Goal: Task Accomplishment & Management: Use online tool/utility

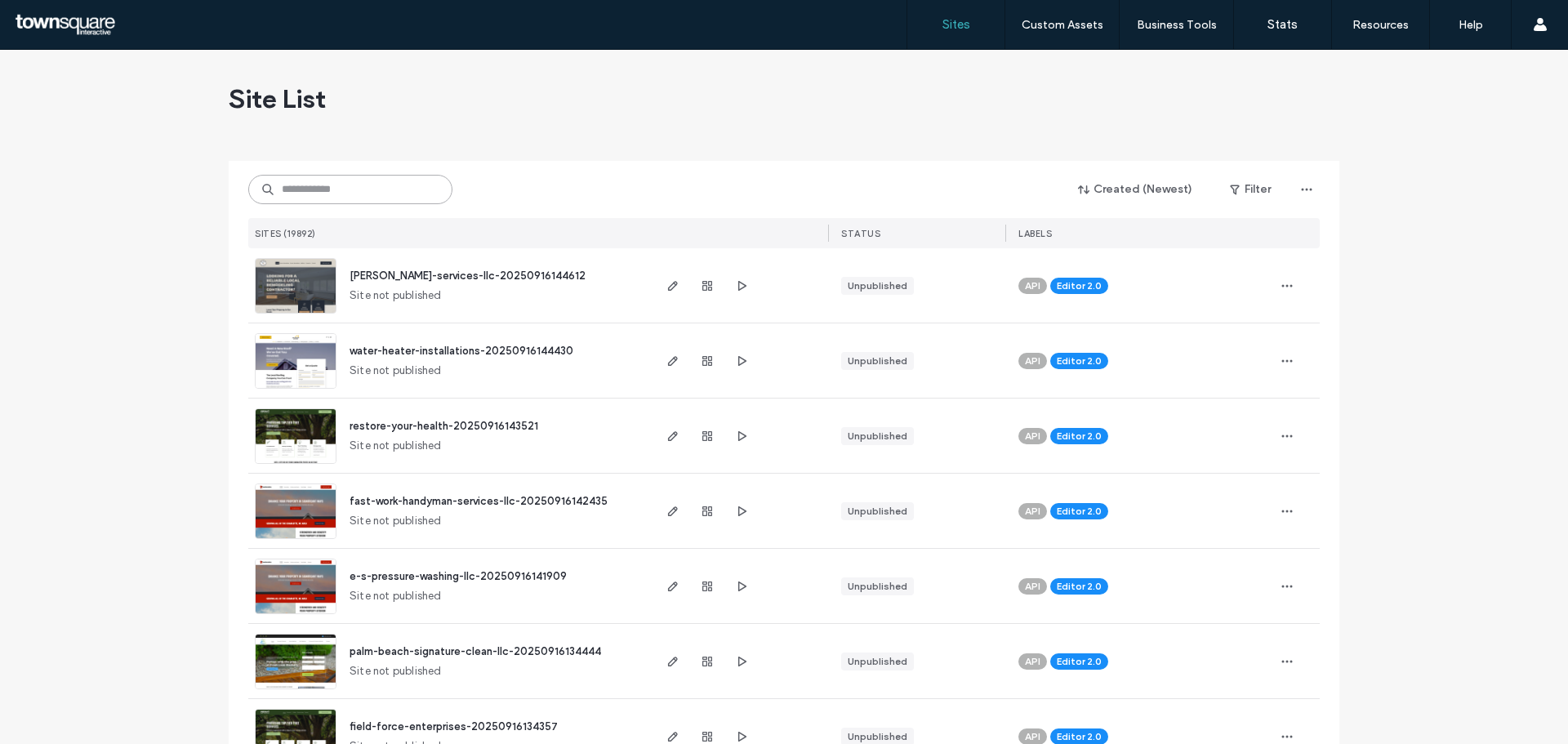
click at [297, 190] on input at bounding box center [350, 189] width 204 height 30
paste input "**********"
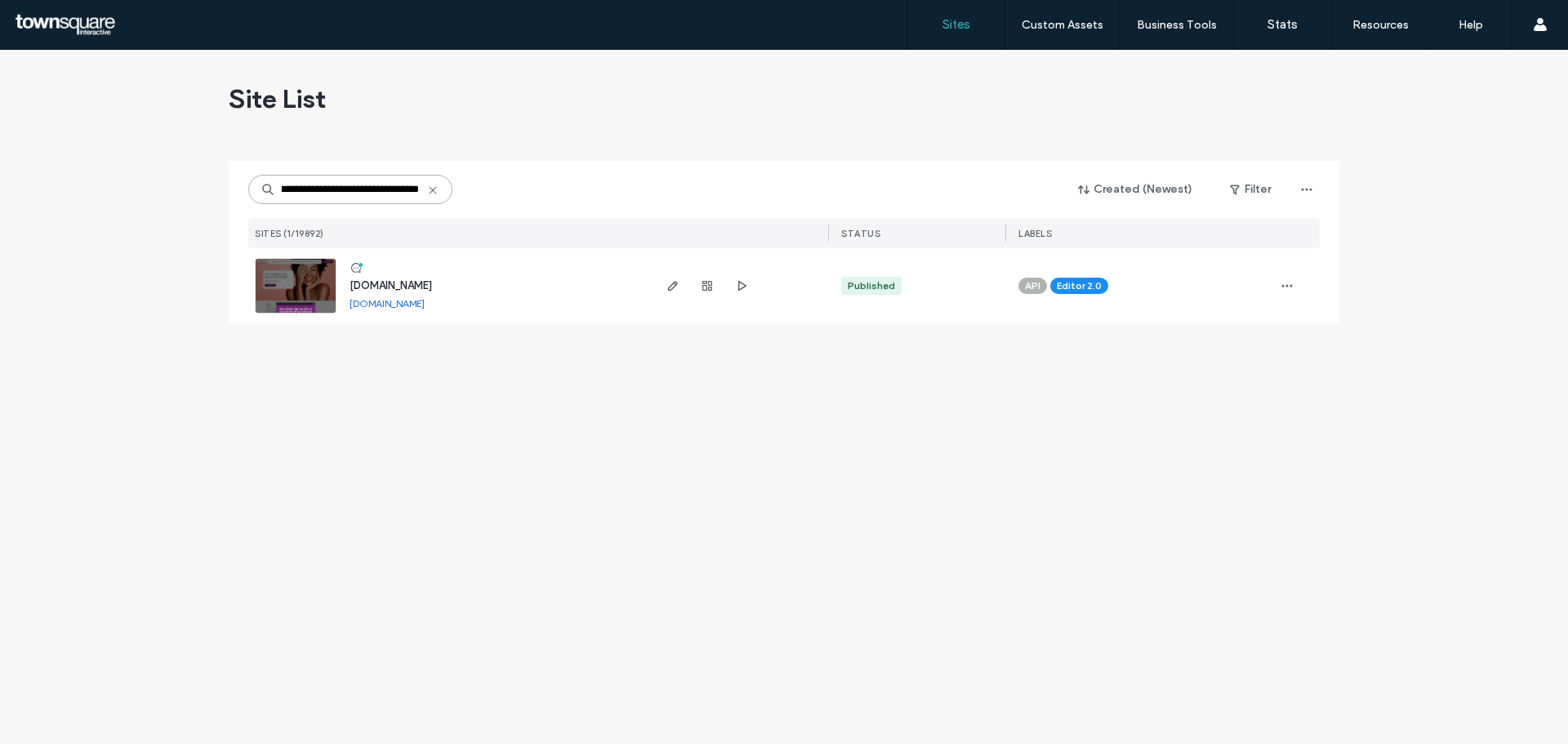
type input "**********"
click at [300, 296] on img at bounding box center [295, 315] width 80 height 112
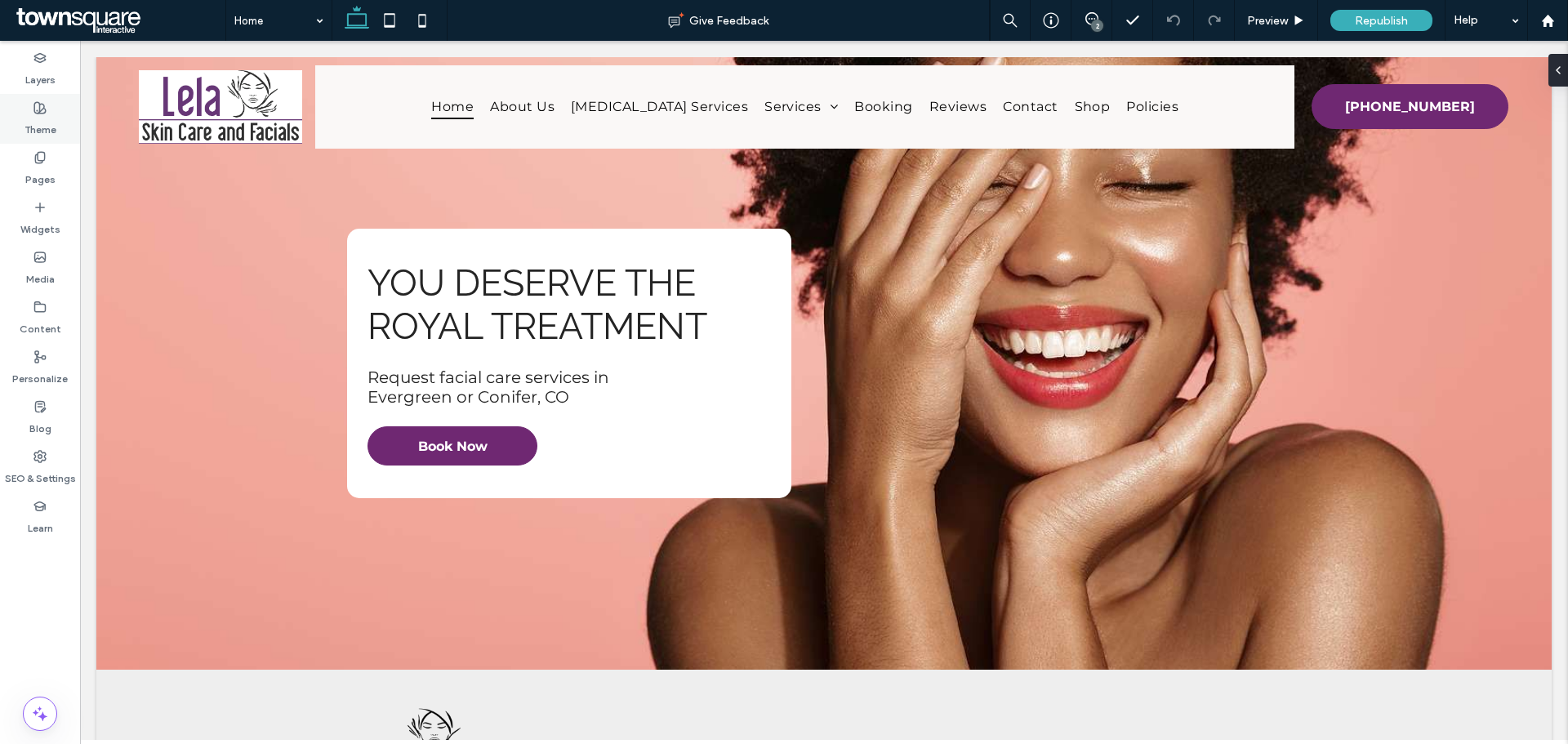
click at [51, 111] on div "Theme" at bounding box center [39, 118] width 80 height 50
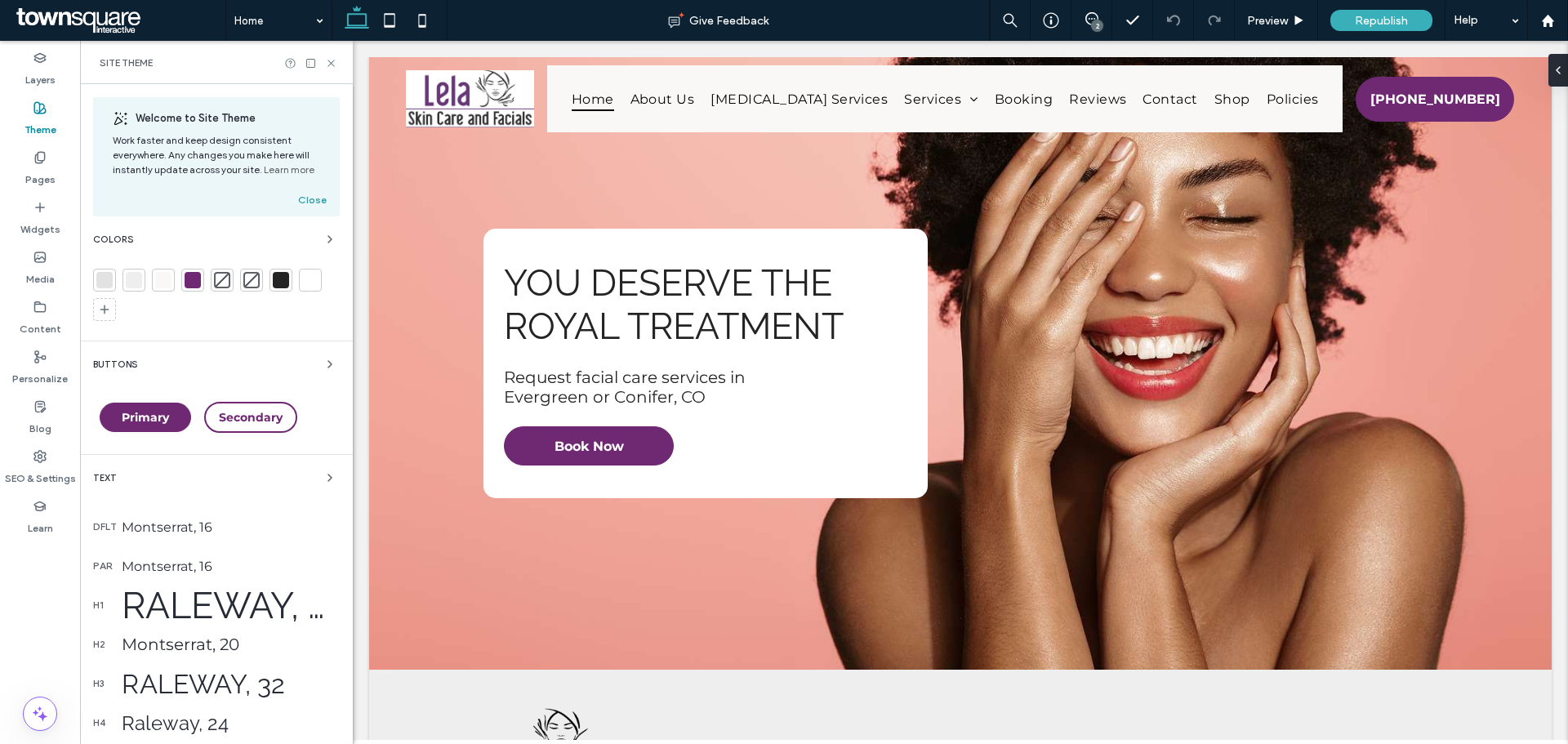
click at [308, 199] on button "Close" at bounding box center [312, 200] width 29 height 20
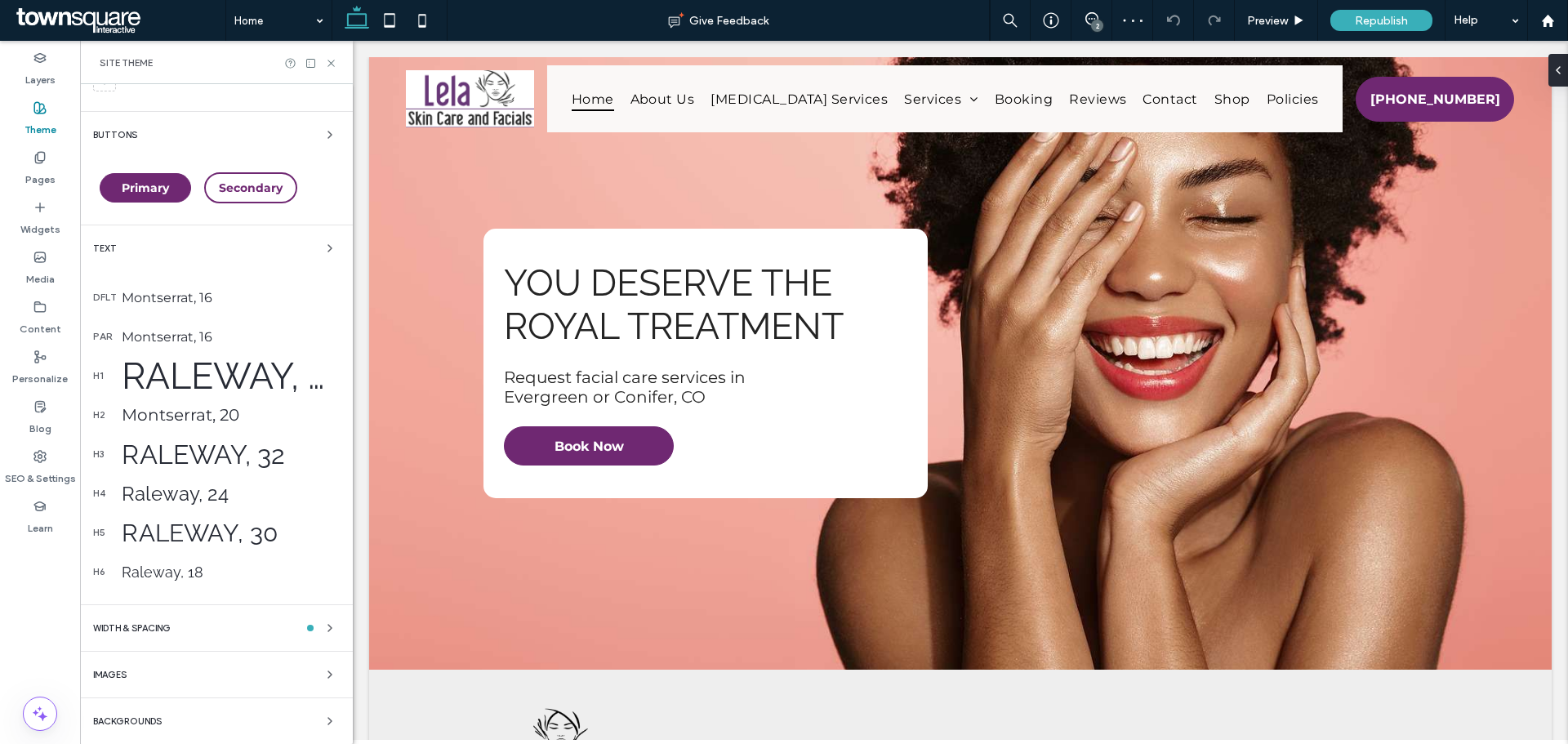
scroll to position [98, 0]
click at [40, 473] on label "SEO & Settings" at bounding box center [40, 475] width 71 height 23
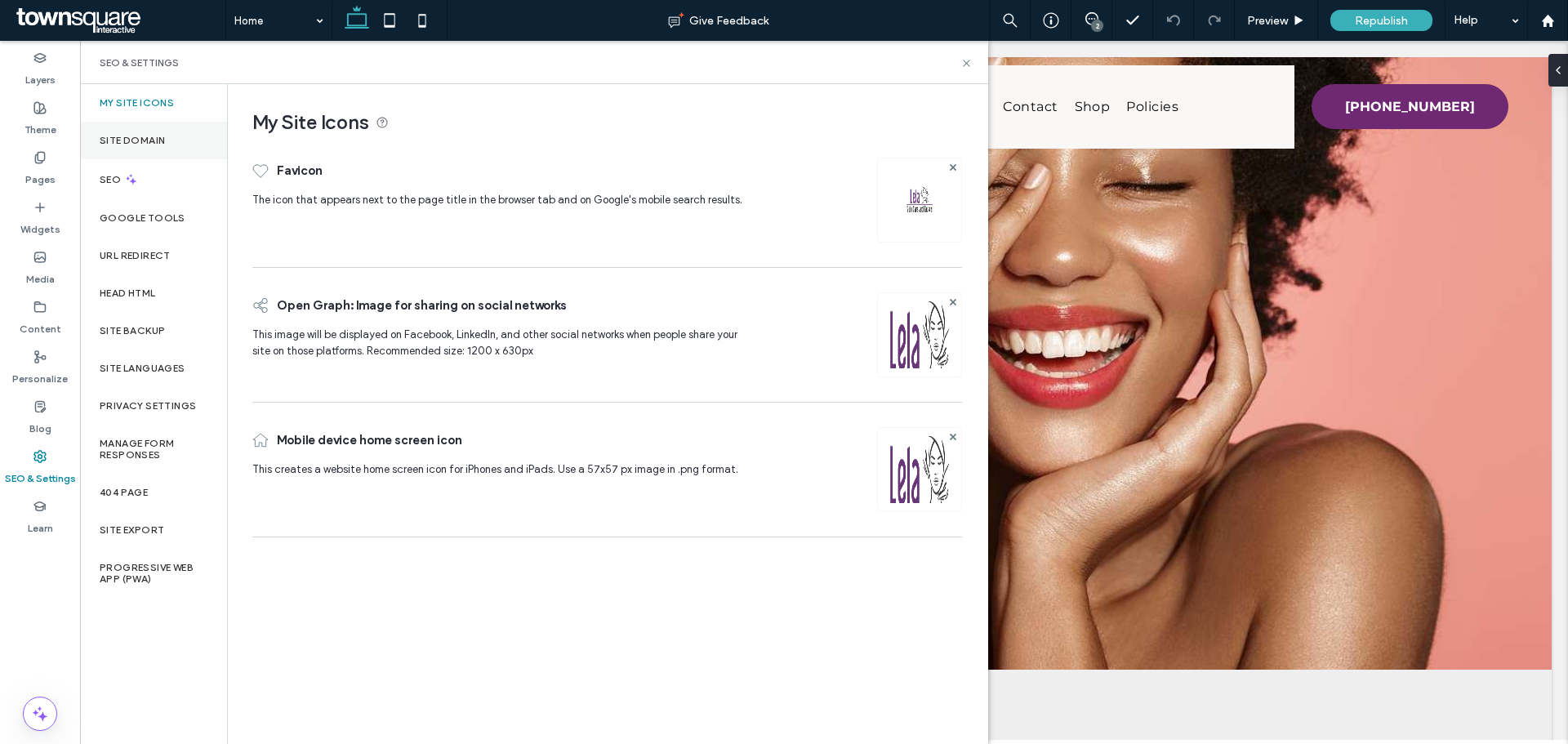
click at [157, 138] on label "Site Domain" at bounding box center [132, 141] width 65 height 12
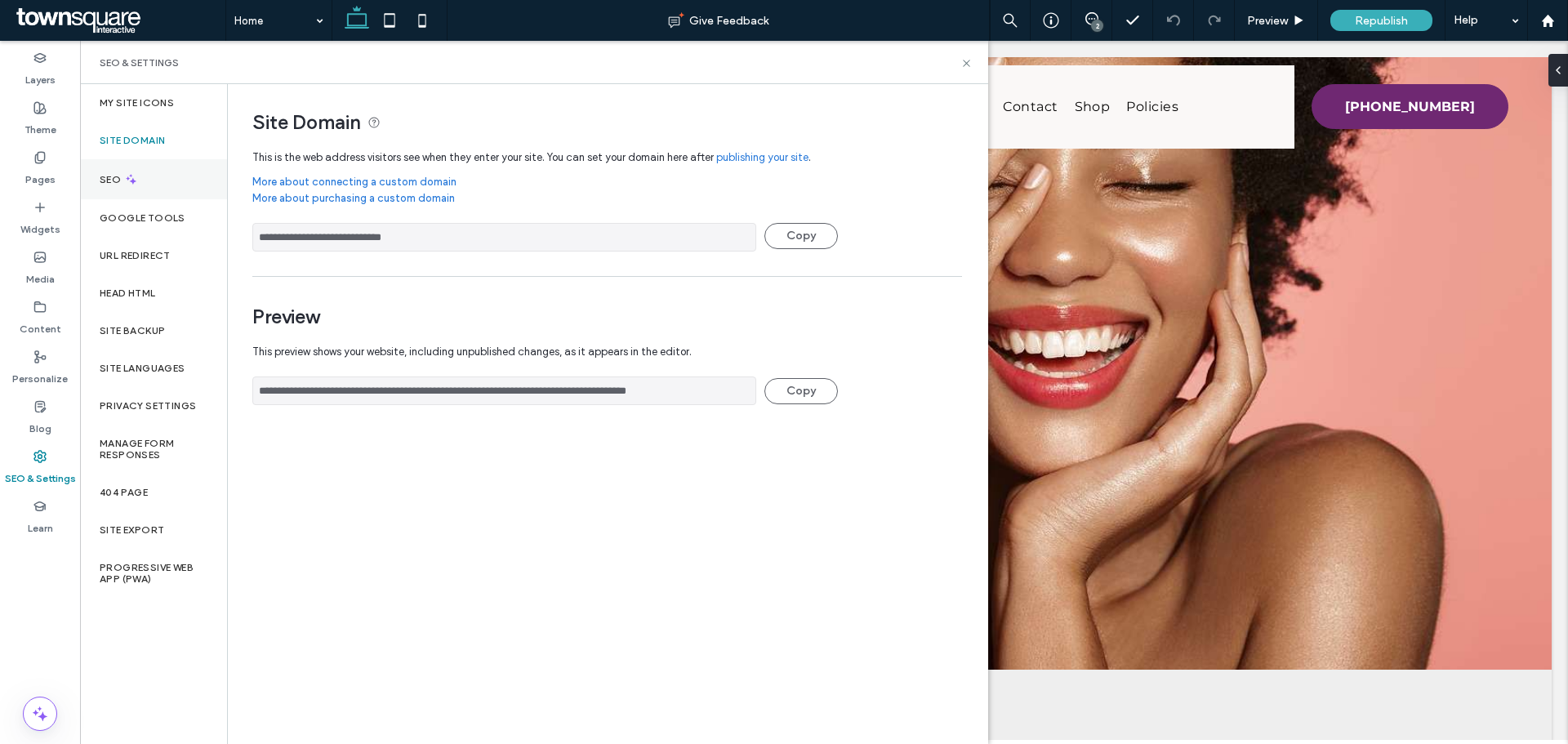
click at [158, 179] on div "SEO" at bounding box center [153, 179] width 147 height 40
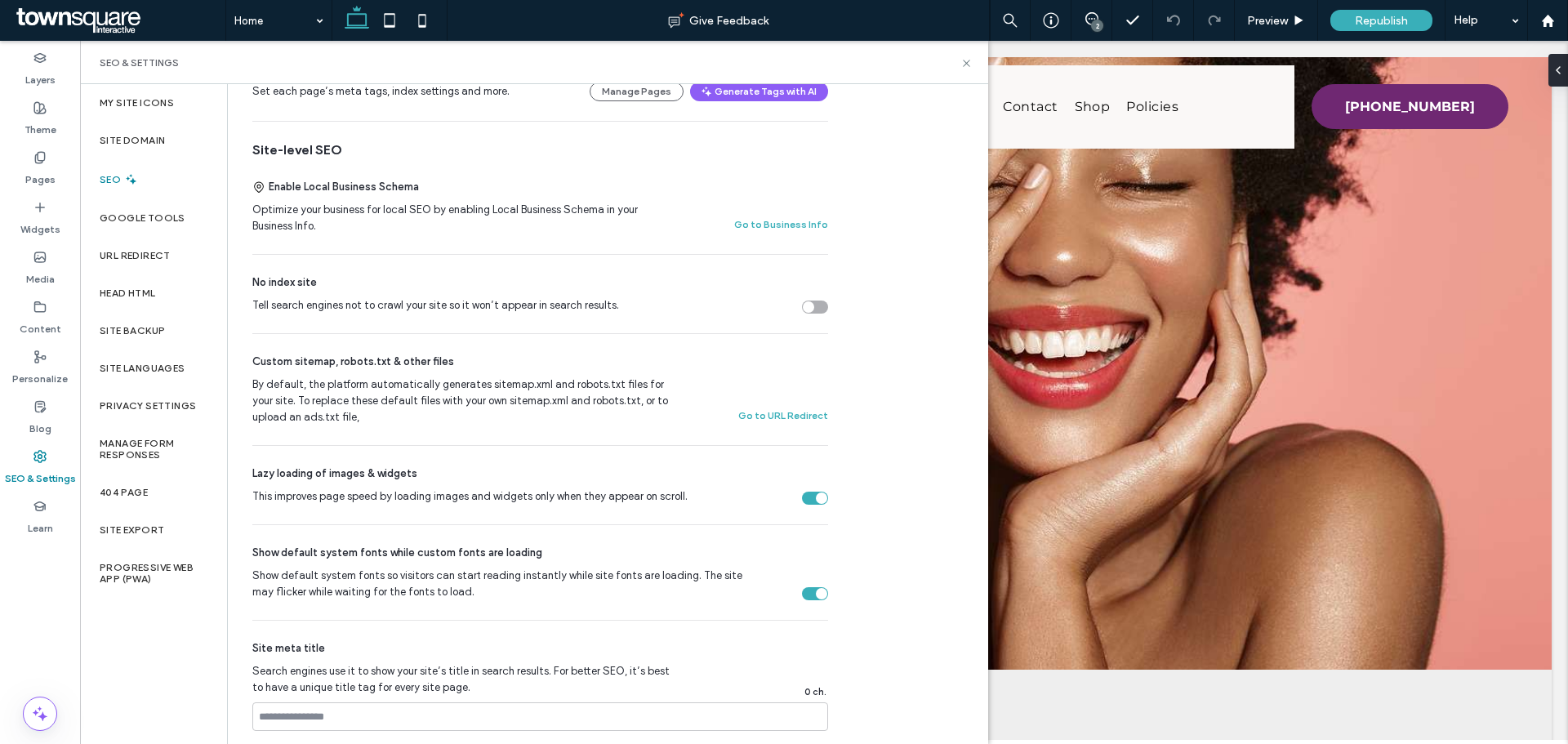
scroll to position [0, 0]
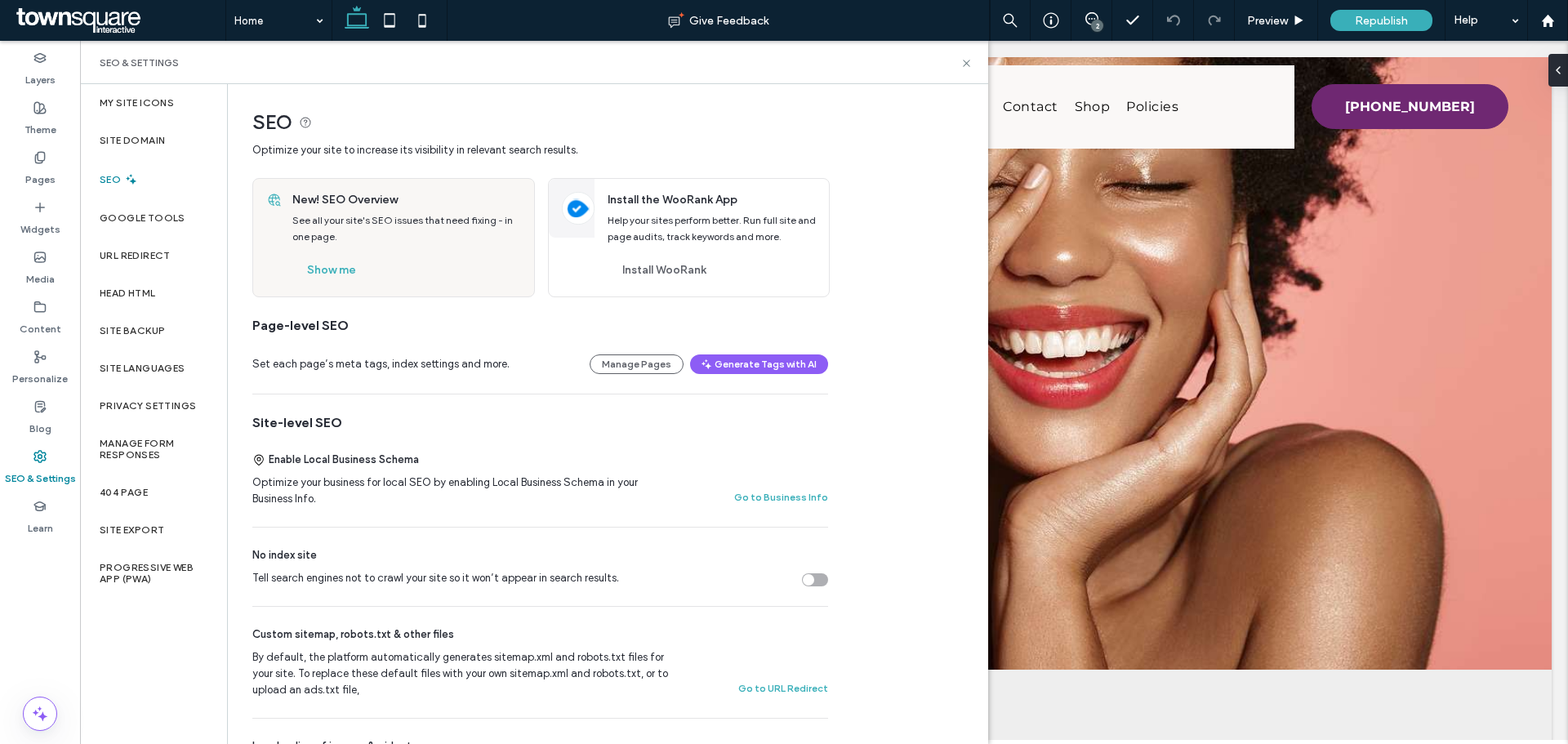
click at [408, 355] on div "Set each page’s meta tags, index settings and more. Manage Pages Generate Tags …" at bounding box center [540, 364] width 576 height 20
click at [388, 384] on div "Set each page’s meta tags, index settings and more. Manage Pages Generate Tags …" at bounding box center [540, 365] width 576 height 59
click at [392, 331] on div "Page-level SEO" at bounding box center [540, 326] width 576 height 18
click at [330, 357] on span "Set each page’s meta tags, index settings and more." at bounding box center [411, 364] width 318 height 17
click at [397, 354] on div "Set each page’s meta tags, index settings and more. Manage Pages Generate Tags …" at bounding box center [540, 364] width 576 height 20
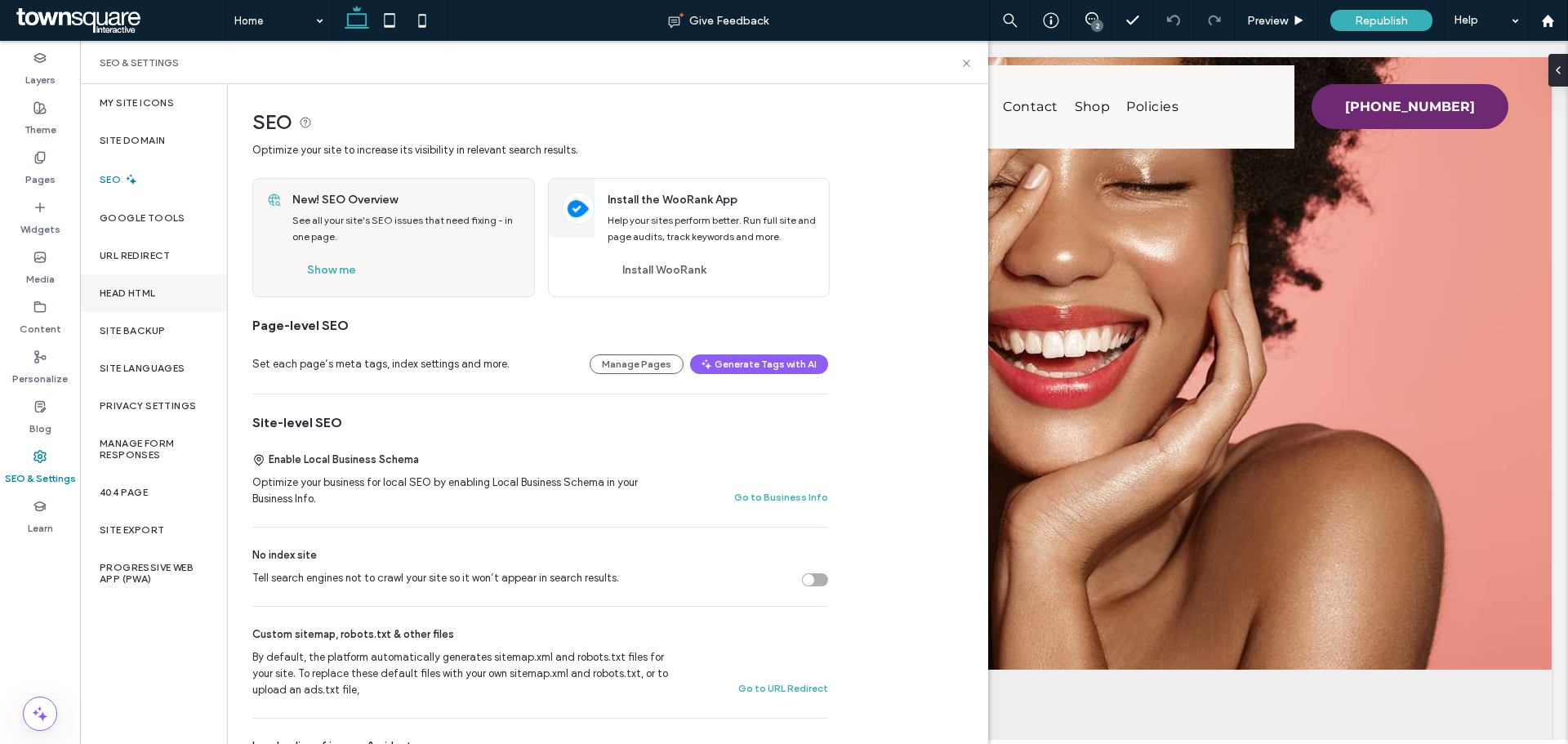
click at [172, 290] on div "Head HTML" at bounding box center [153, 293] width 147 height 37
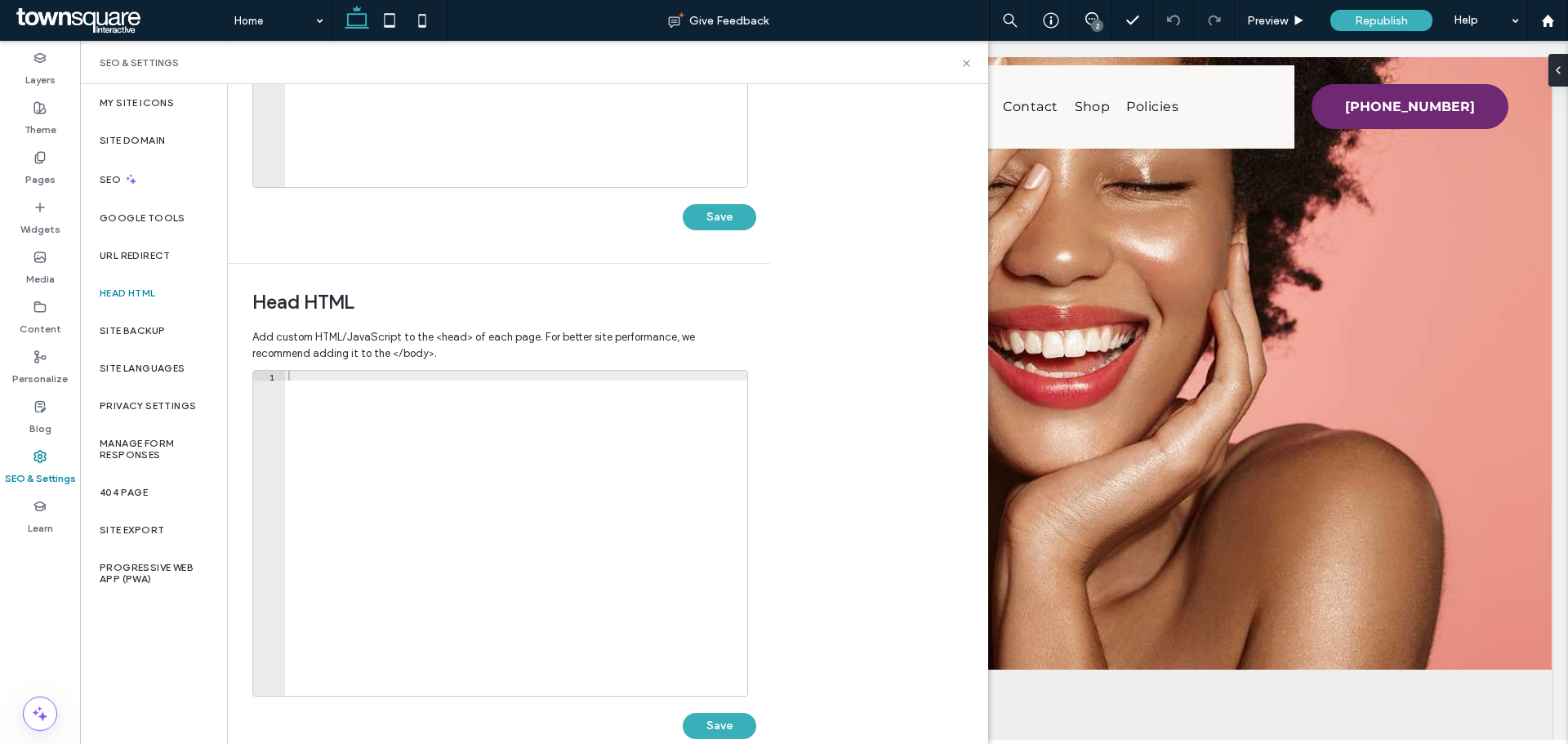
scroll to position [375, 0]
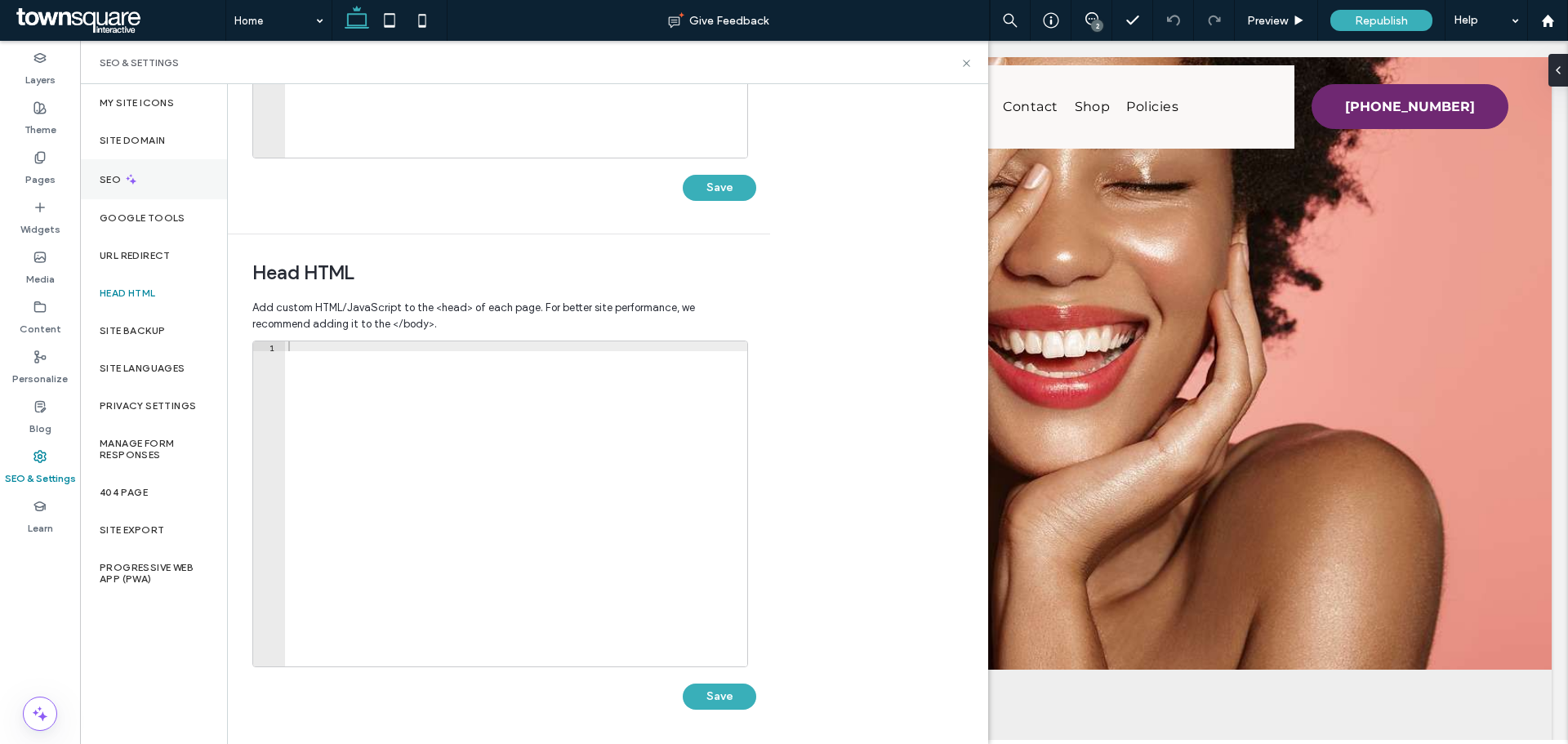
click at [149, 185] on div "SEO" at bounding box center [153, 179] width 147 height 40
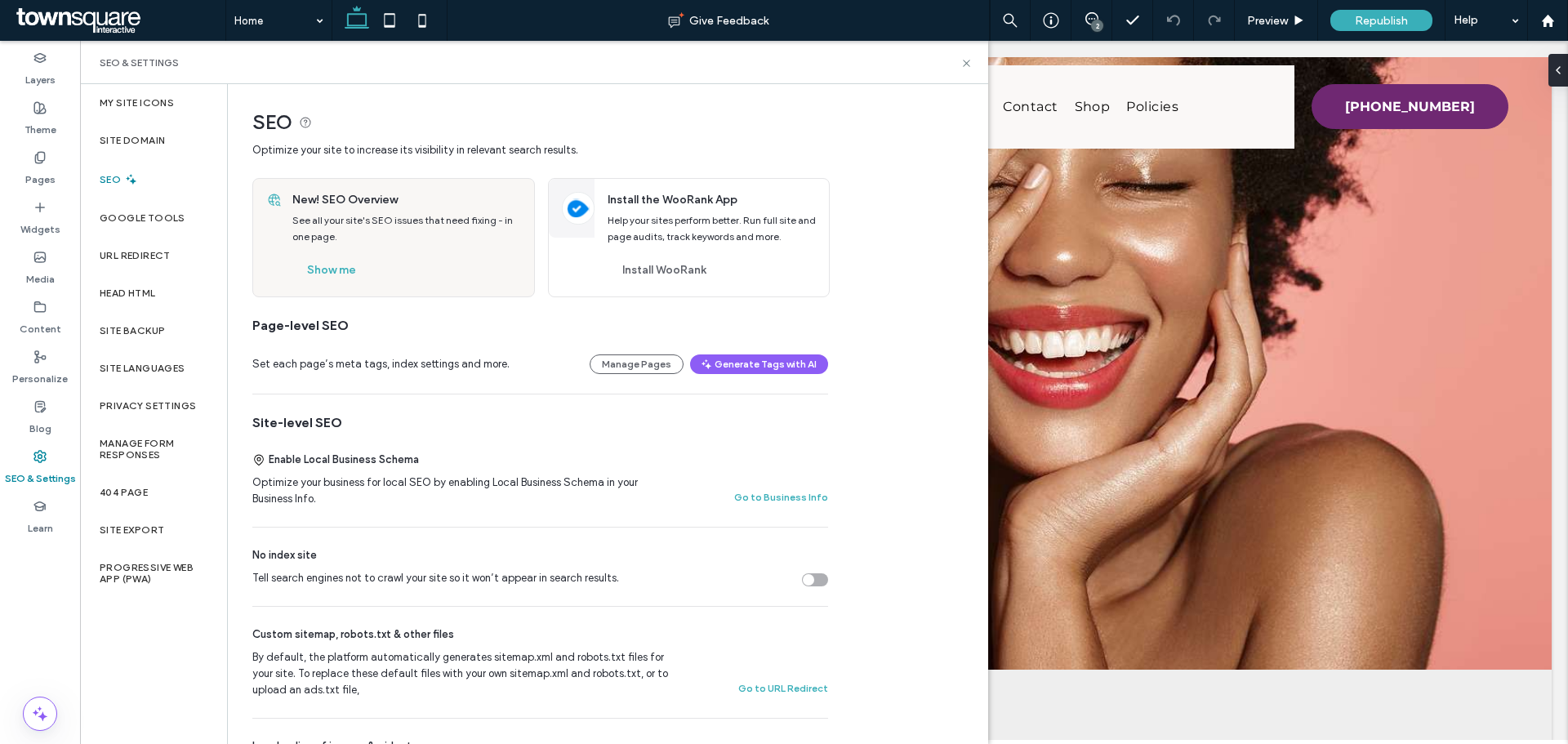
scroll to position [82, 0]
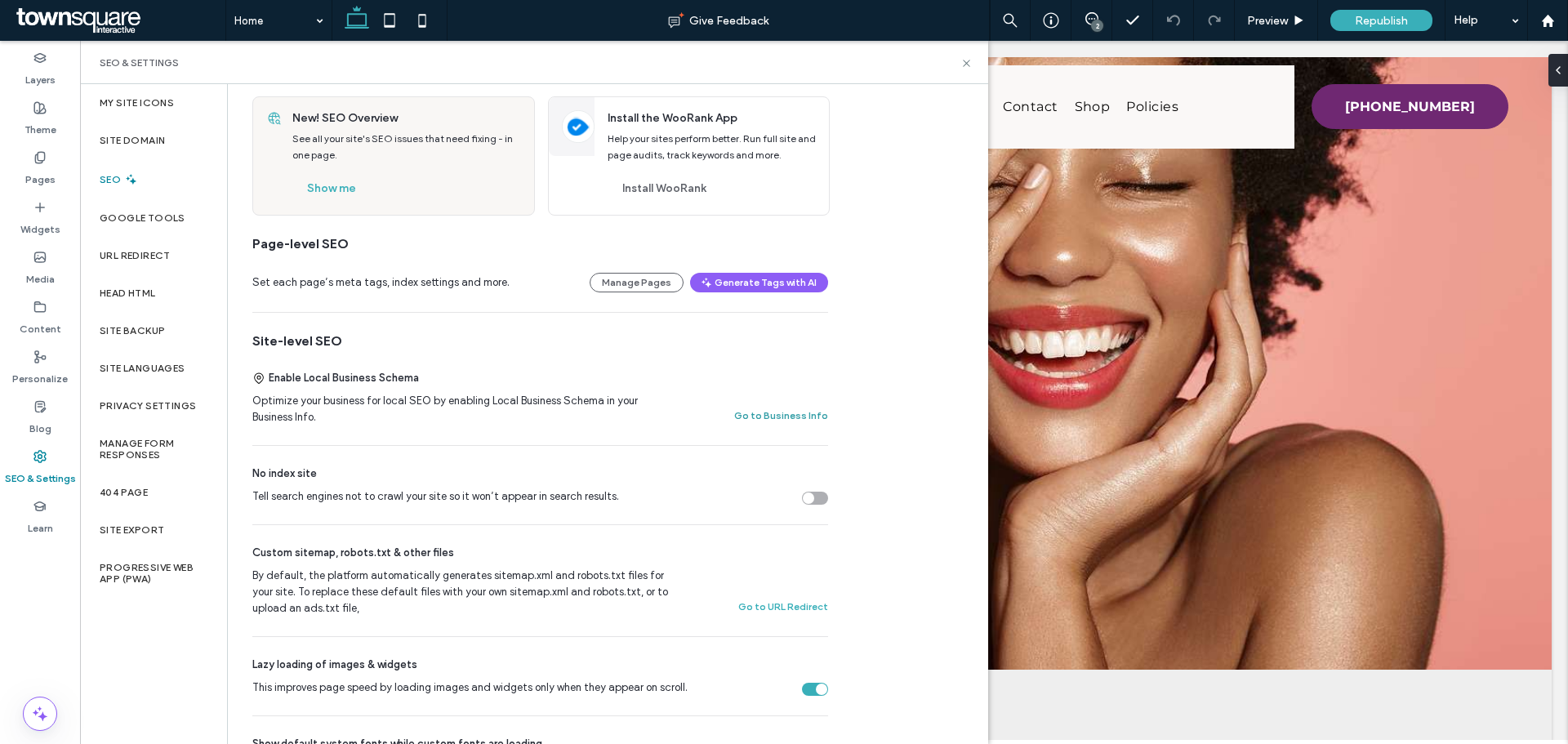
click at [764, 420] on button "Go to Business Info" at bounding box center [780, 416] width 94 height 20
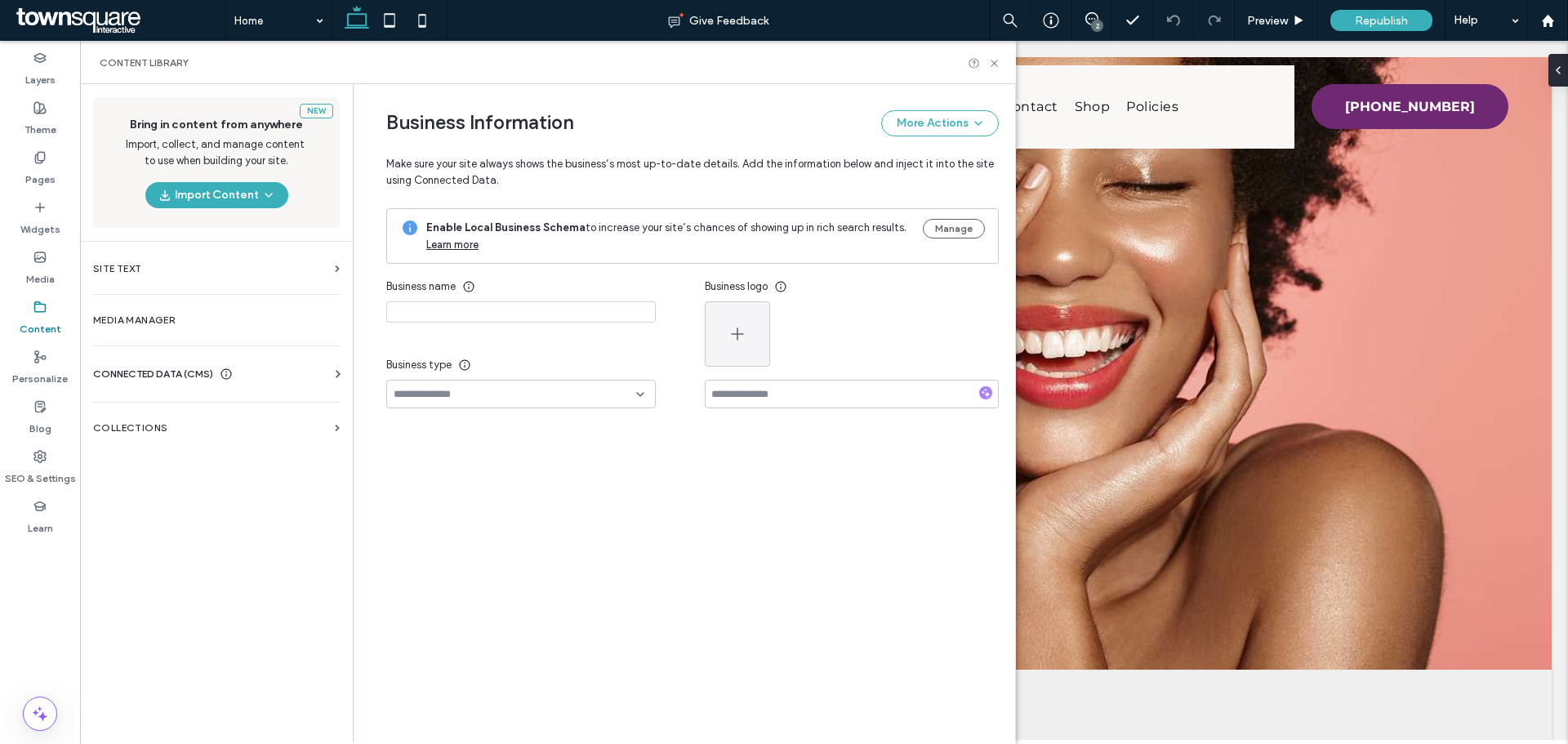
type input "**********"
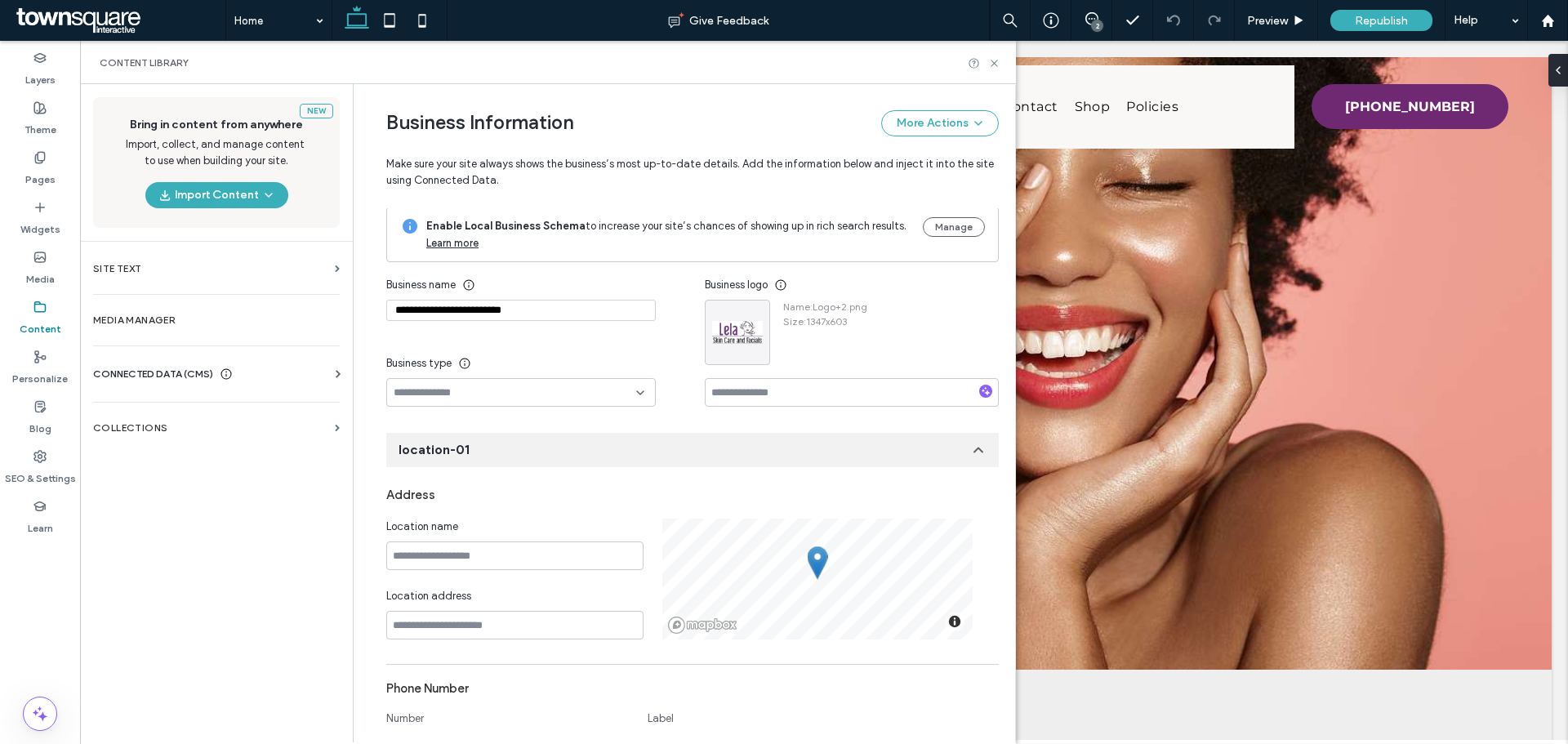
scroll to position [0, 0]
click at [923, 228] on button "Manage" at bounding box center [954, 229] width 62 height 20
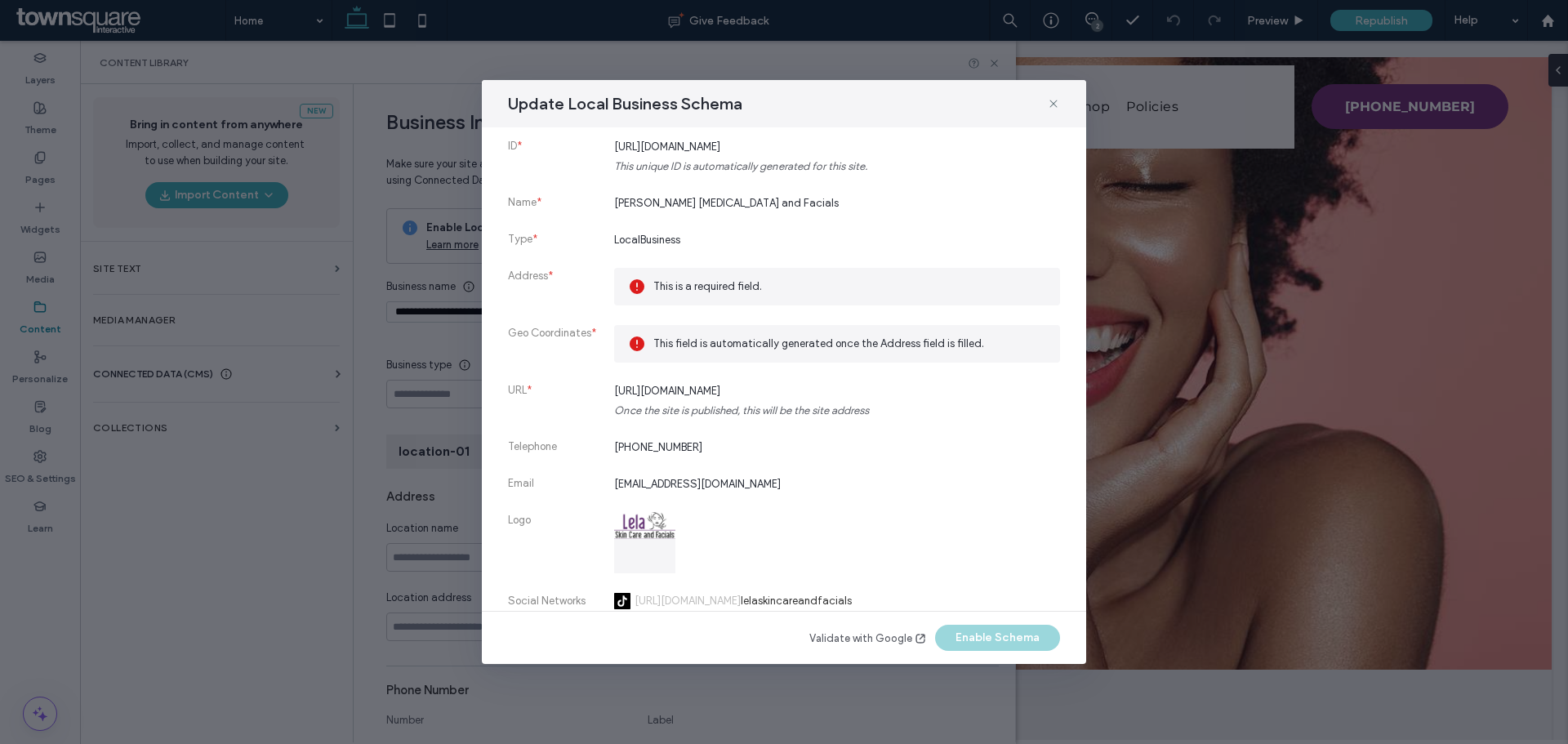
scroll to position [164, 0]
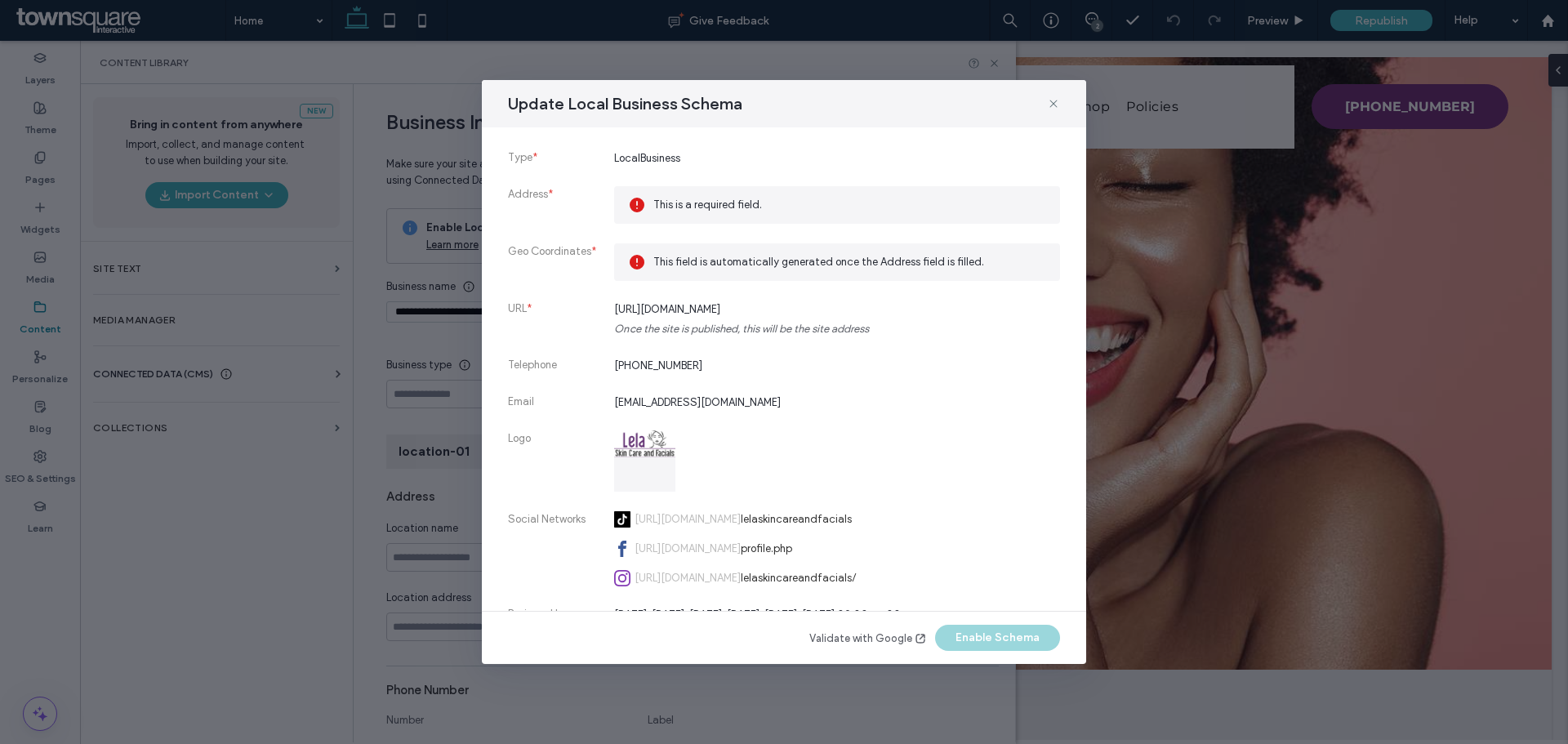
click at [725, 205] on span "This is a required field." at bounding box center [849, 205] width 393 height 17
click at [748, 236] on li "Address * This is a required field." at bounding box center [784, 215] width 552 height 57
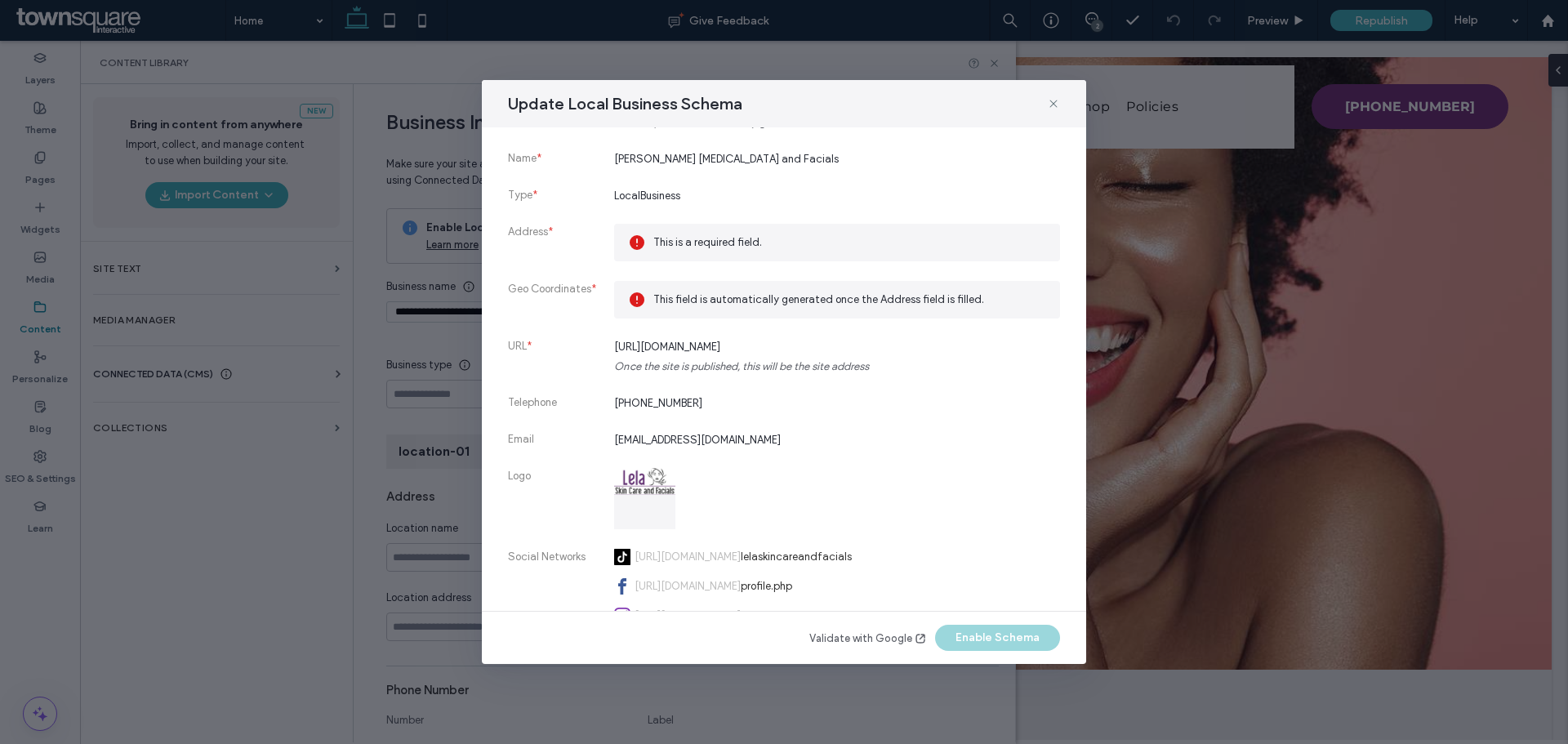
scroll to position [0, 0]
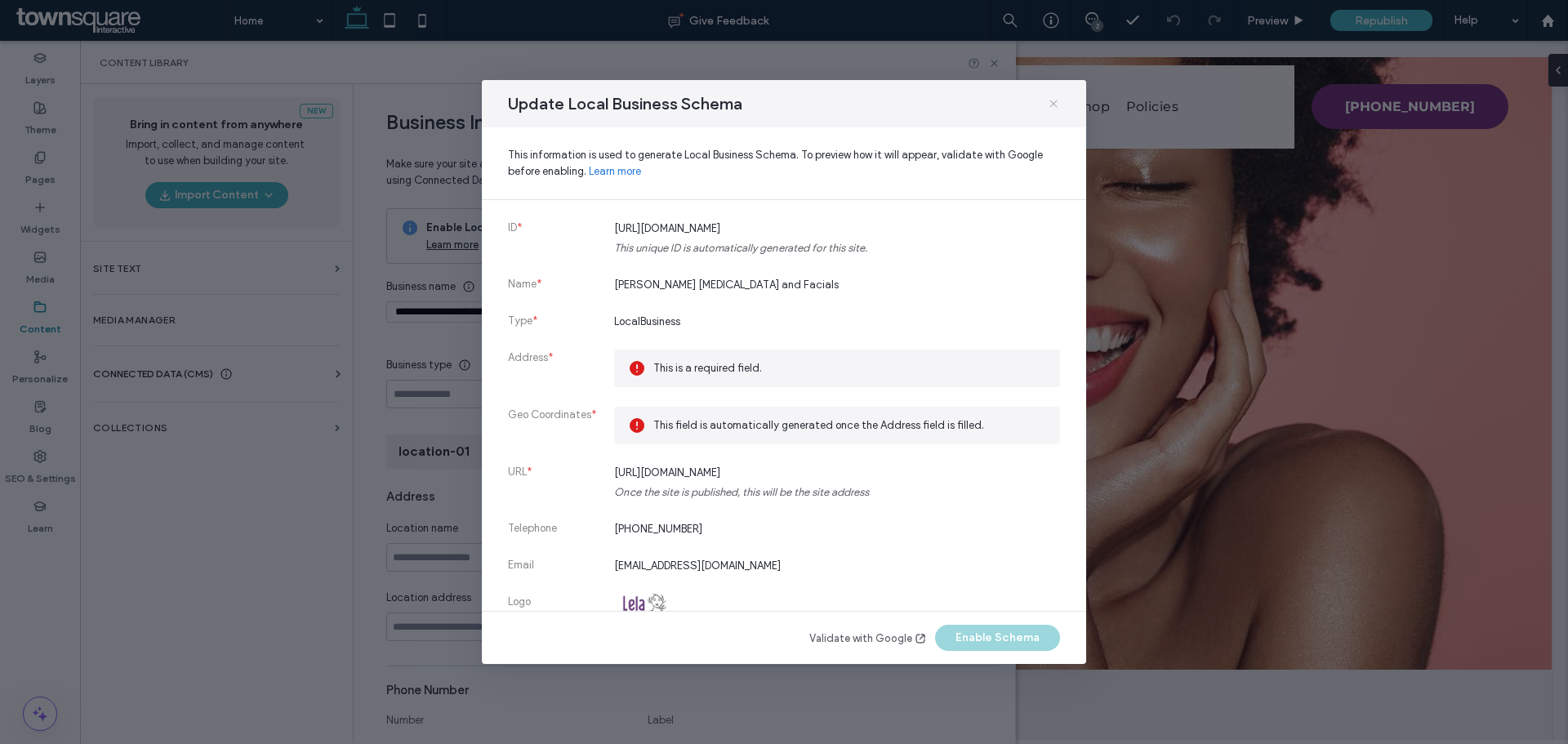
click at [1052, 109] on icon at bounding box center [1053, 104] width 13 height 13
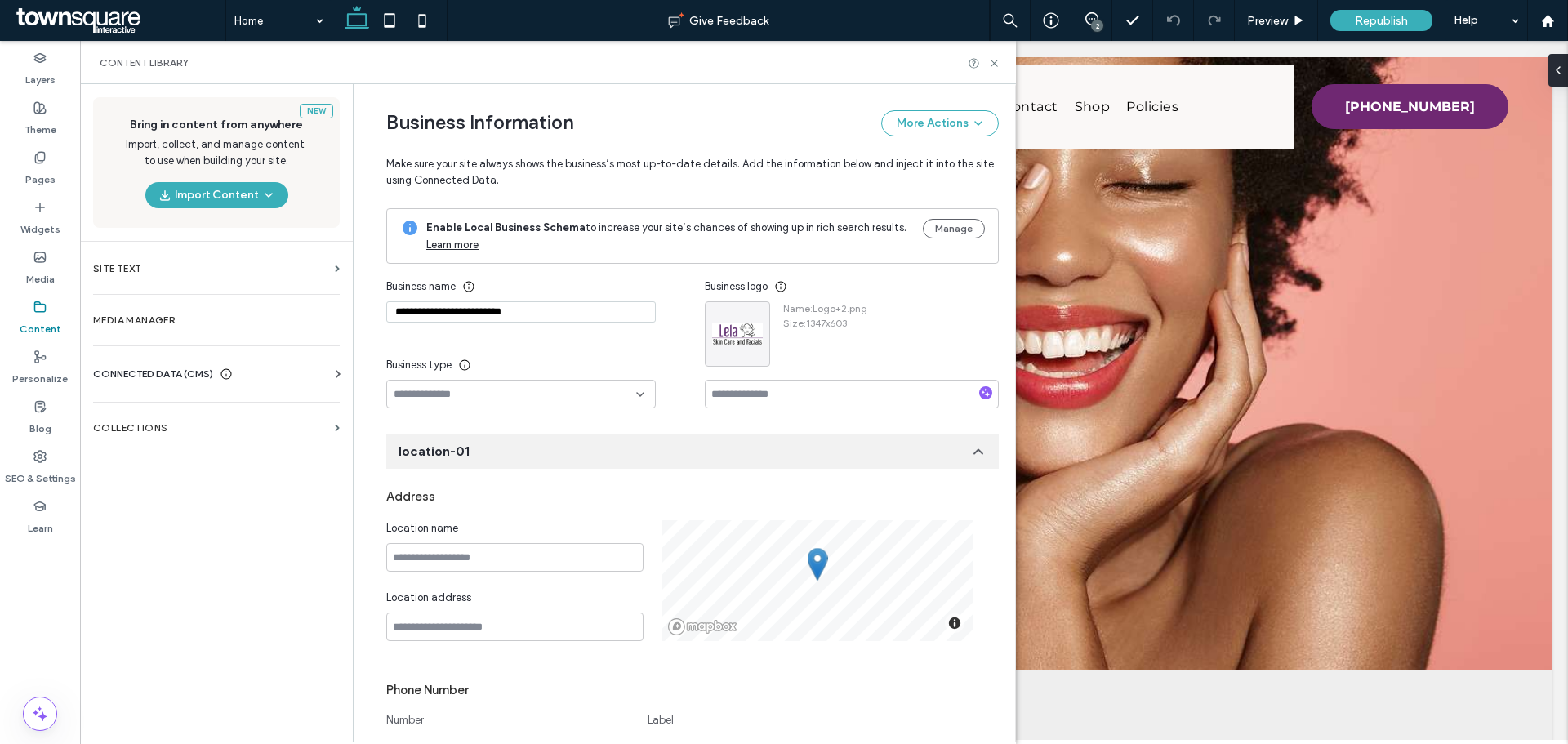
click at [673, 277] on div "**********" at bounding box center [545, 340] width 319 height 136
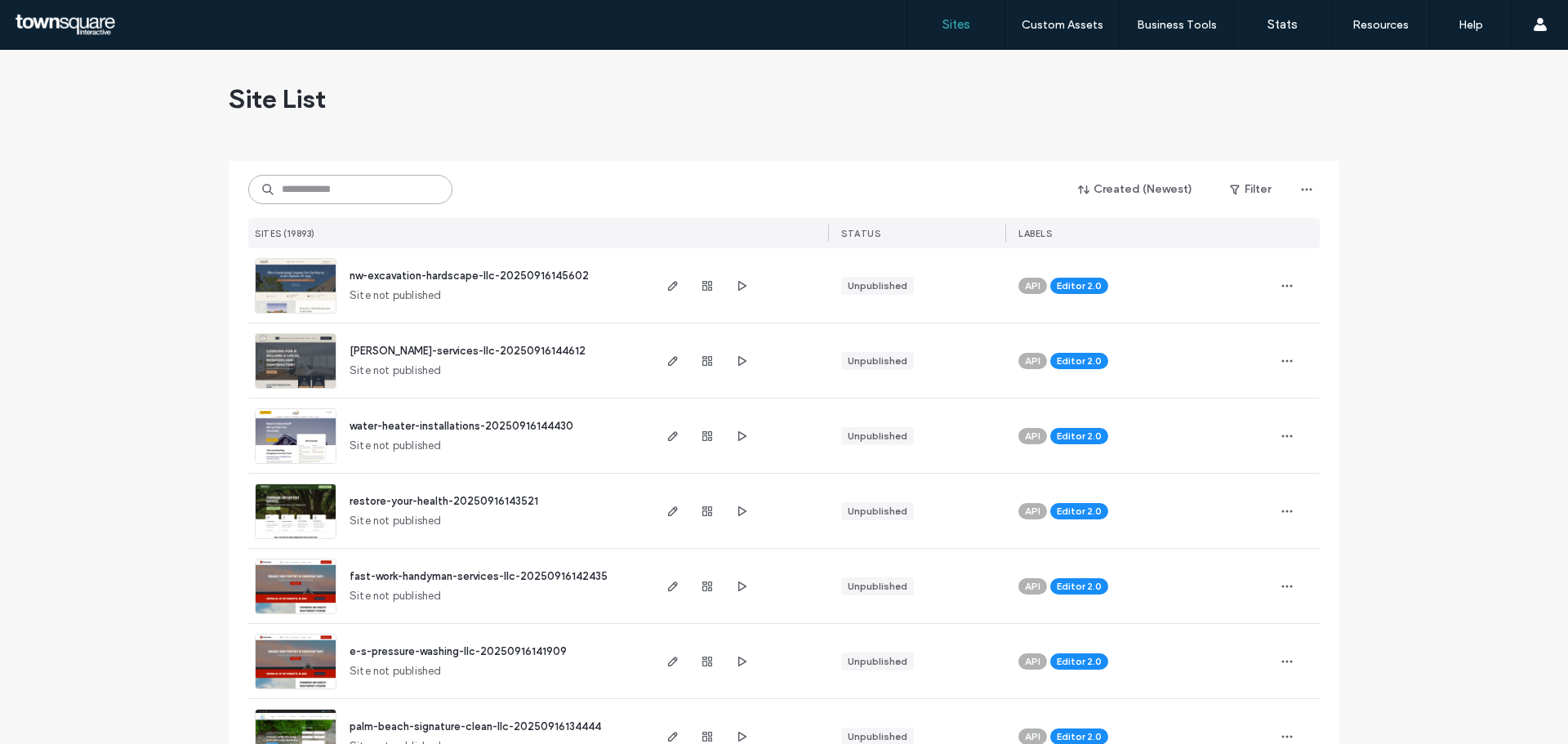
click at [397, 193] on input at bounding box center [350, 189] width 204 height 30
paste input "**********"
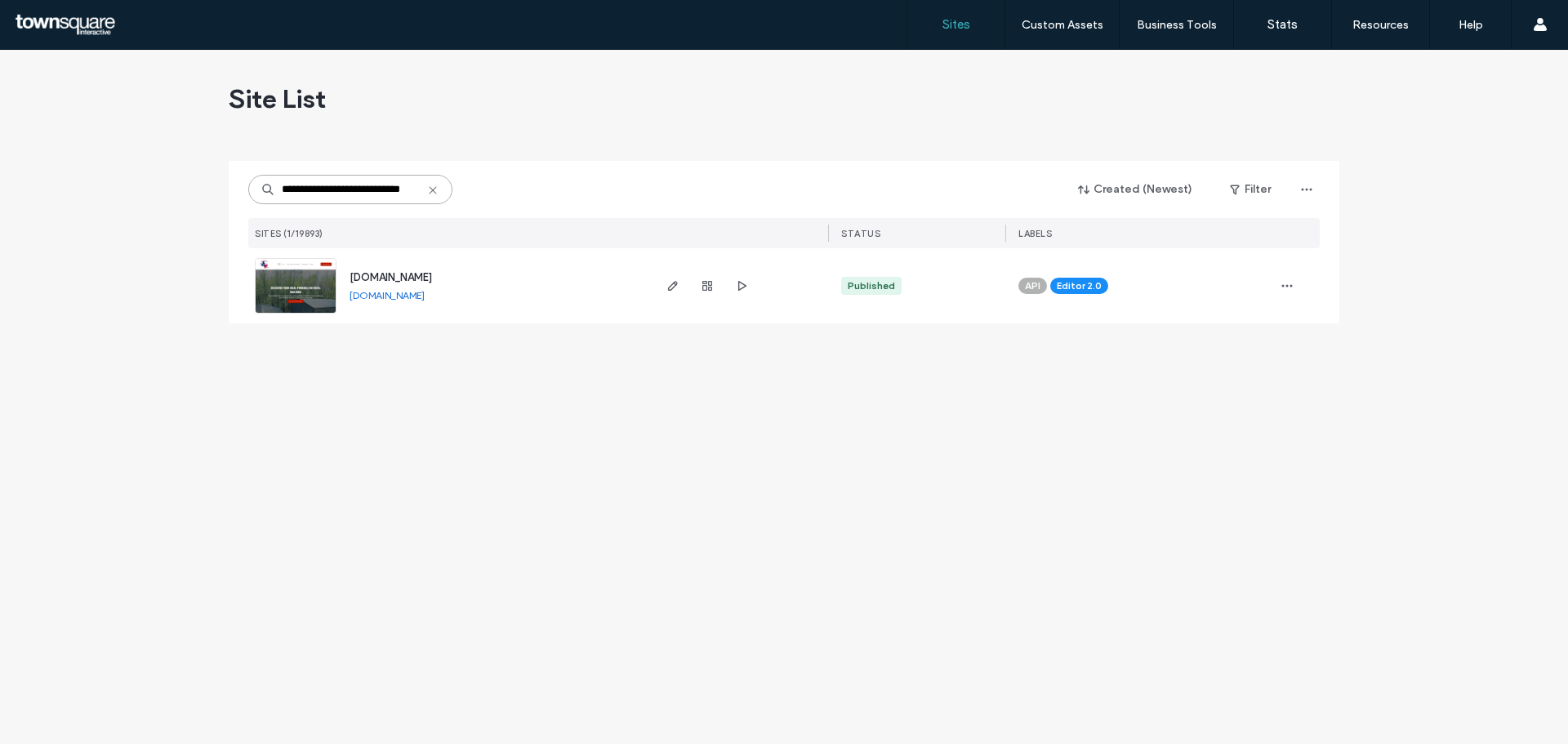
type input "**********"
click at [316, 287] on img at bounding box center [295, 315] width 80 height 112
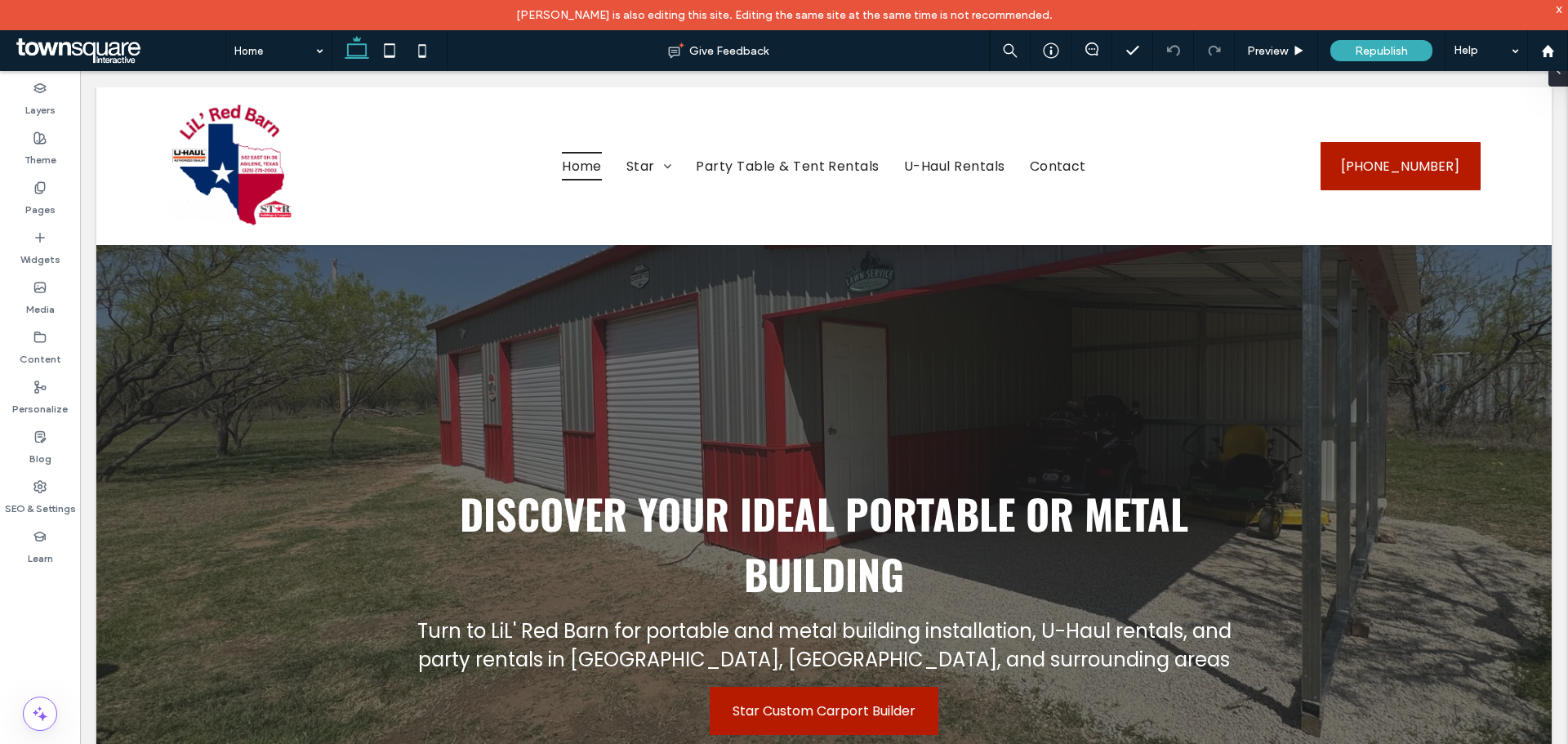
click at [12, 204] on div "Pages" at bounding box center [39, 198] width 80 height 50
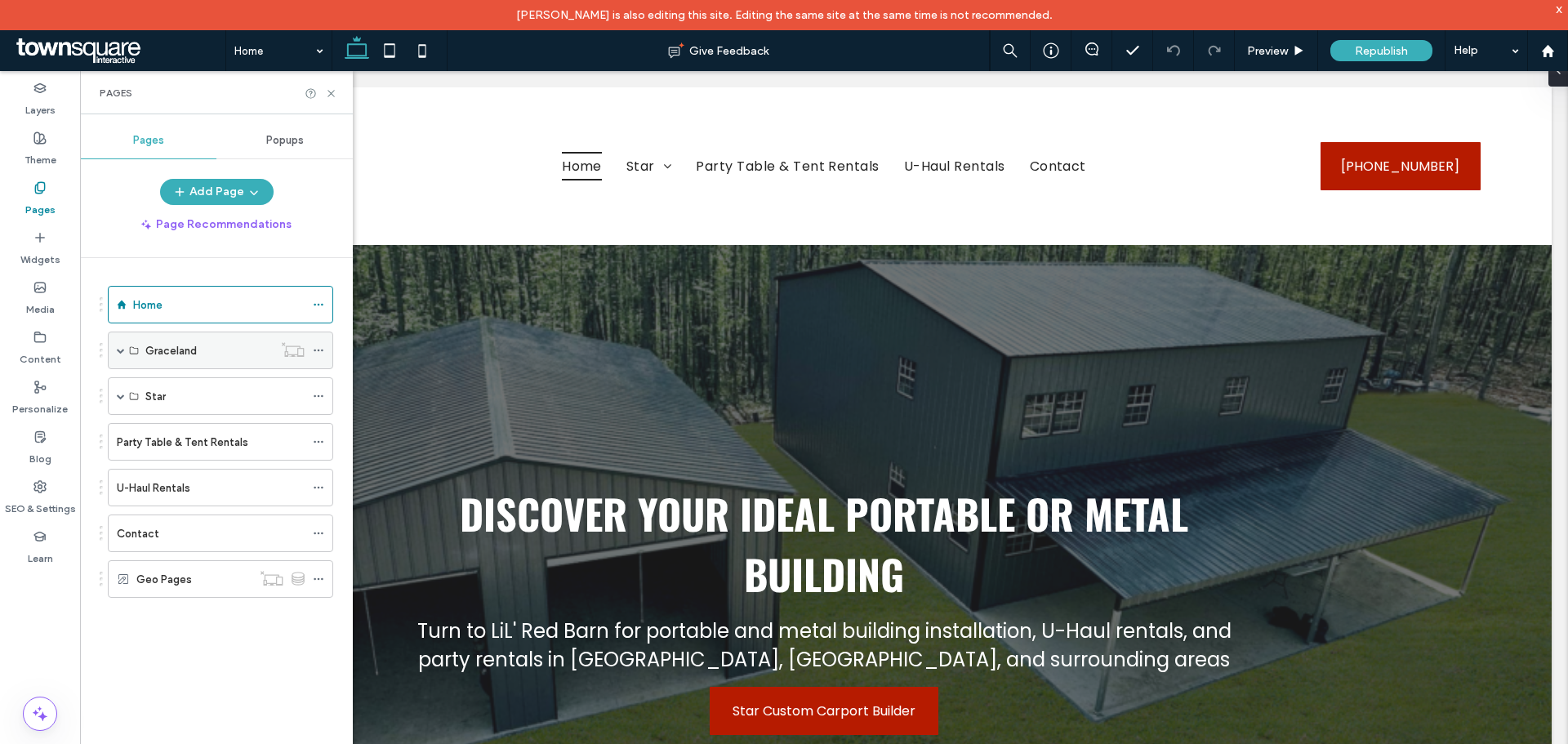
click at [122, 351] on span at bounding box center [120, 350] width 8 height 8
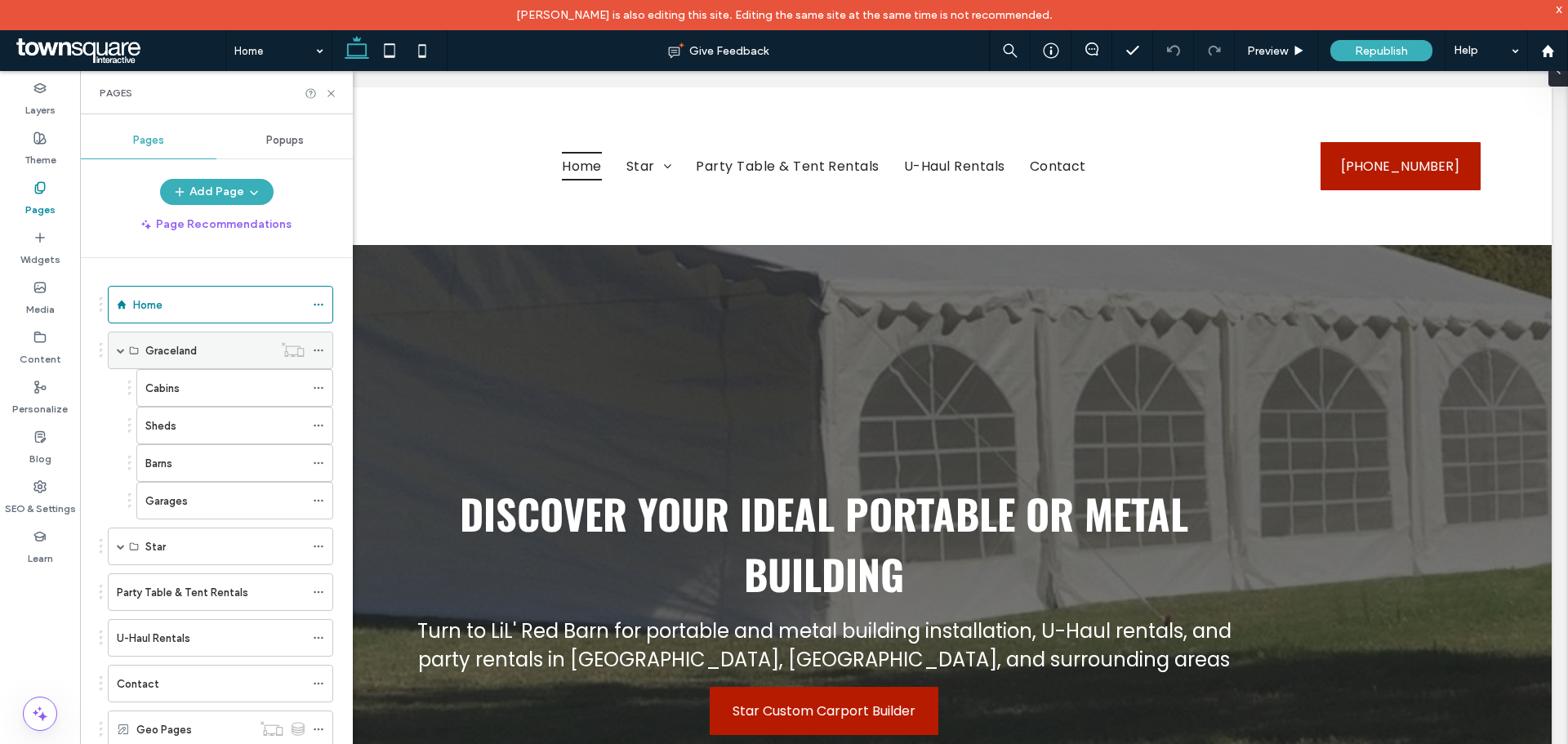
click at [117, 354] on span at bounding box center [120, 350] width 8 height 8
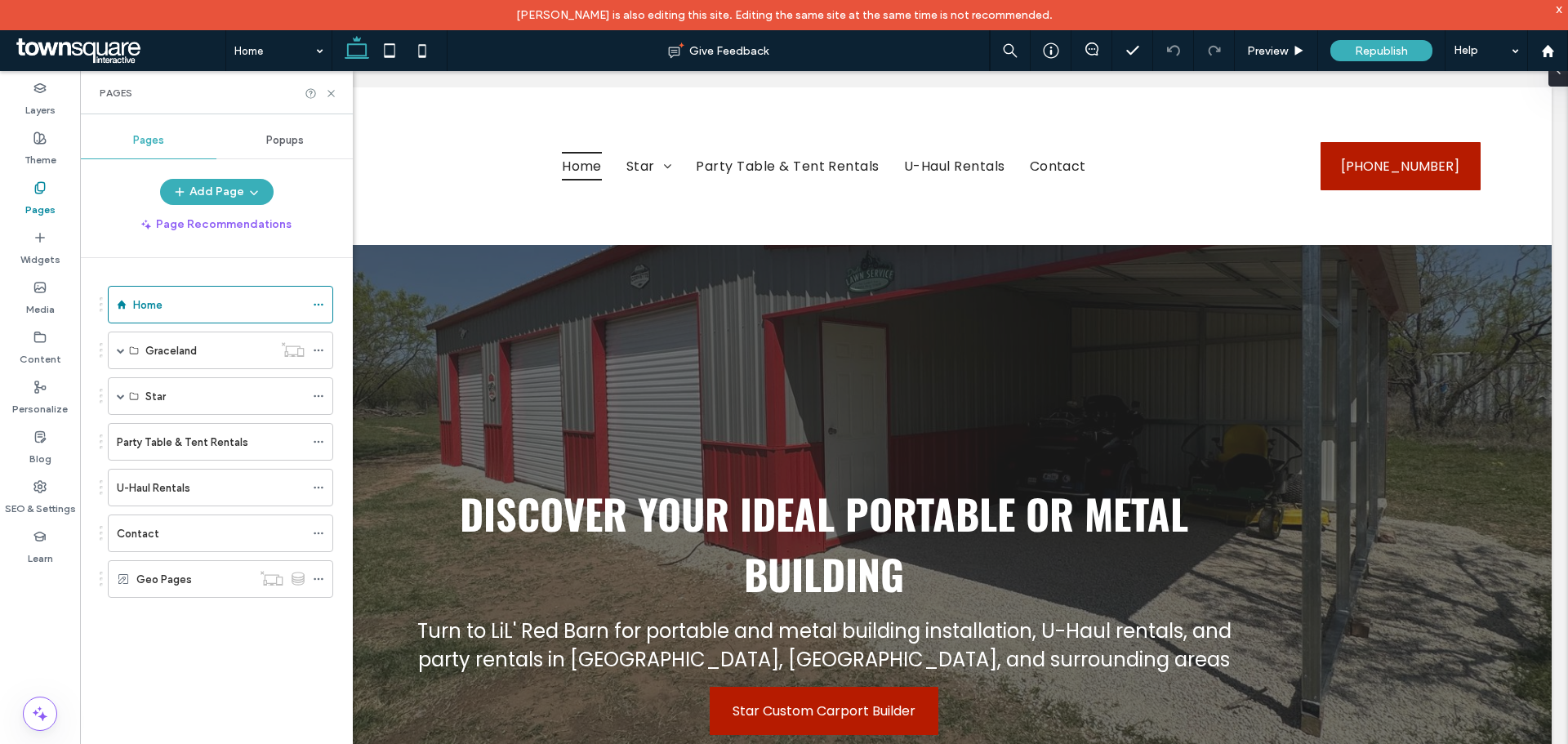
click at [214, 667] on div "Home Graceland Cabins Sheds Barns Garages Star Carports Metal Buildings & Garag…" at bounding box center [226, 512] width 253 height 508
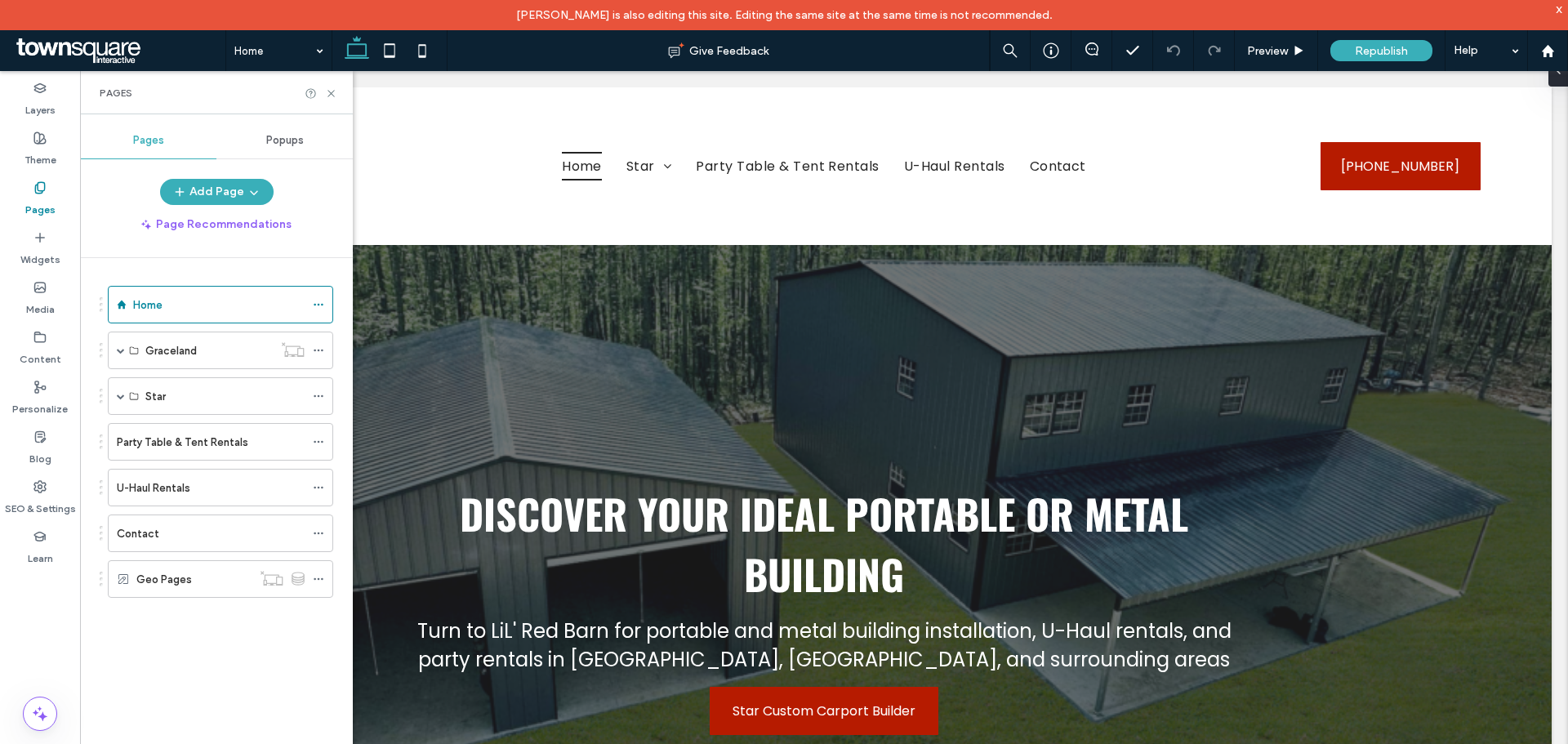
click at [206, 638] on div "Home Graceland Cabins Sheds Barns Garages Star Carports Metal Buildings & Garag…" at bounding box center [226, 512] width 253 height 508
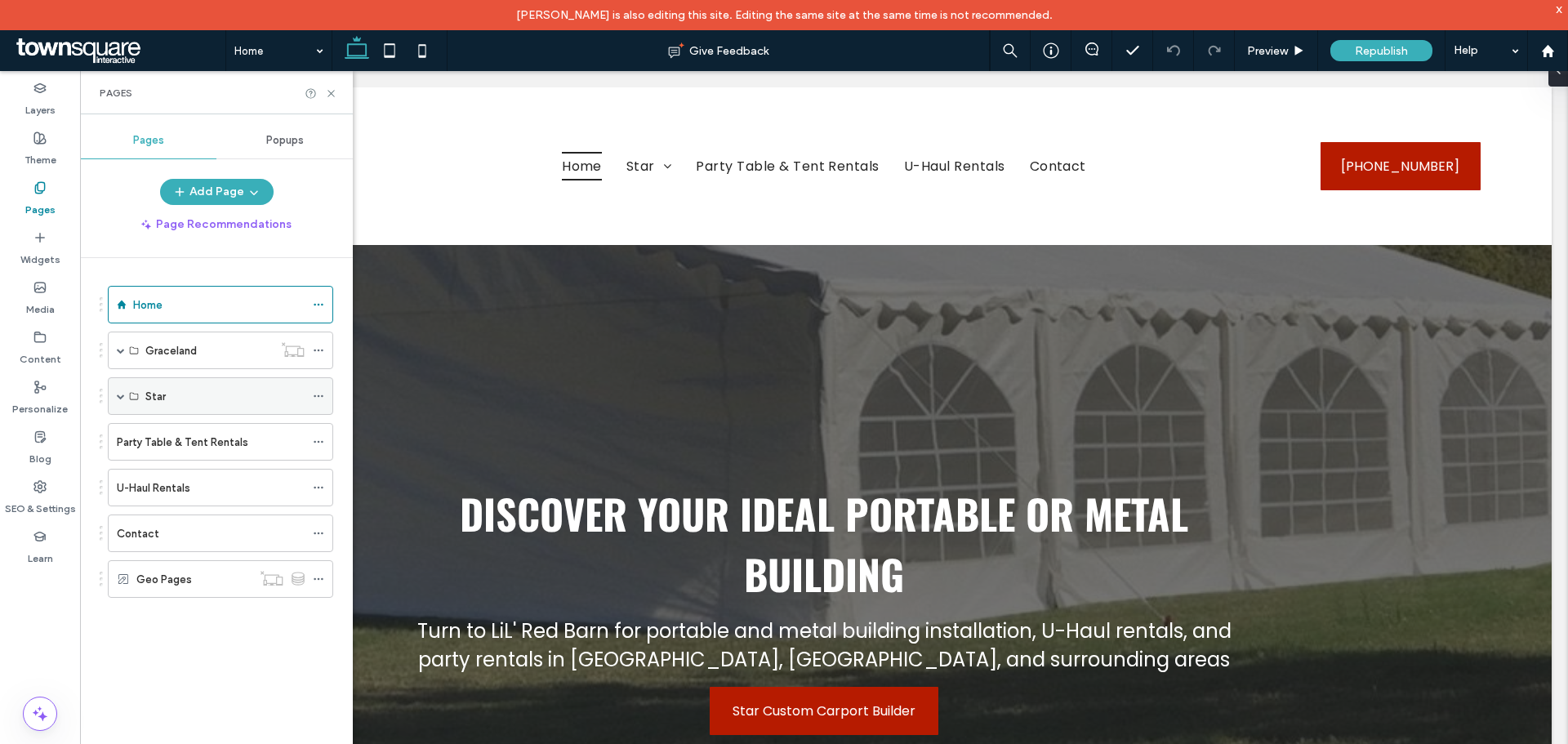
click at [124, 394] on span at bounding box center [120, 396] width 8 height 8
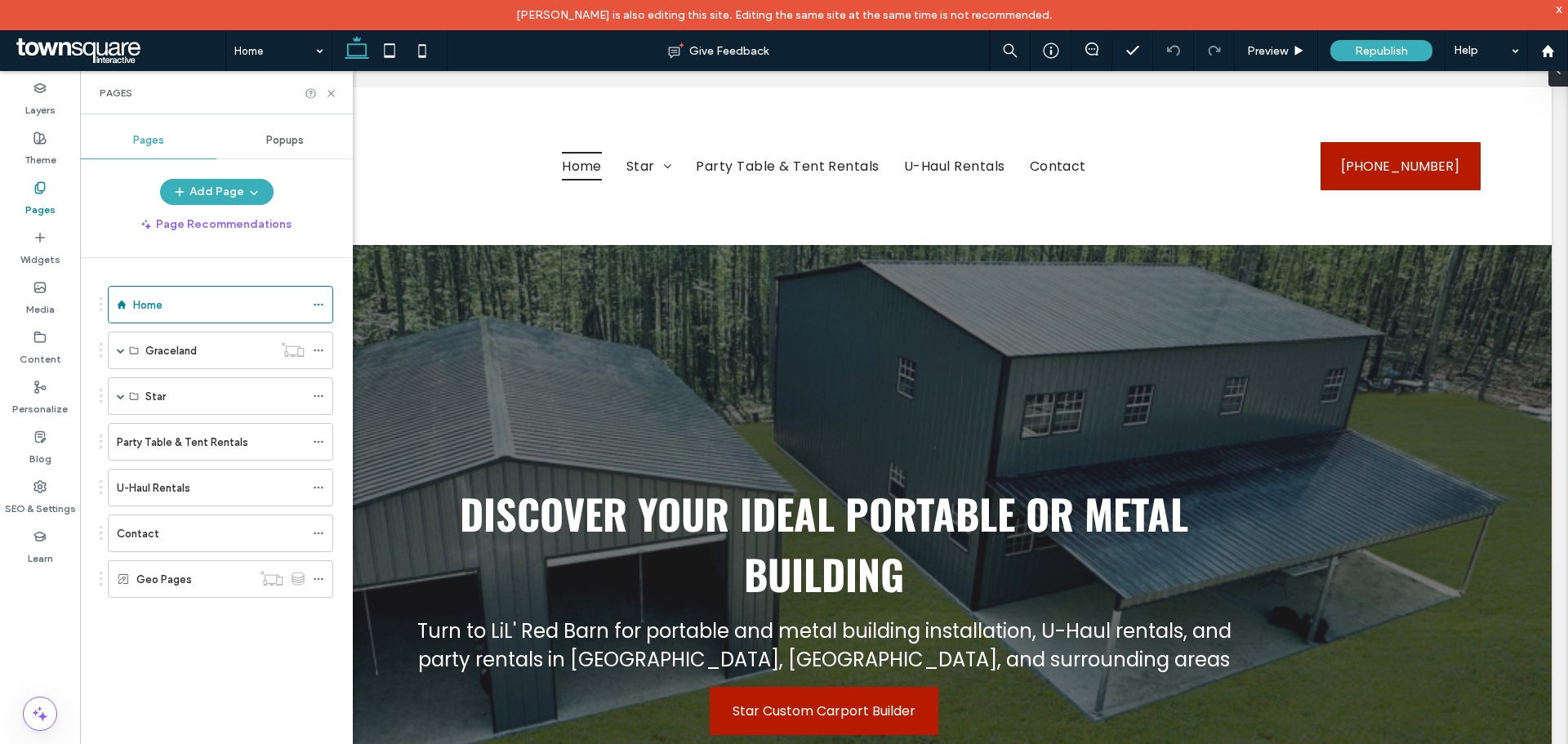
click at [217, 632] on div "Home Graceland Cabins Sheds Barns Garages Star Carports Metal Buildings & Garag…" at bounding box center [216, 458] width 234 height 359
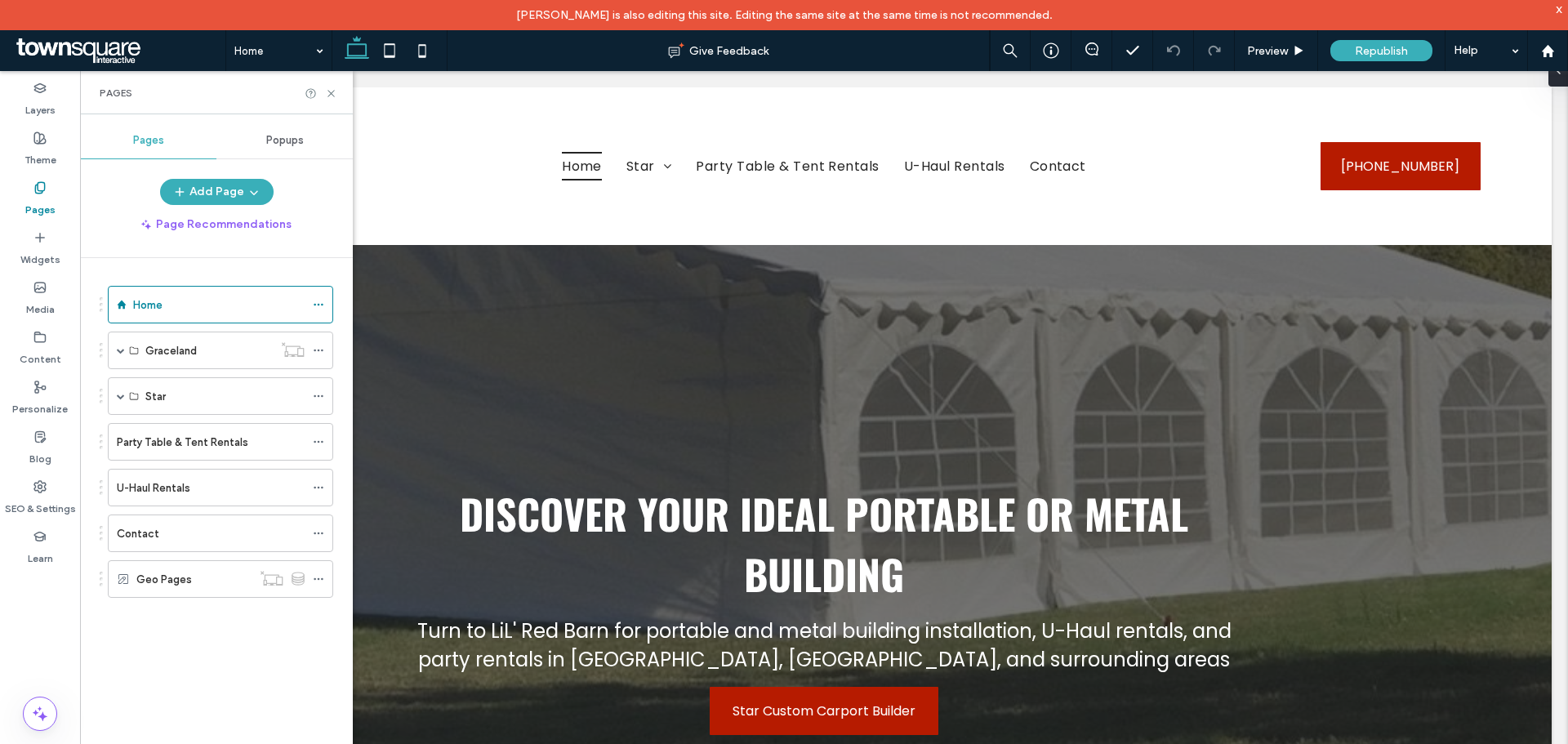
click at [211, 91] on div "Pages" at bounding box center [216, 93] width 234 height 13
click at [329, 93] on icon at bounding box center [331, 94] width 12 height 12
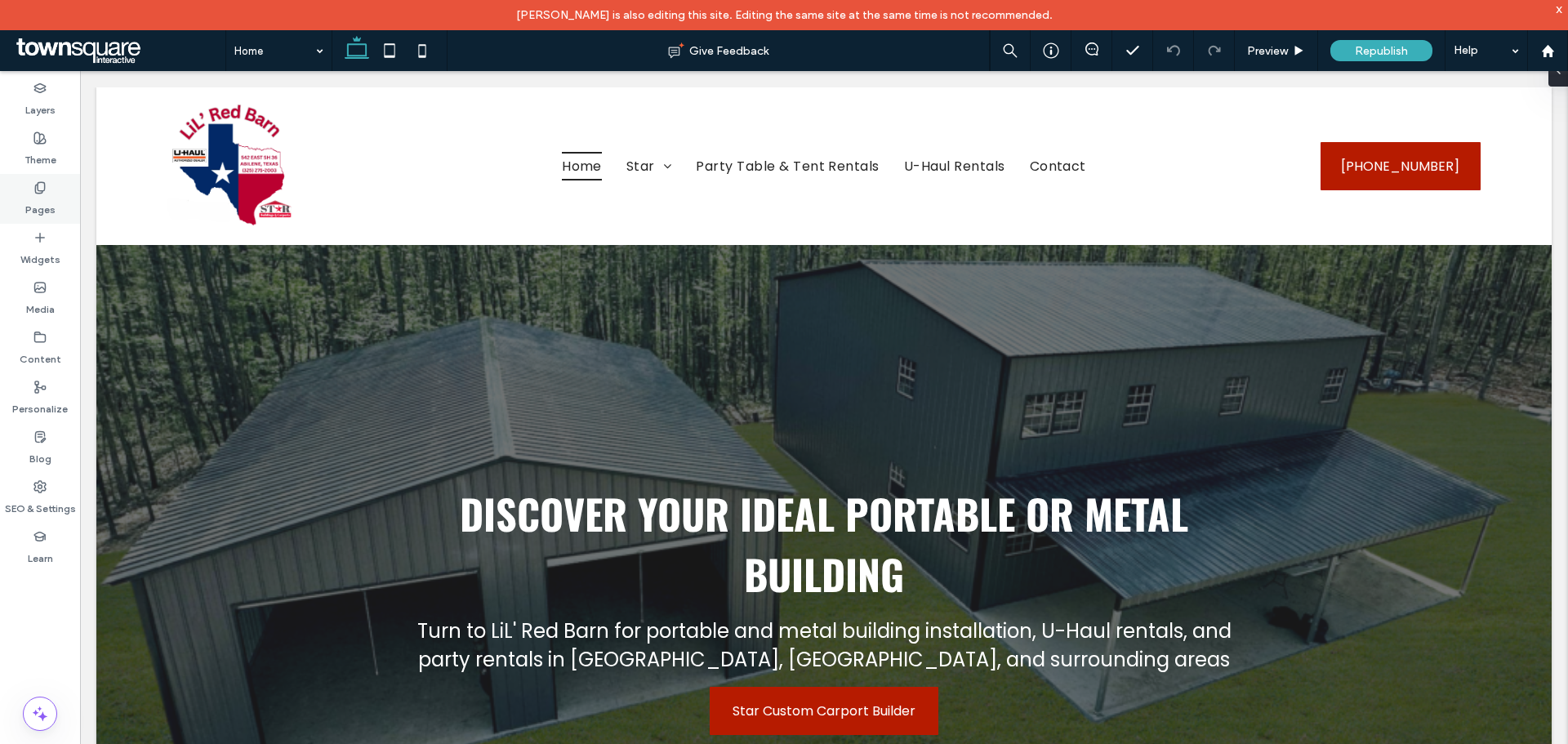
click at [42, 216] on label "Pages" at bounding box center [40, 205] width 31 height 23
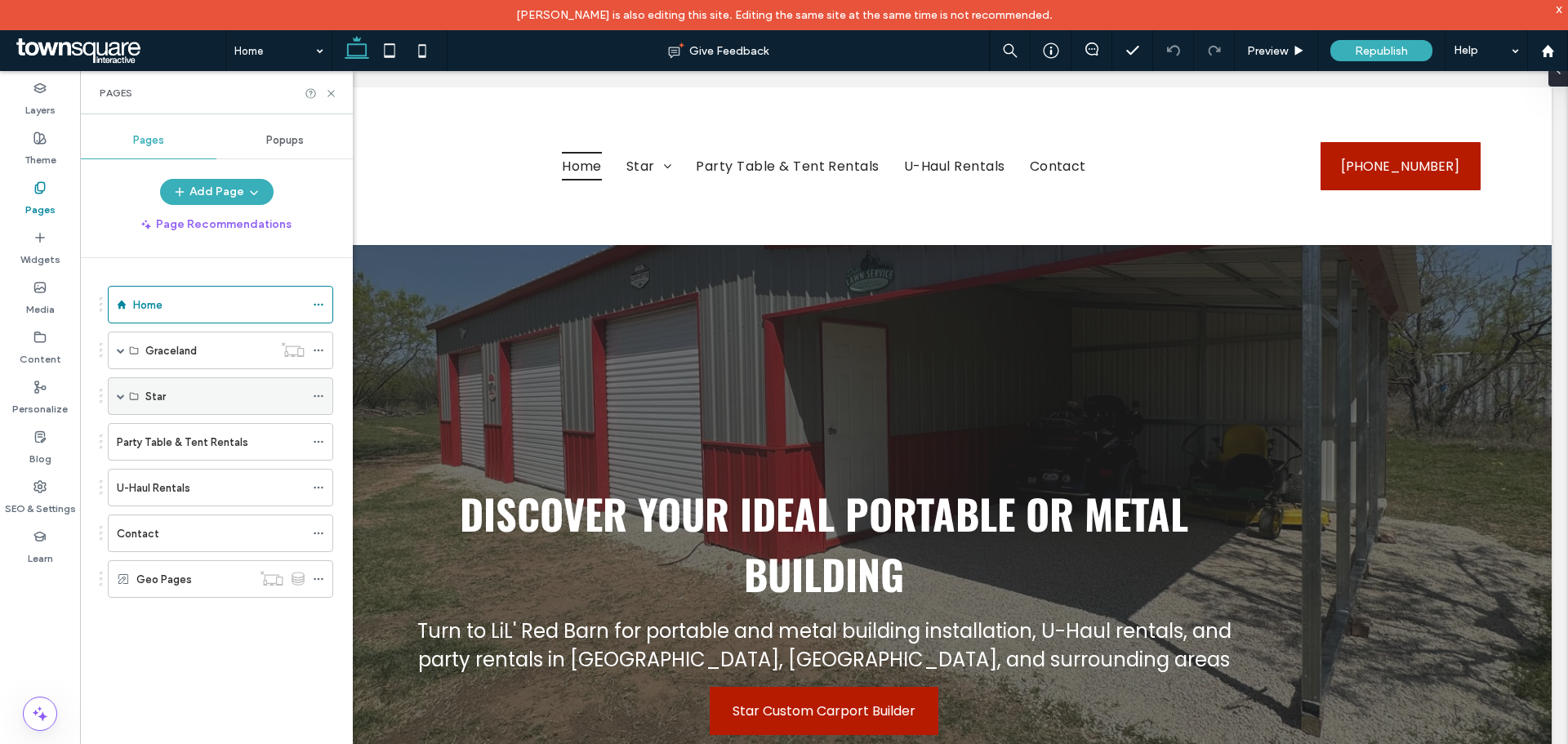
click at [120, 399] on span at bounding box center [120, 396] width 8 height 8
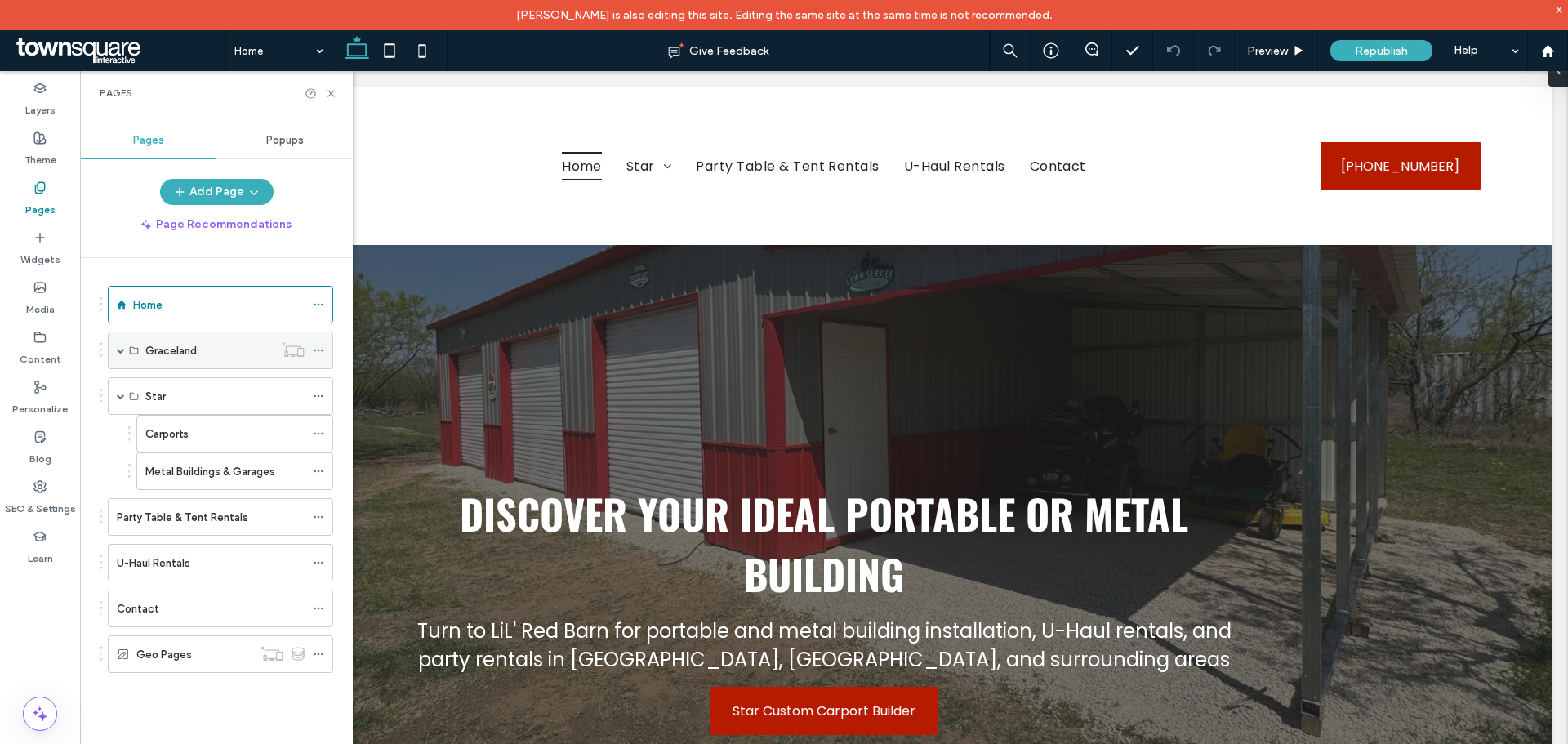
click at [118, 351] on span at bounding box center [120, 350] width 8 height 8
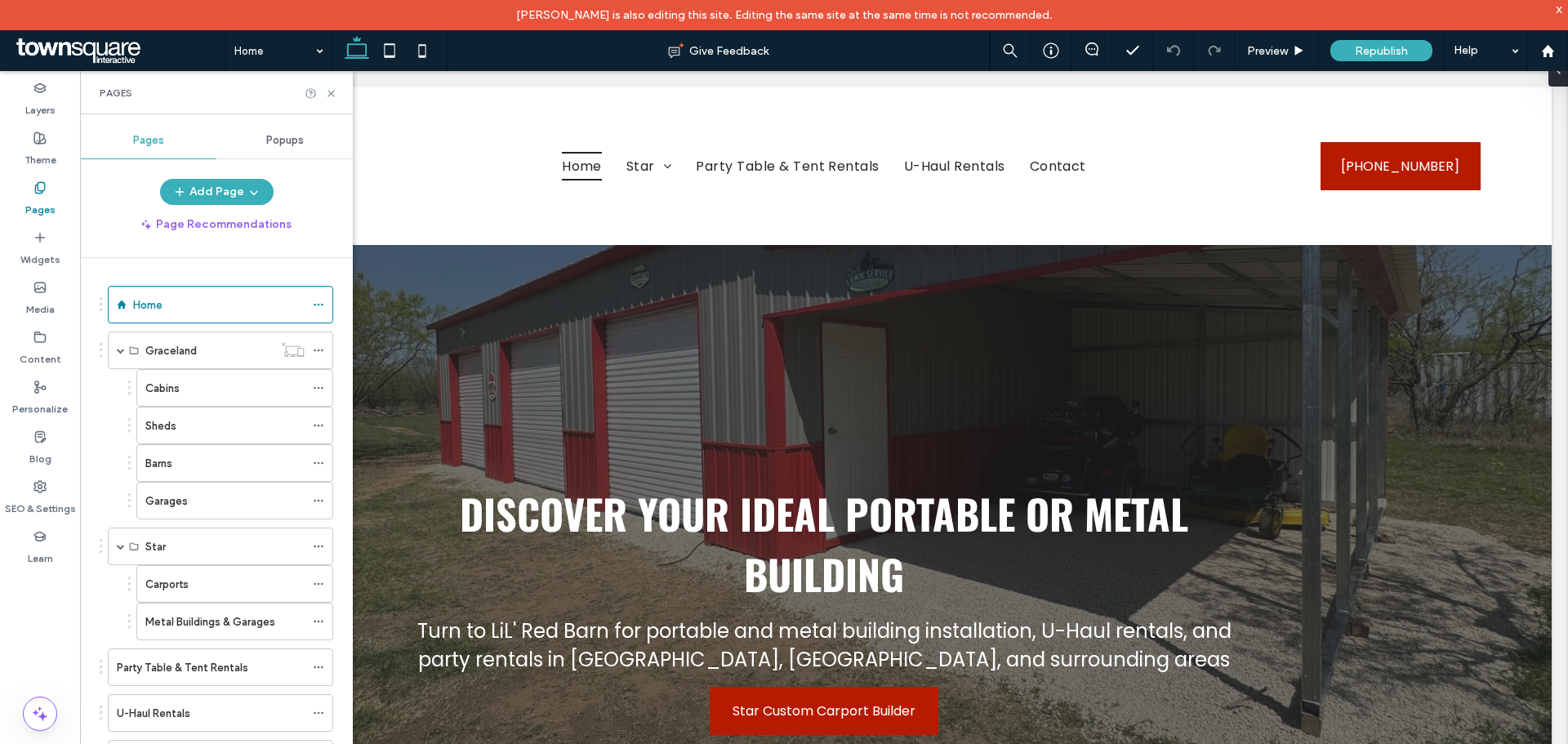
click at [89, 439] on div "Home Graceland Cabins Sheds Barns Garages Star Carports Metal Buildings & Garag…" at bounding box center [216, 512] width 273 height 508
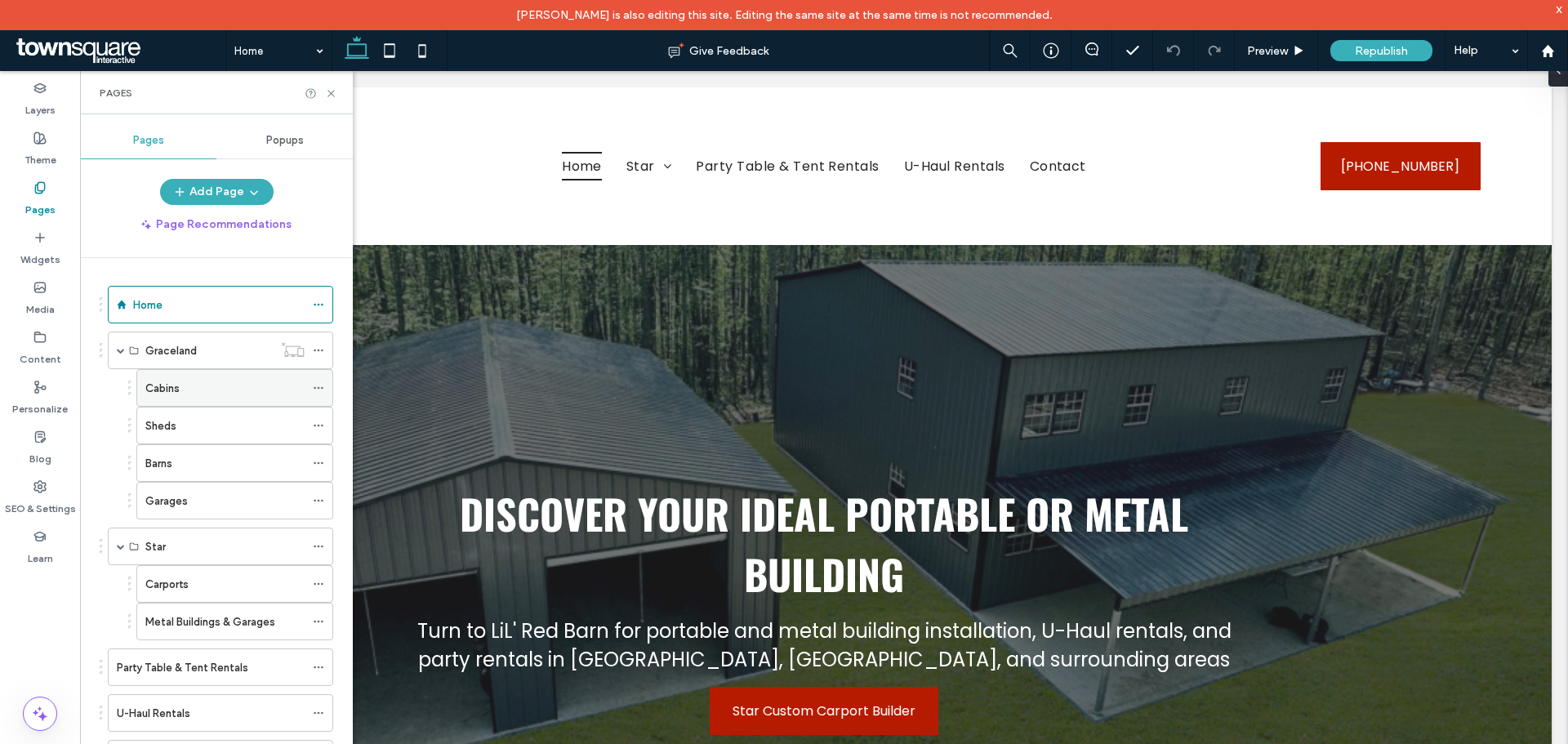
click at [199, 386] on div "Cabins" at bounding box center [224, 388] width 159 height 17
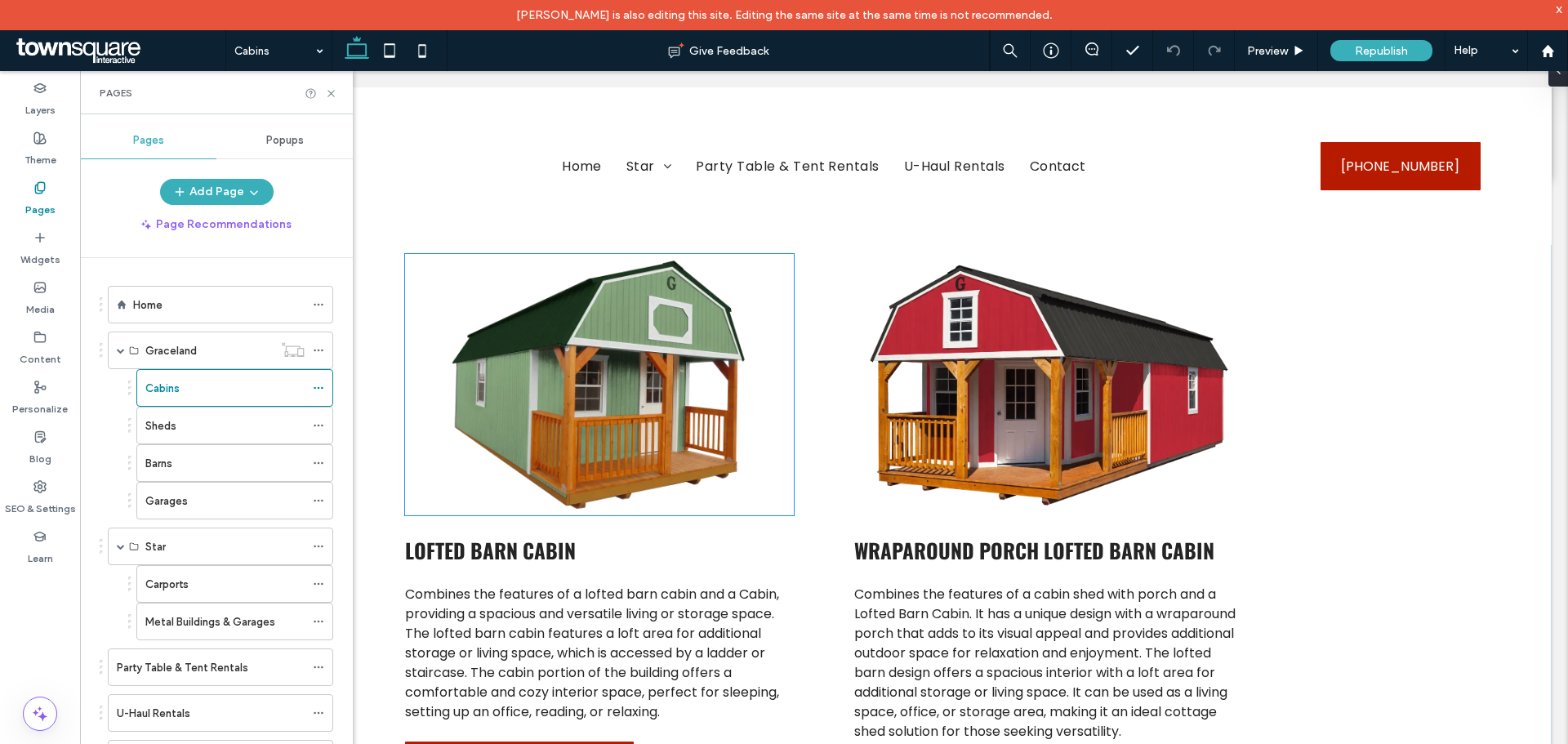
scroll to position [1144, 0]
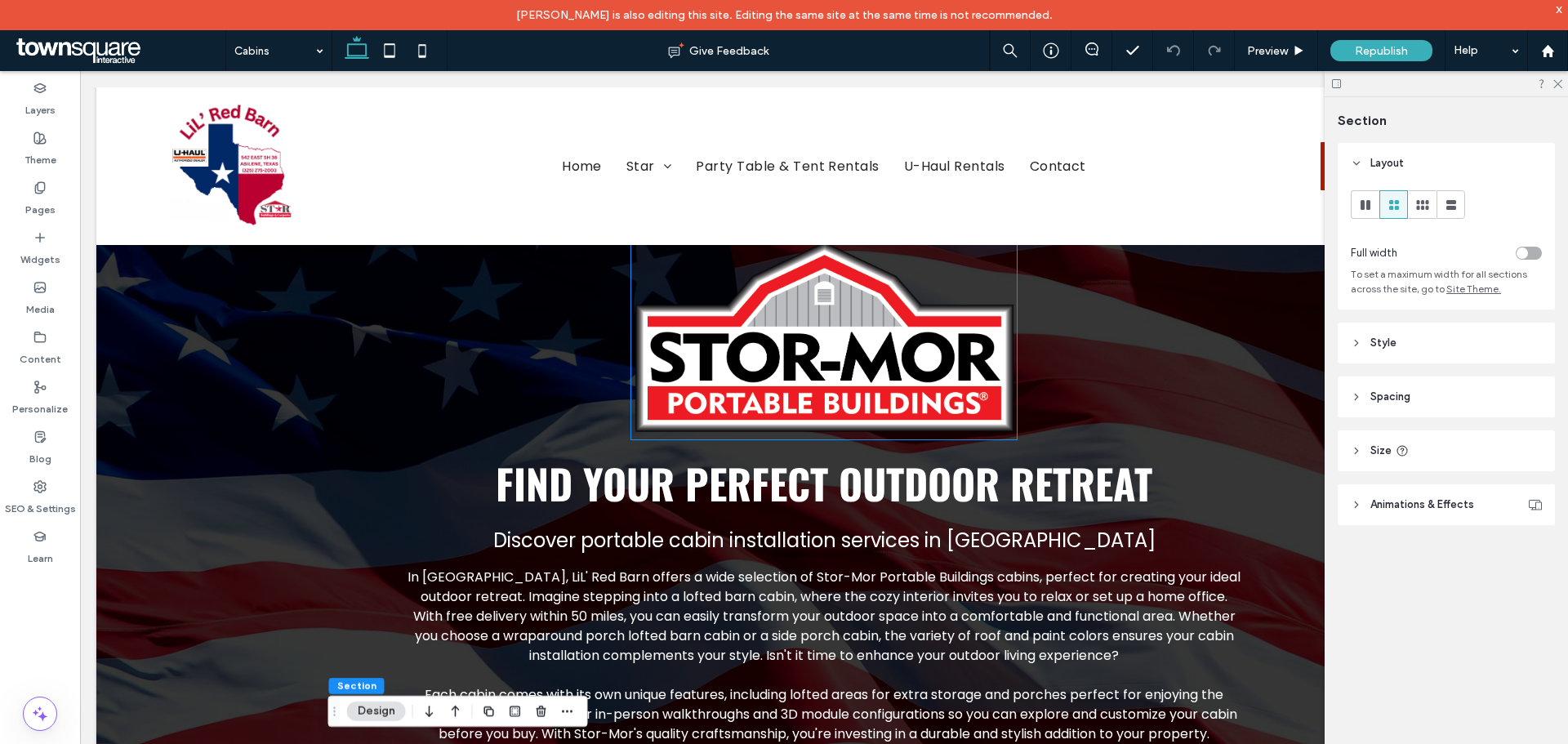
scroll to position [0, 0]
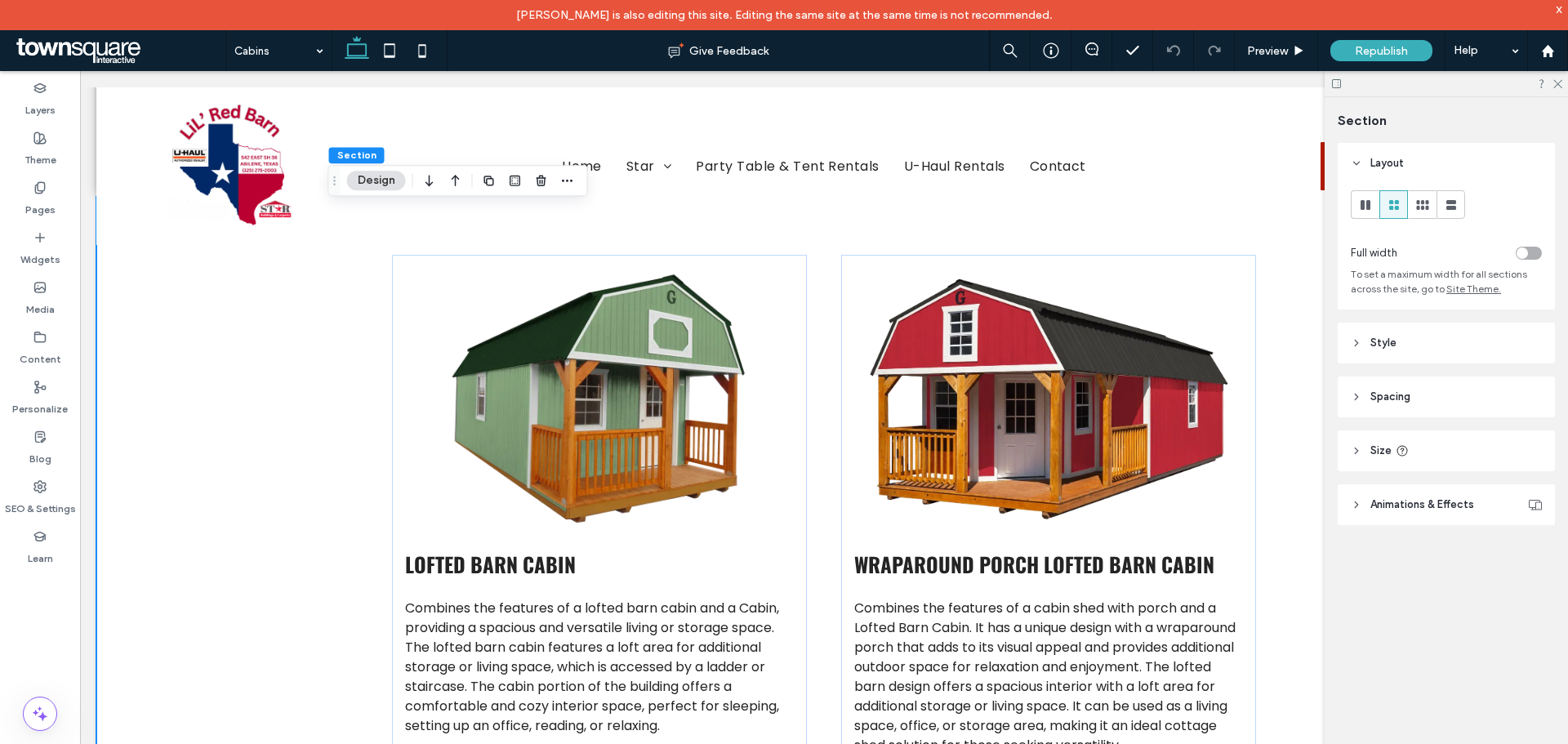
scroll to position [1144, 0]
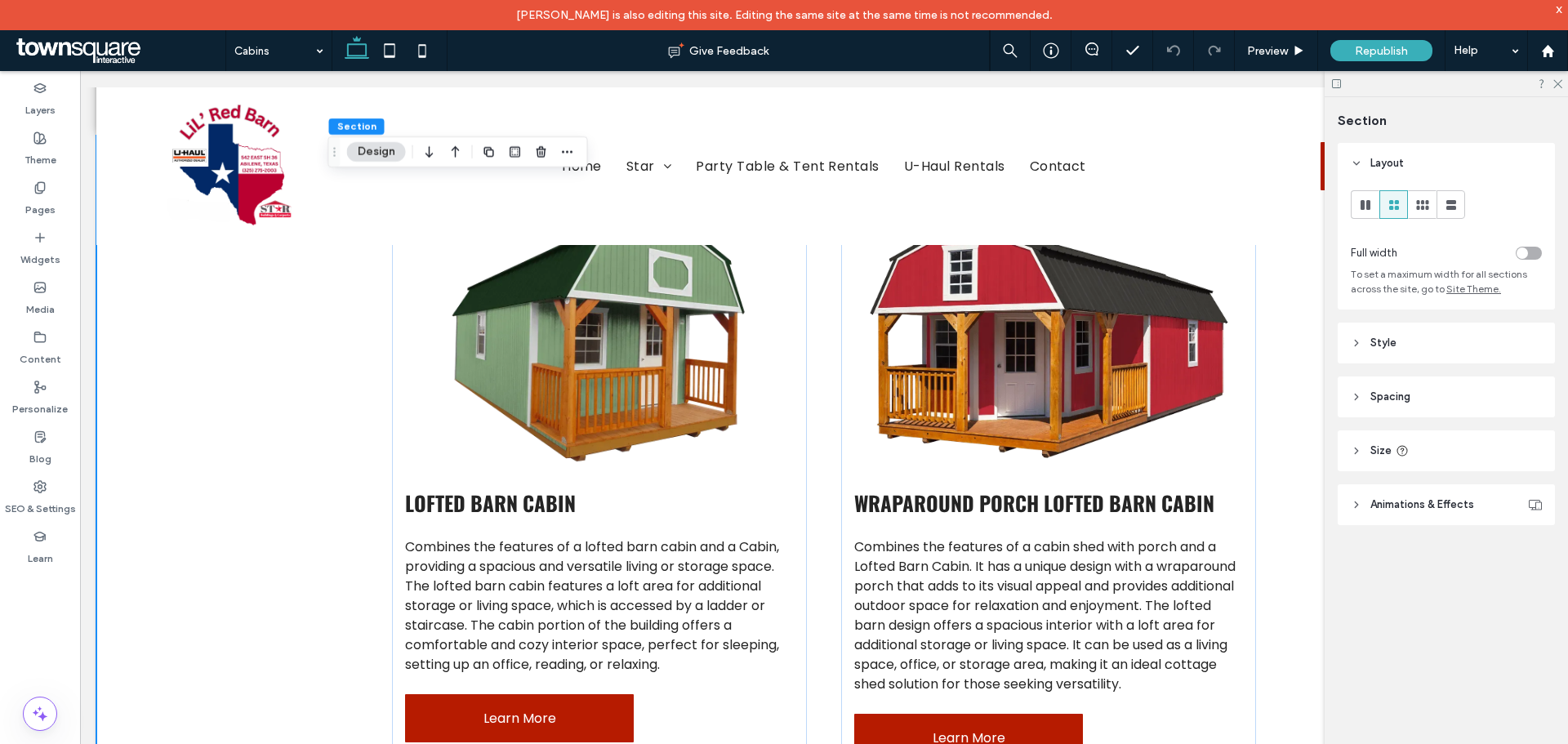
scroll to position [1226, 0]
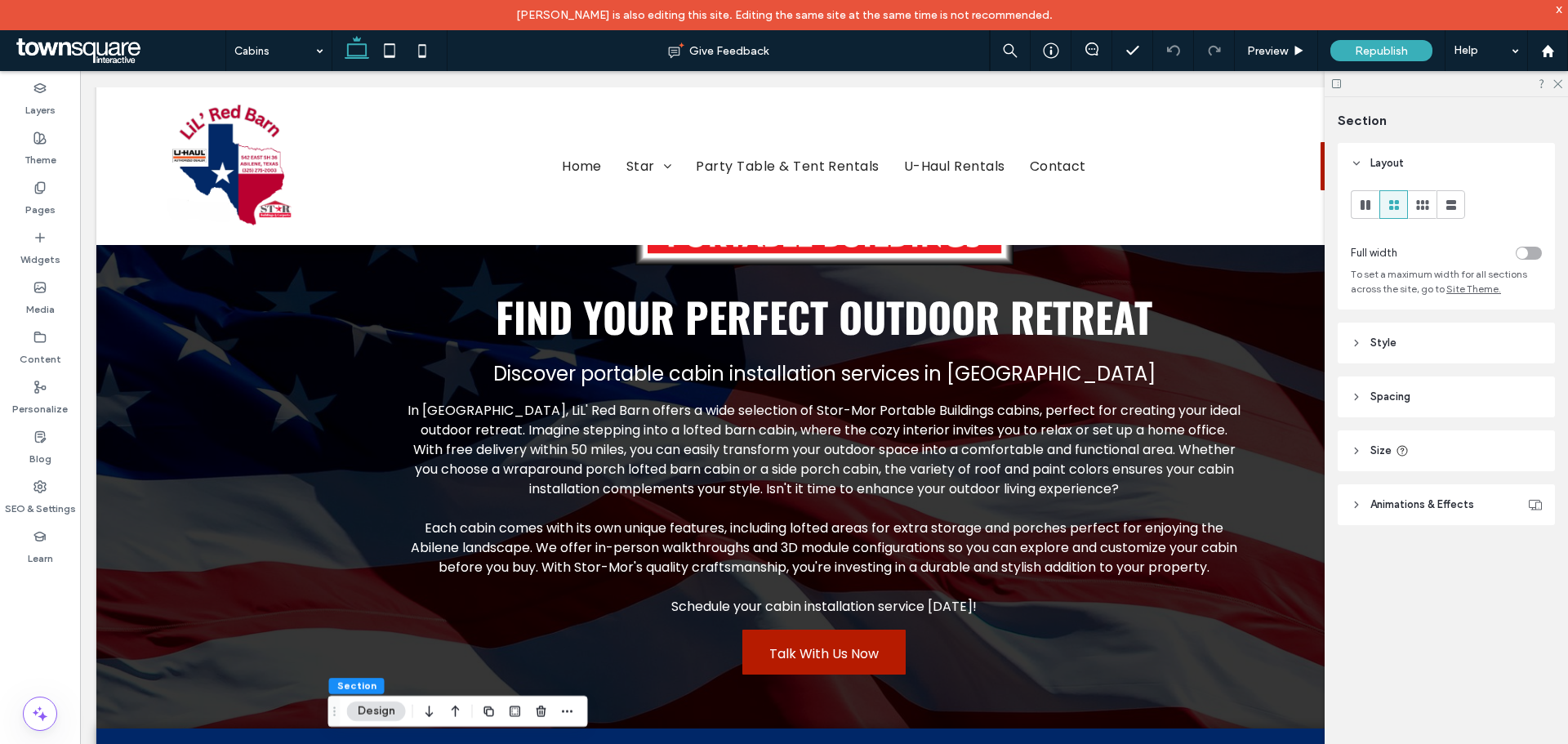
scroll to position [0, 0]
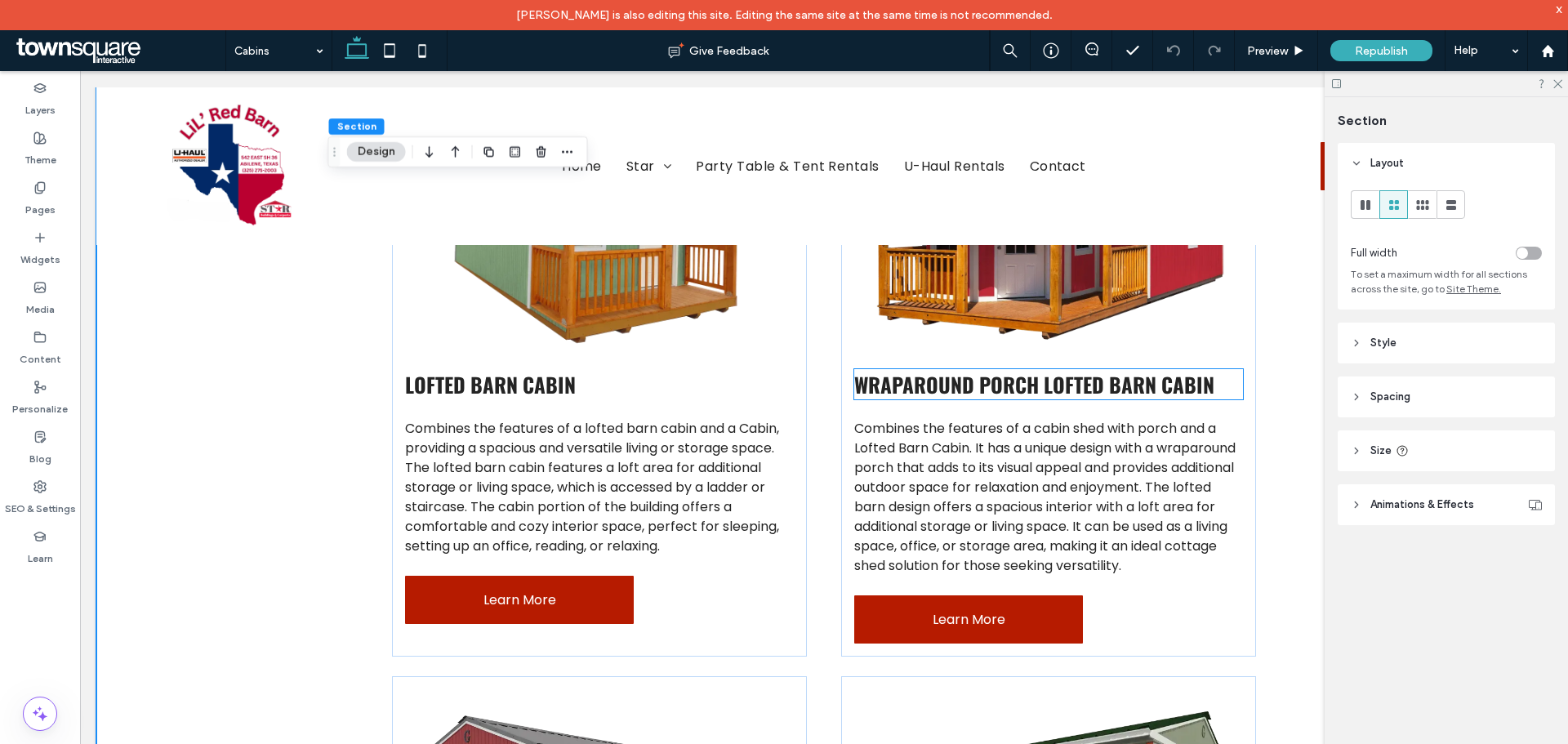
scroll to position [1307, 0]
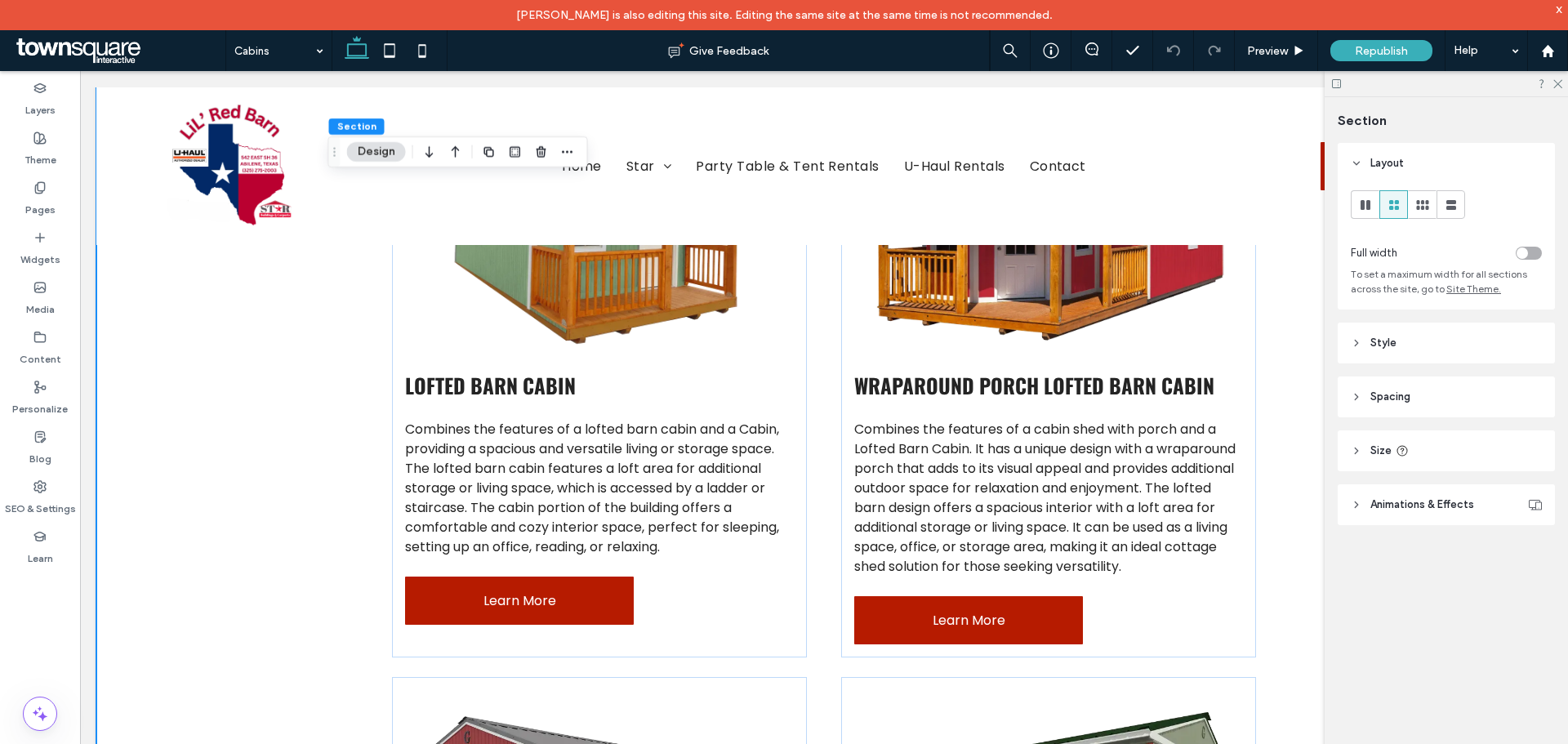
click at [50, 198] on label "Pages" at bounding box center [40, 205] width 31 height 23
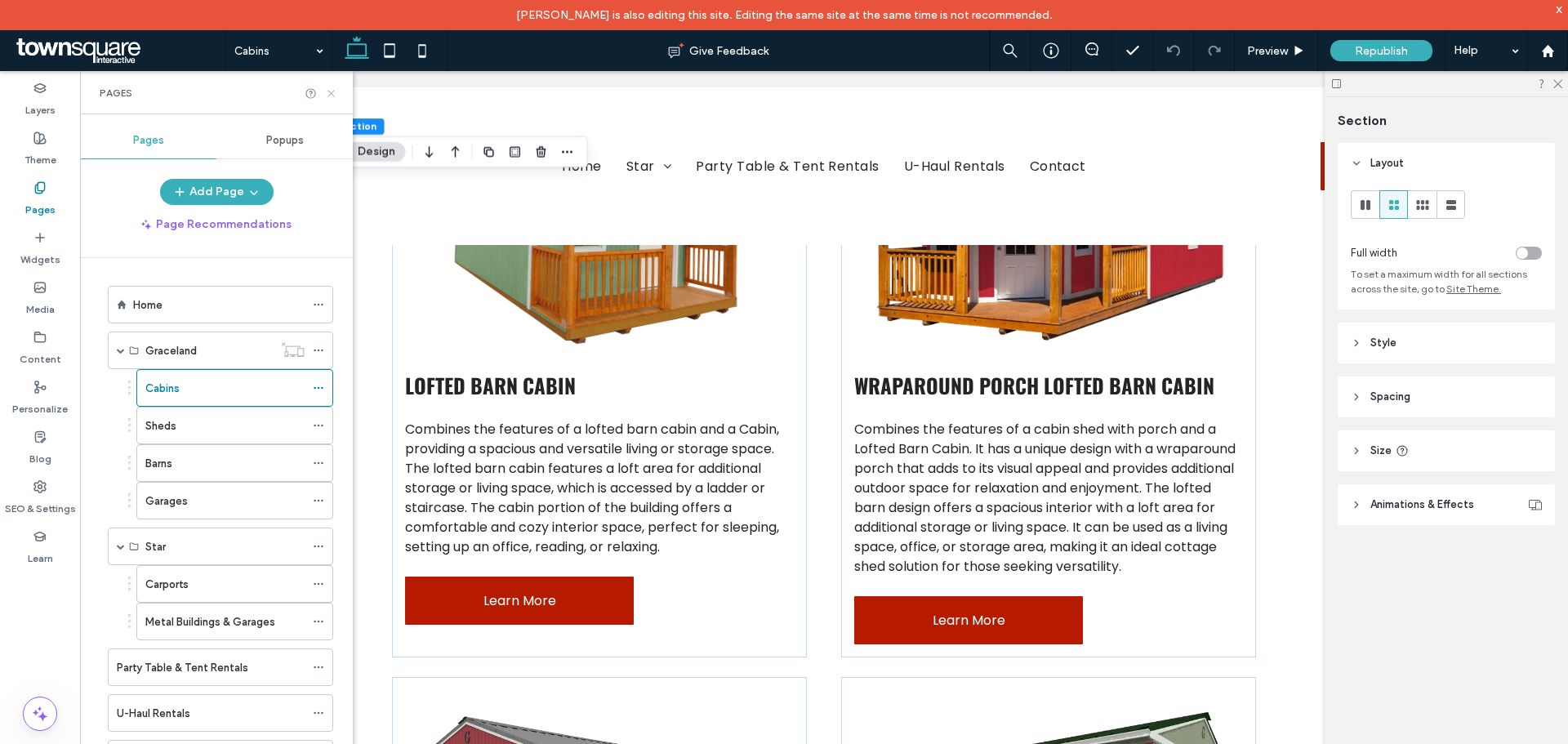
click at [335, 90] on icon at bounding box center [331, 94] width 12 height 12
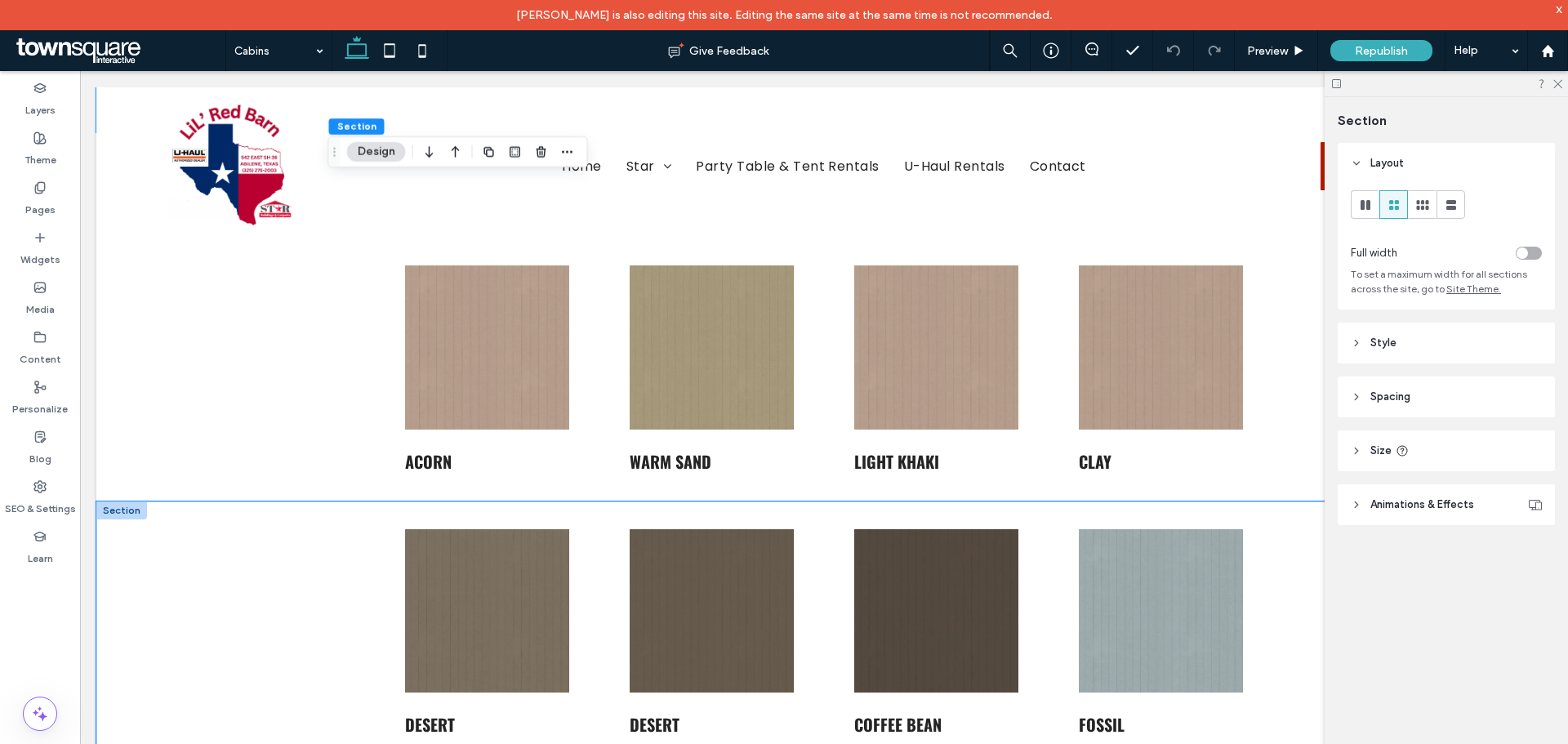
scroll to position [3268, 0]
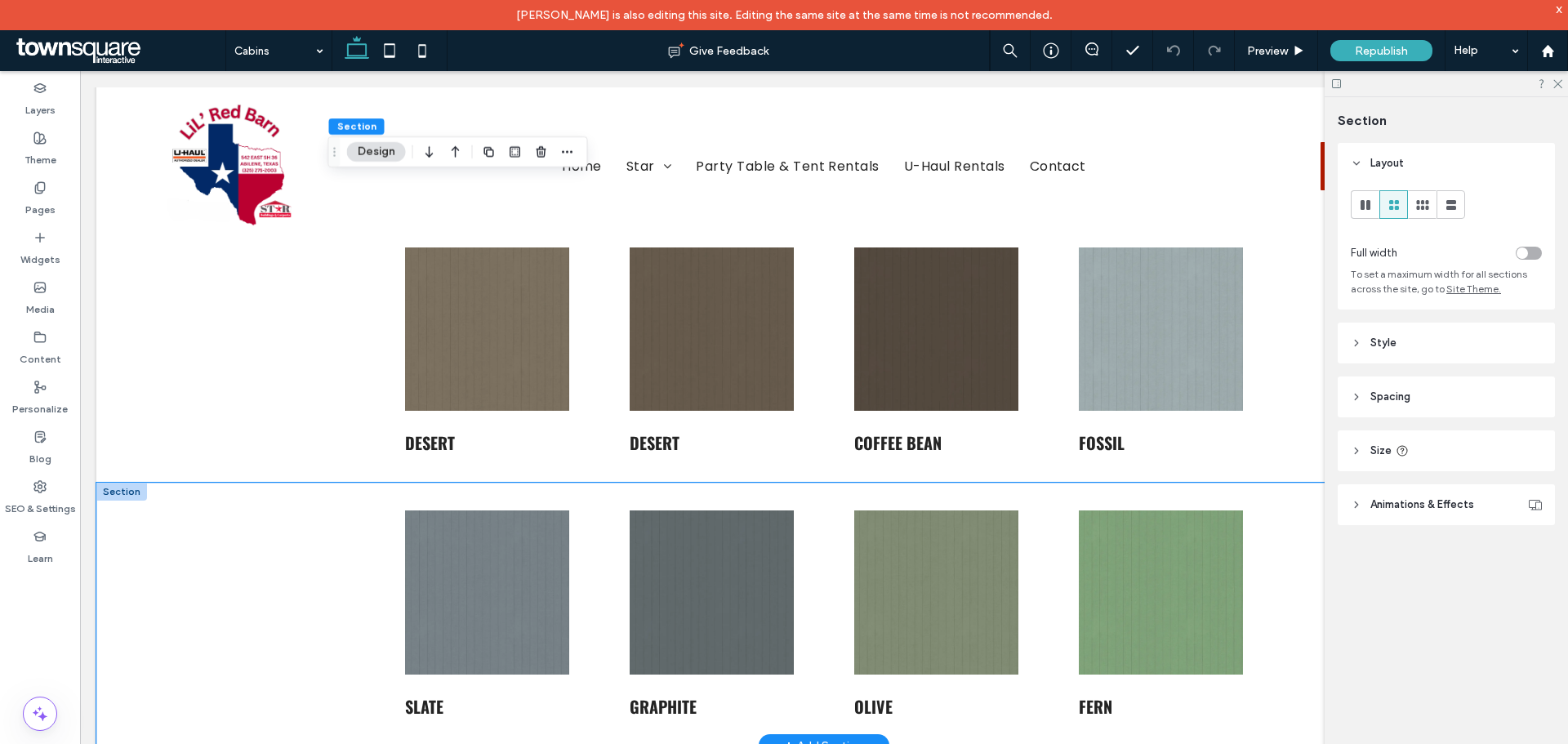
click at [822, 520] on div "SLATE GRAPHITE OLIVE FERN" at bounding box center [824, 614] width 980 height 263
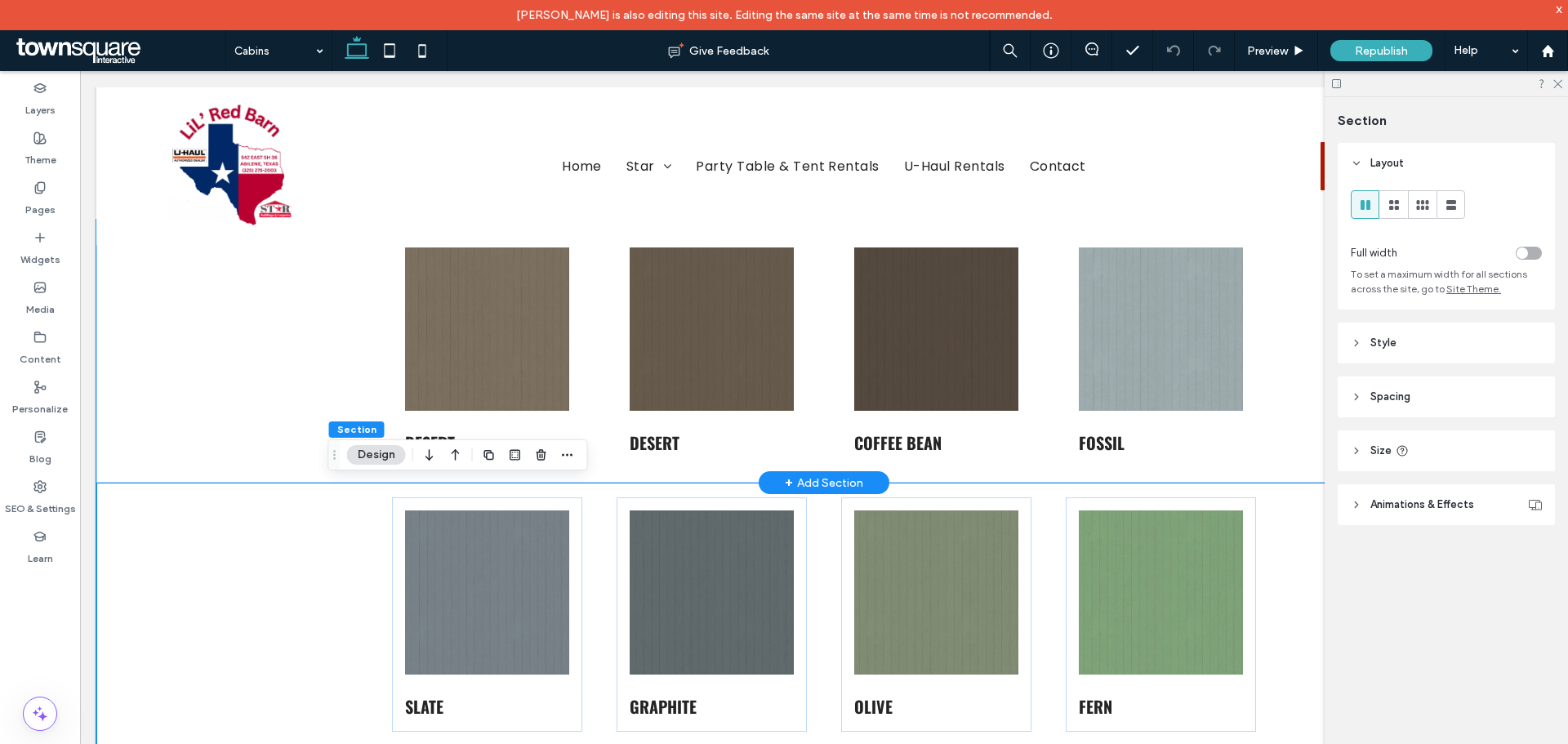
click at [823, 429] on div "DESERT DESERT COFFEE BEAN FOSSIL" at bounding box center [824, 351] width 980 height 263
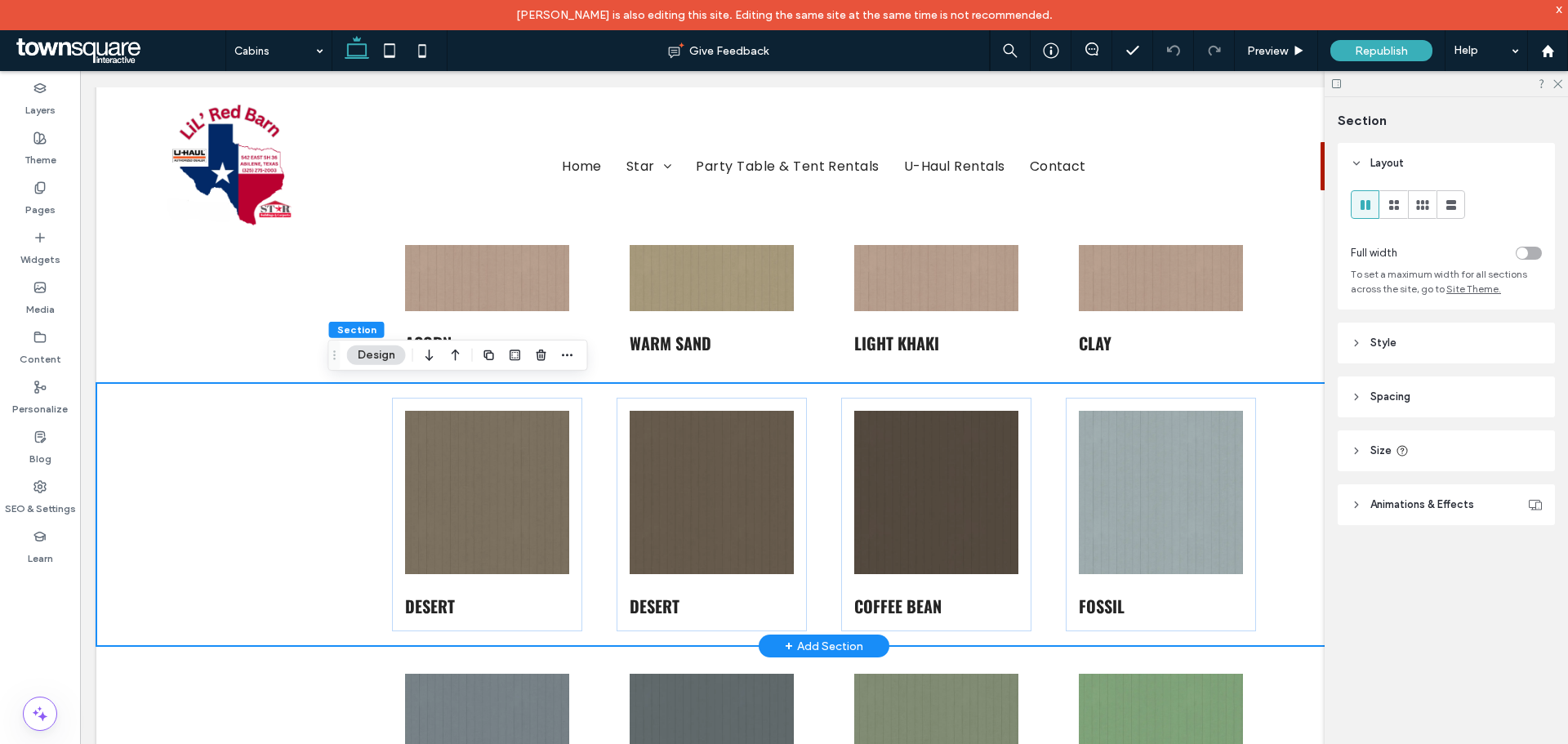
click at [821, 428] on div "DESERT DESERT COFFEE BEAN FOSSIL" at bounding box center [824, 514] width 980 height 263
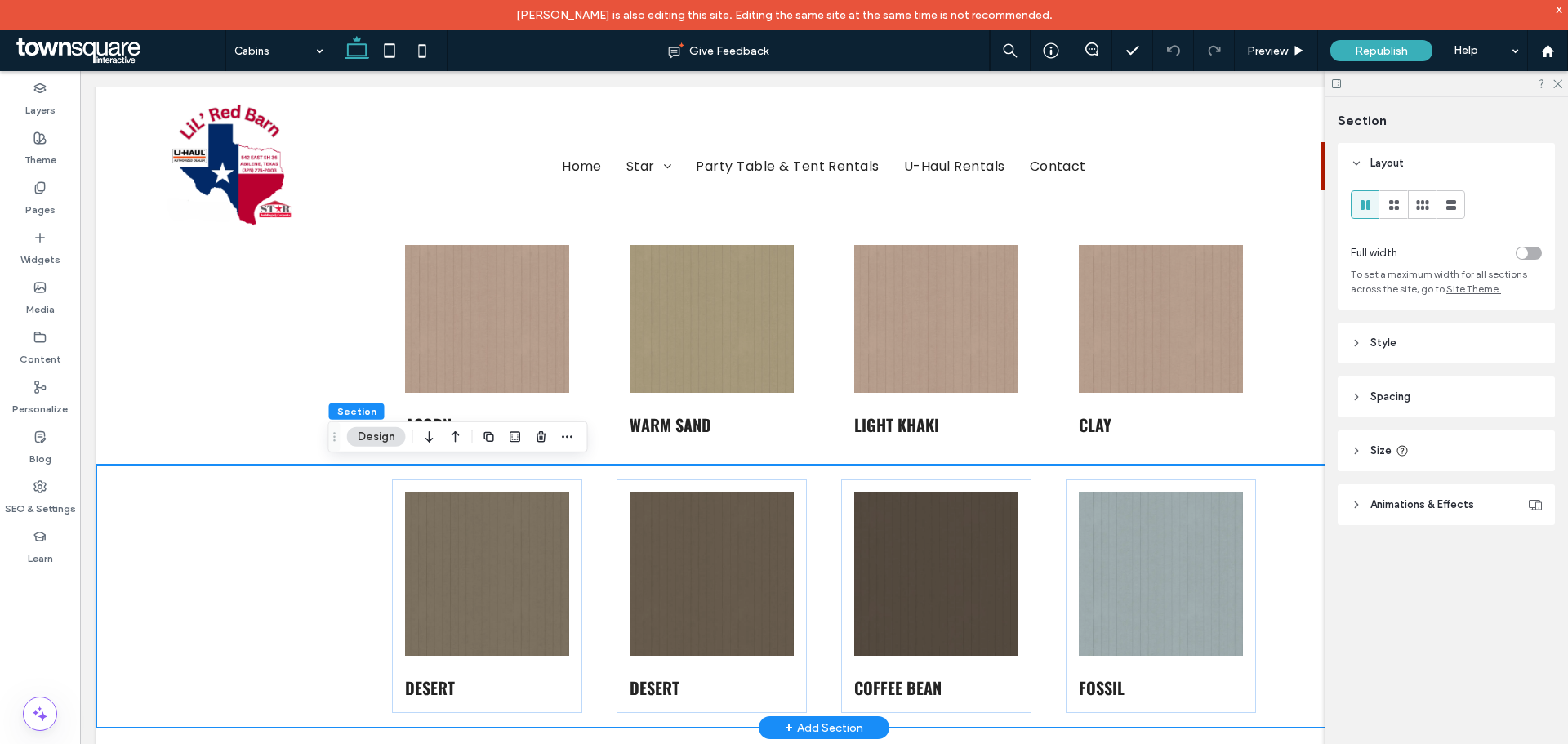
click at [821, 428] on div "ACORN WARM SAND LIGHT KHAKI CLAY" at bounding box center [824, 334] width 980 height 263
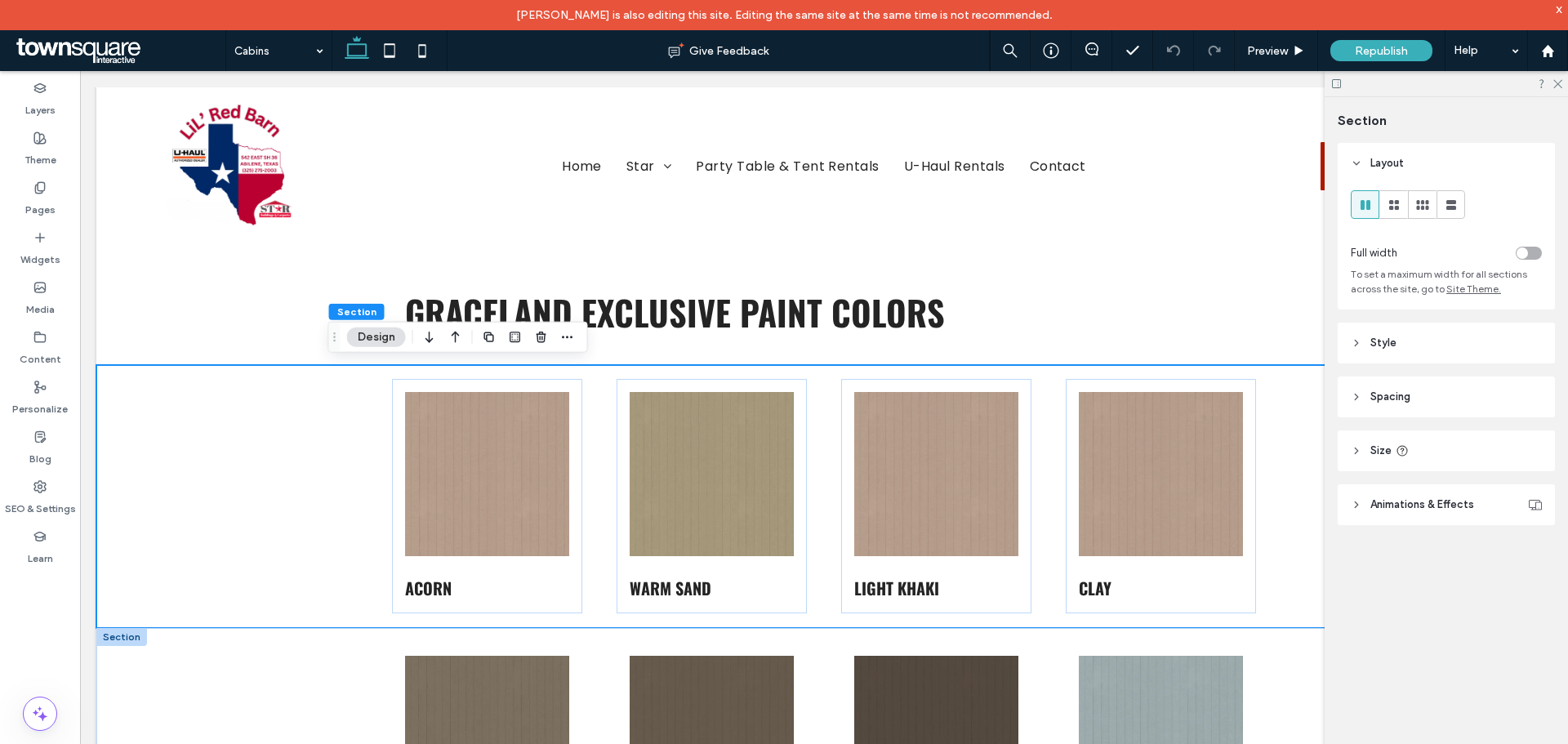
click at [821, 428] on div "ACORN WARM SAND LIGHT KHAKI CLAY" at bounding box center [824, 496] width 980 height 263
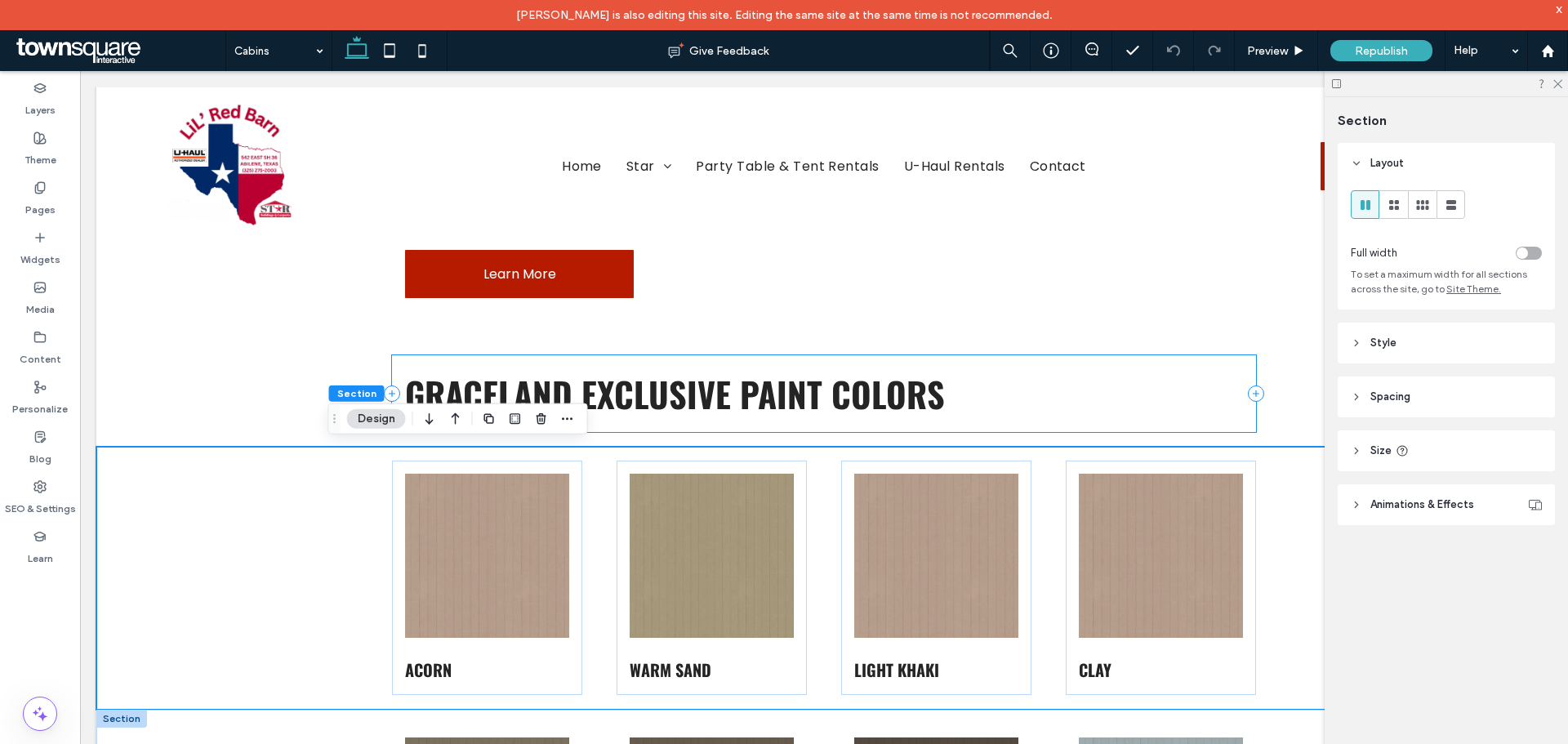
click at [821, 428] on div "GRACELAND EXCLUSIVE PAINT COLORS" at bounding box center [822, 394] width 863 height 77
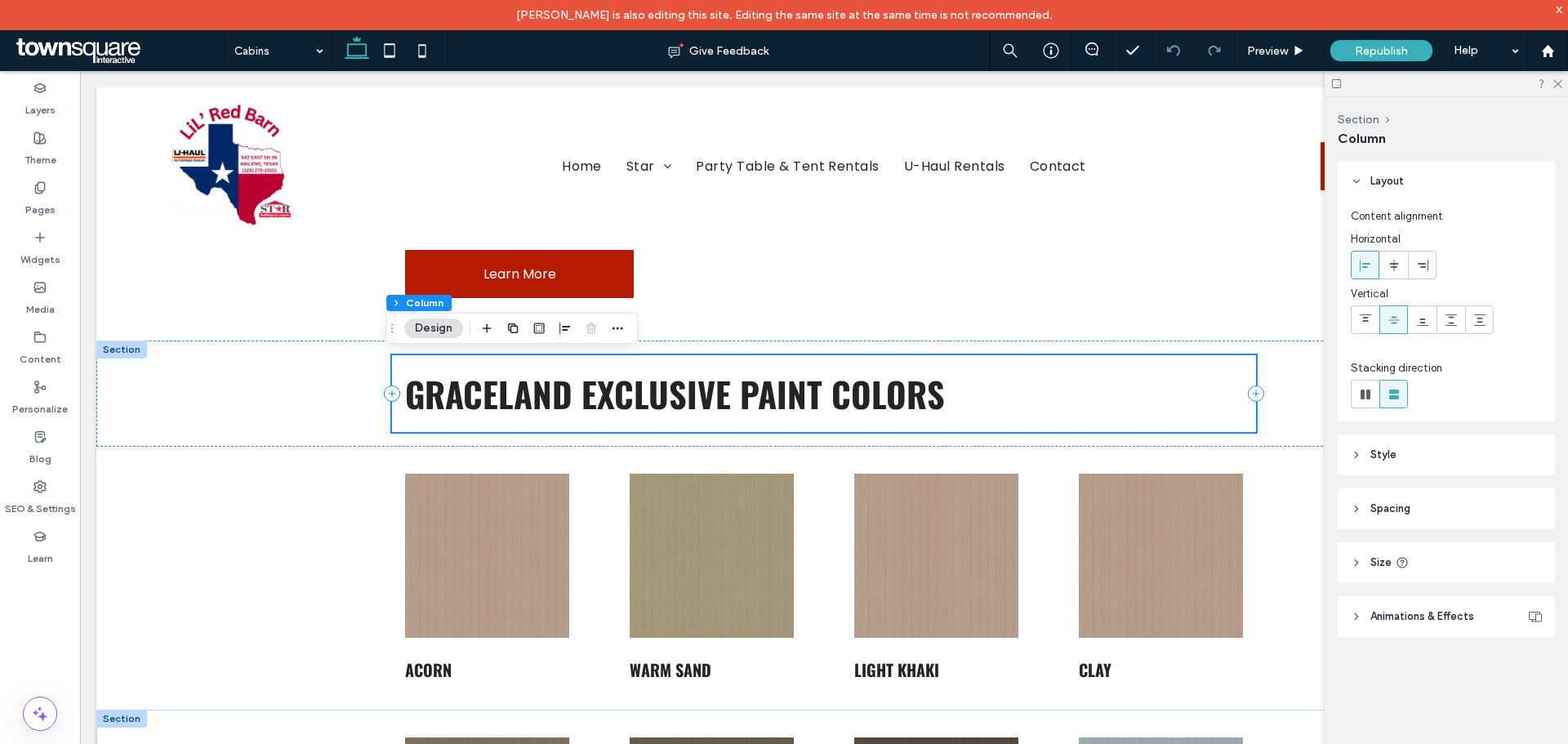
scroll to position [2697, 0]
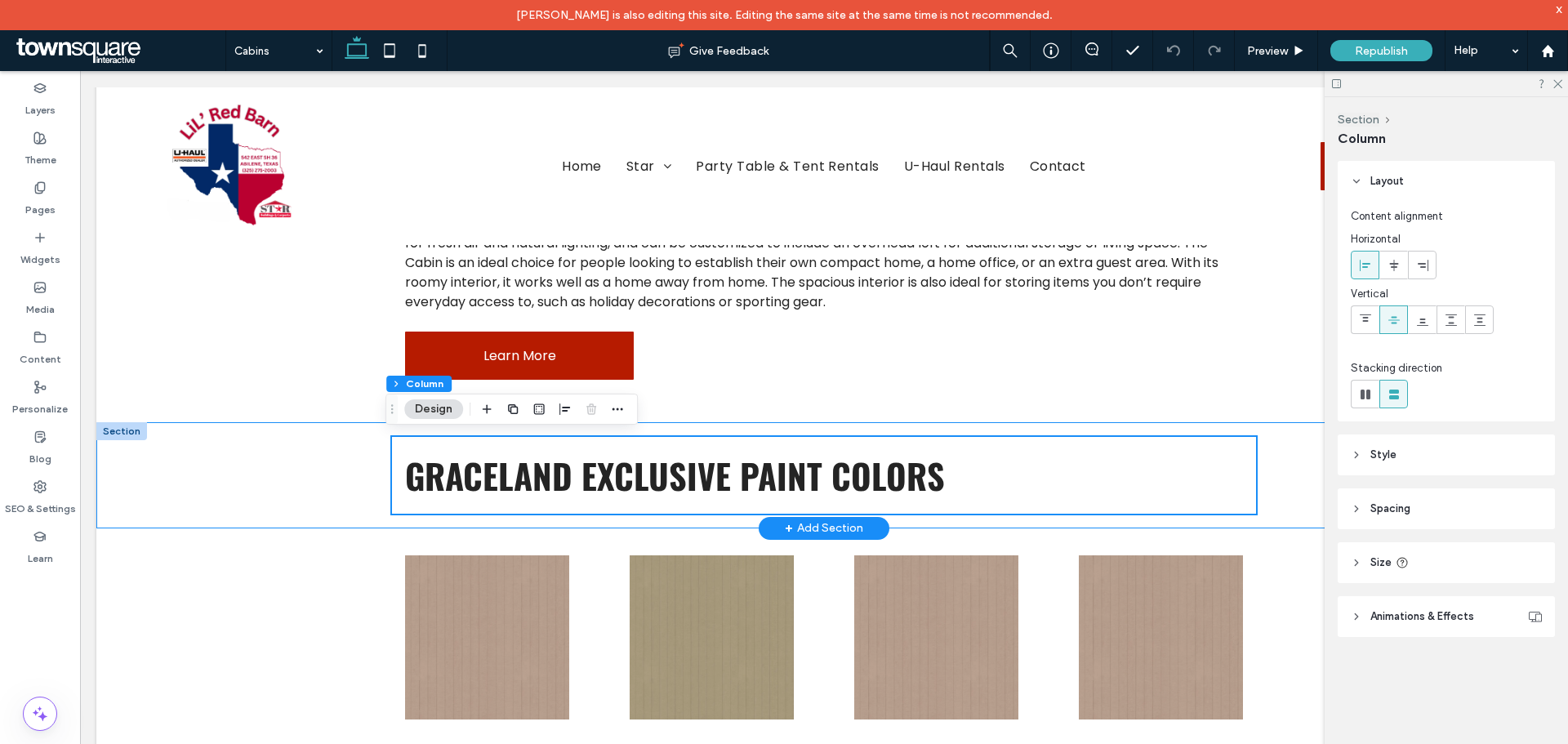
click at [821, 422] on div "GRACELAND EXCLUSIVE PAINT COLORS" at bounding box center [824, 476] width 980 height 107
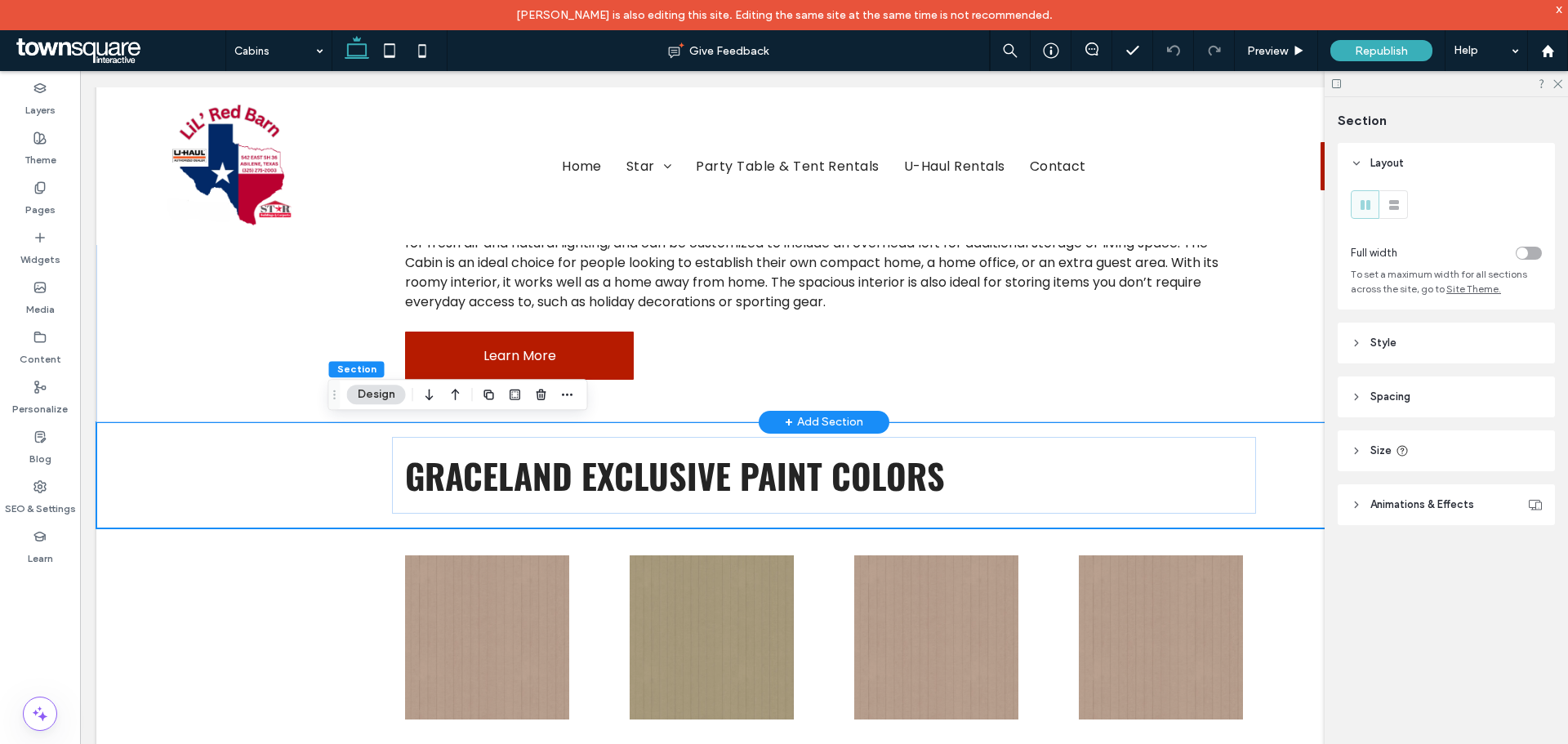
click at [823, 411] on div "+ Add Section" at bounding box center [823, 422] width 130 height 23
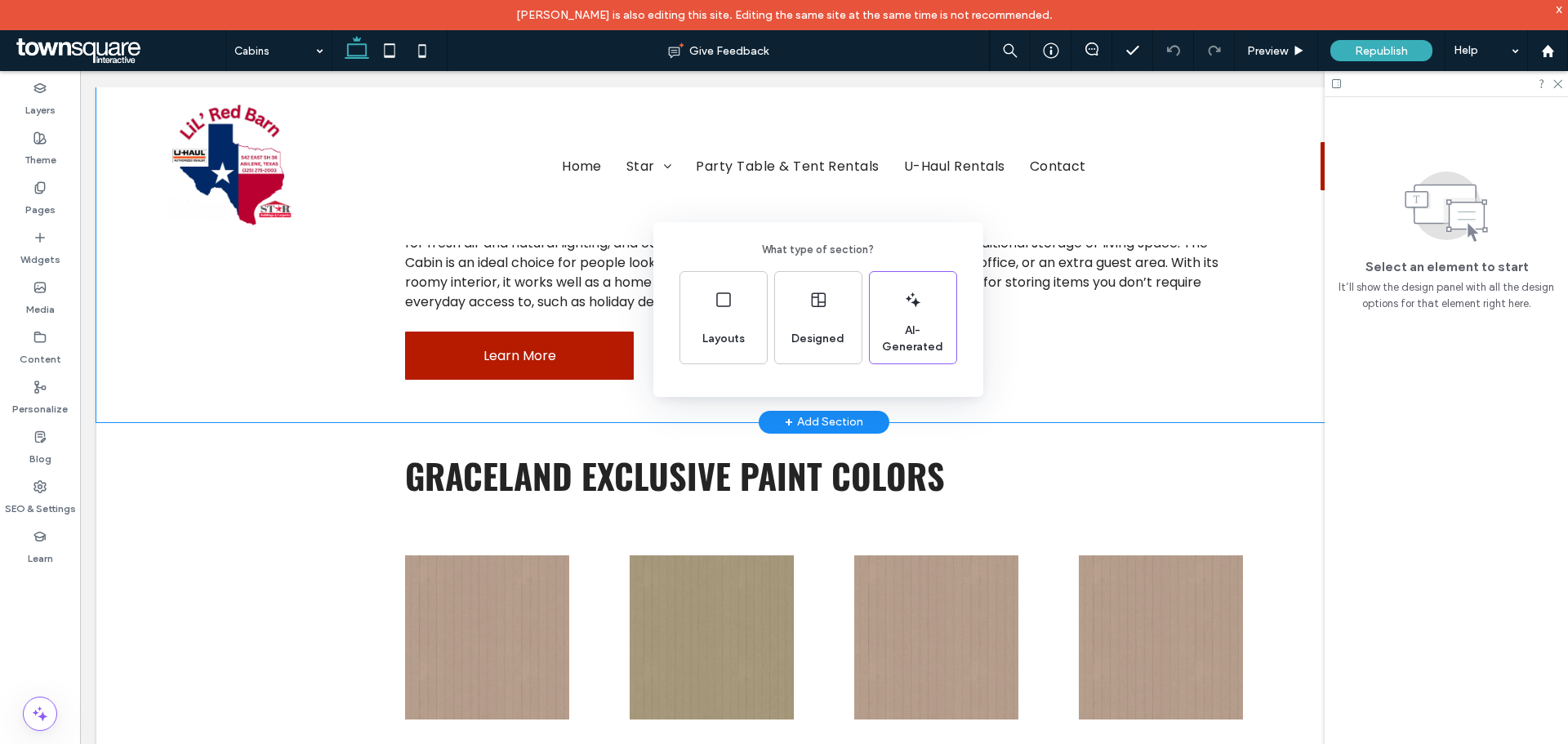
click at [1034, 377] on div "What type of section? Layouts Designed AI-Generated" at bounding box center [784, 412] width 1568 height 825
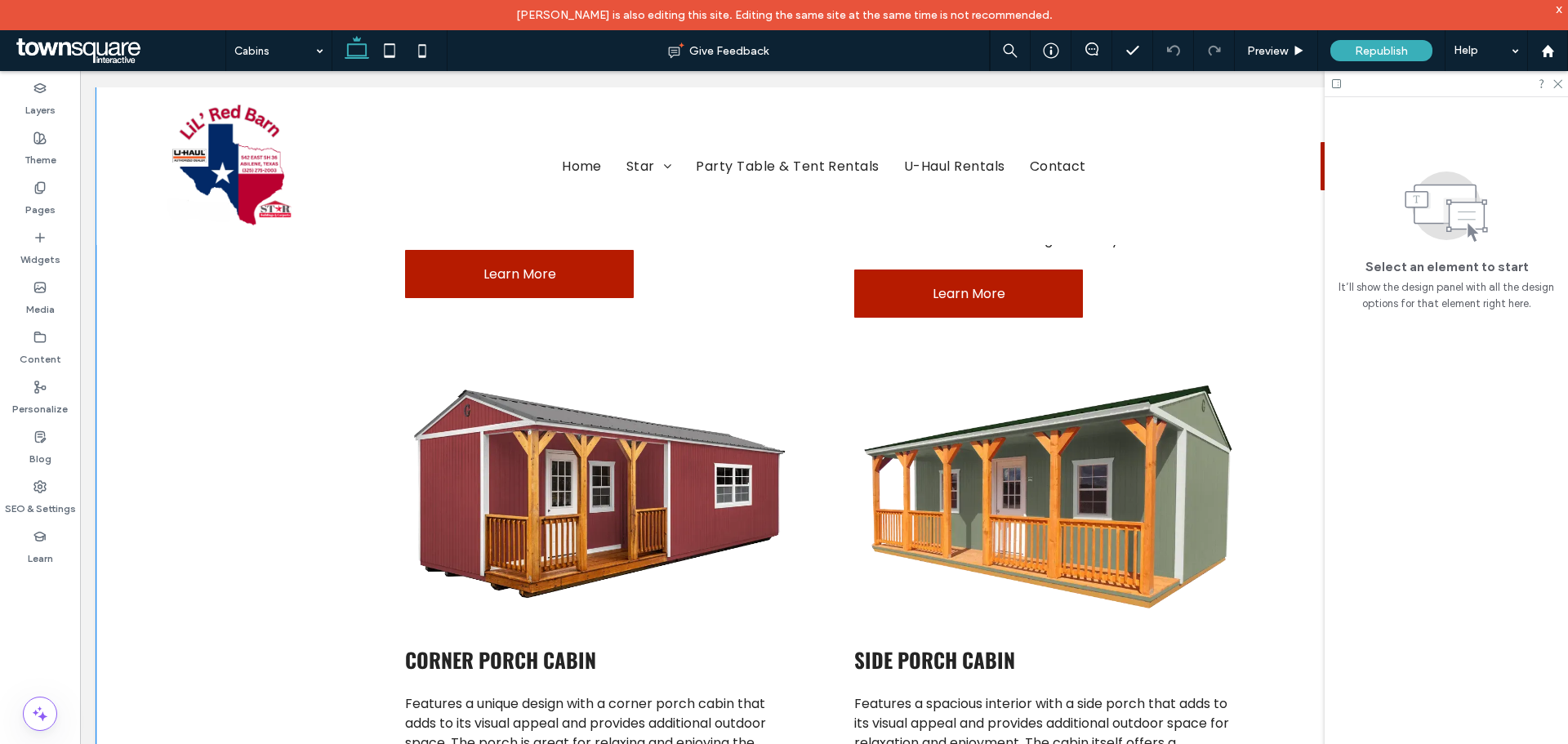
click at [821, 420] on div "lofted barn cabin Combines the features of a lofted barn cabin and a Cabin, pro…" at bounding box center [824, 588] width 980 height 1794
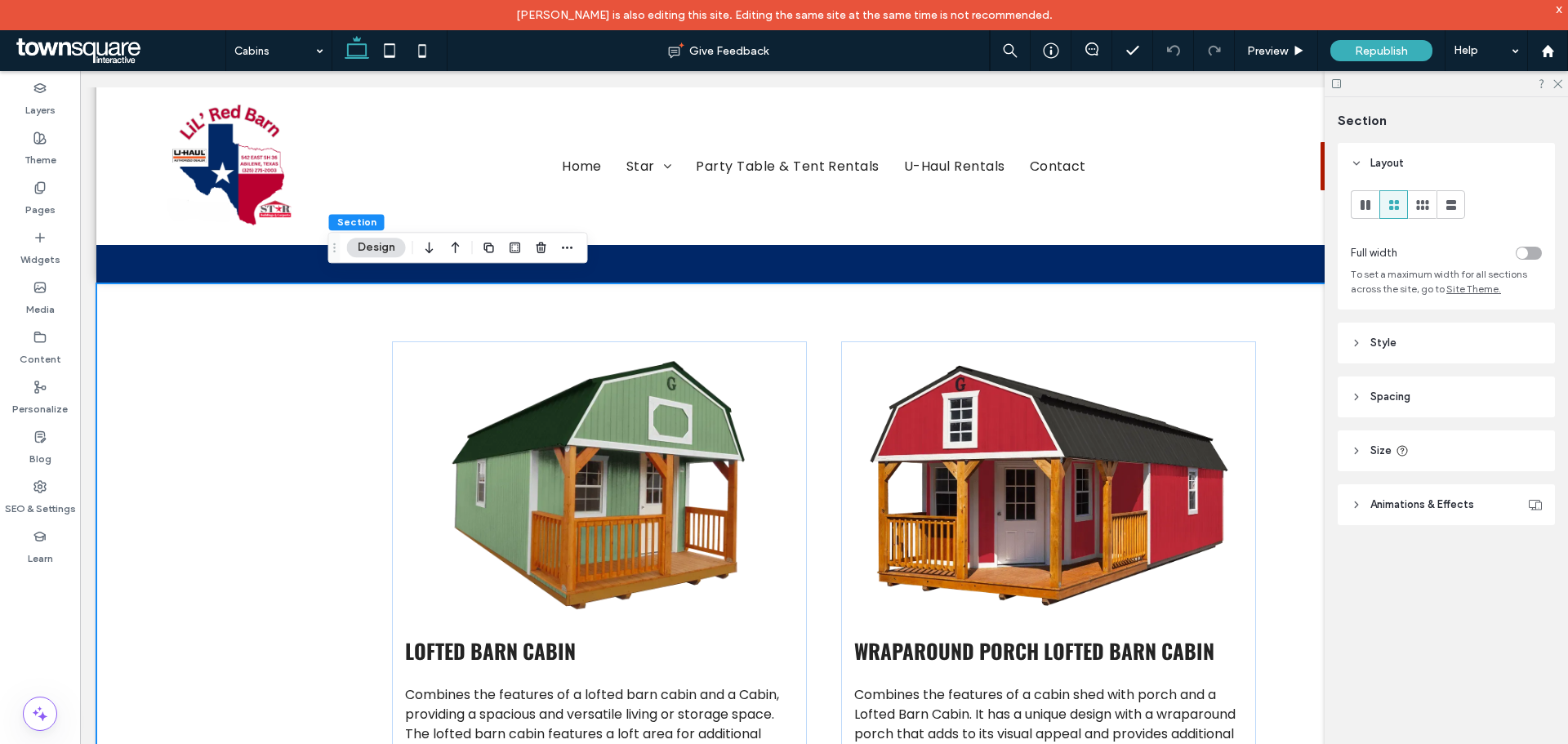
scroll to position [899, 0]
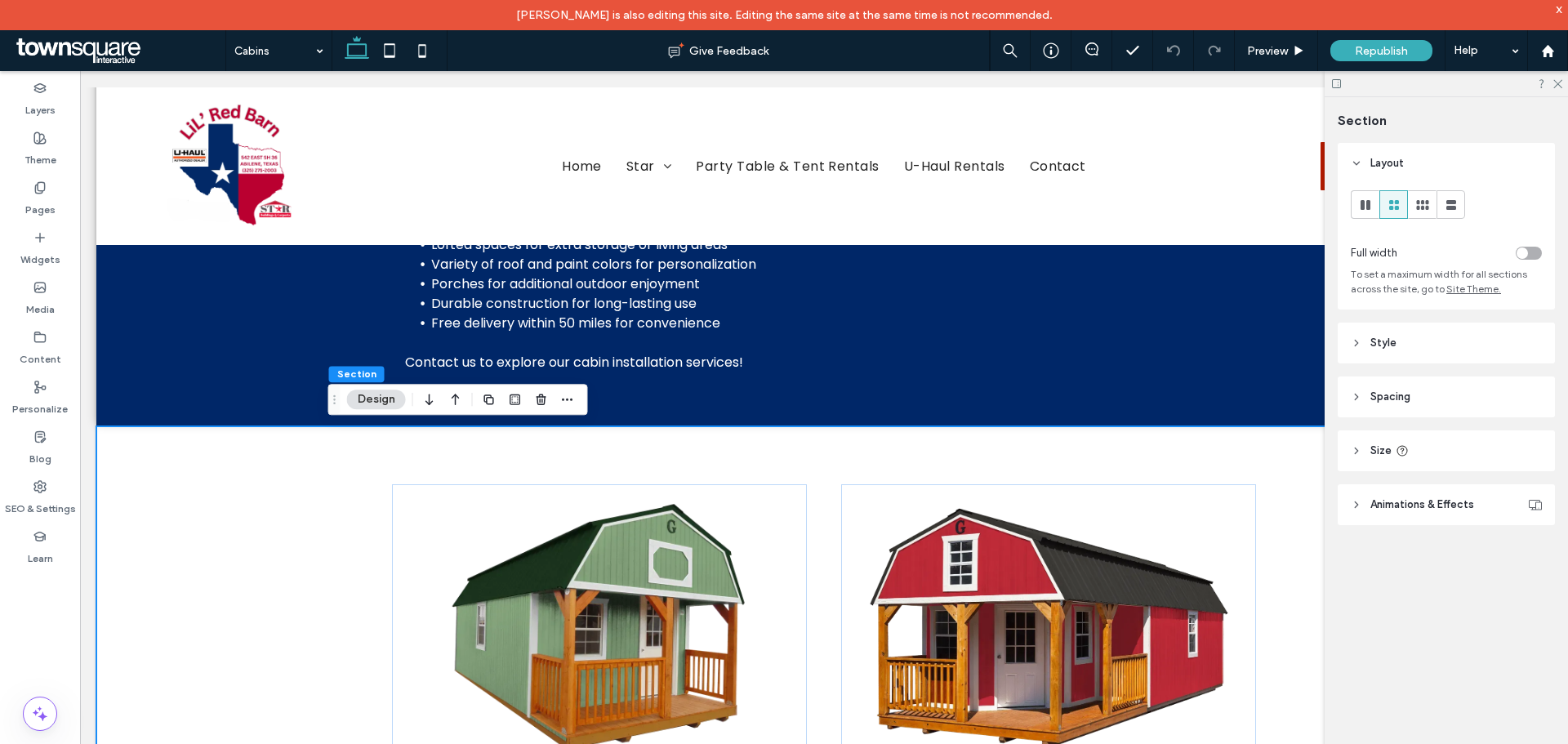
click at [820, 424] on div "+ Add Section" at bounding box center [823, 426] width 78 height 18
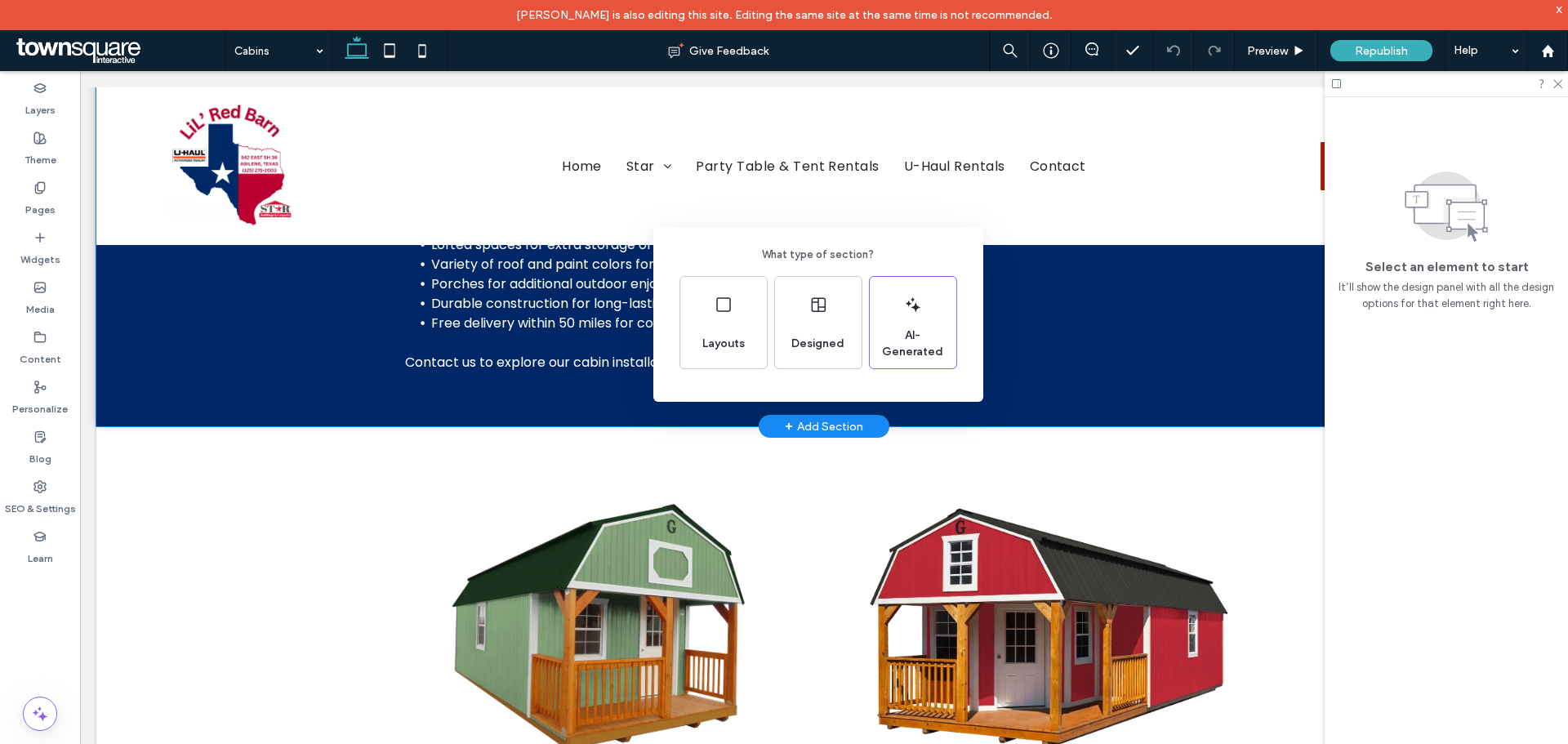
click at [806, 493] on div "What type of section? Layouts Designed AI-Generated" at bounding box center [784, 412] width 1568 height 825
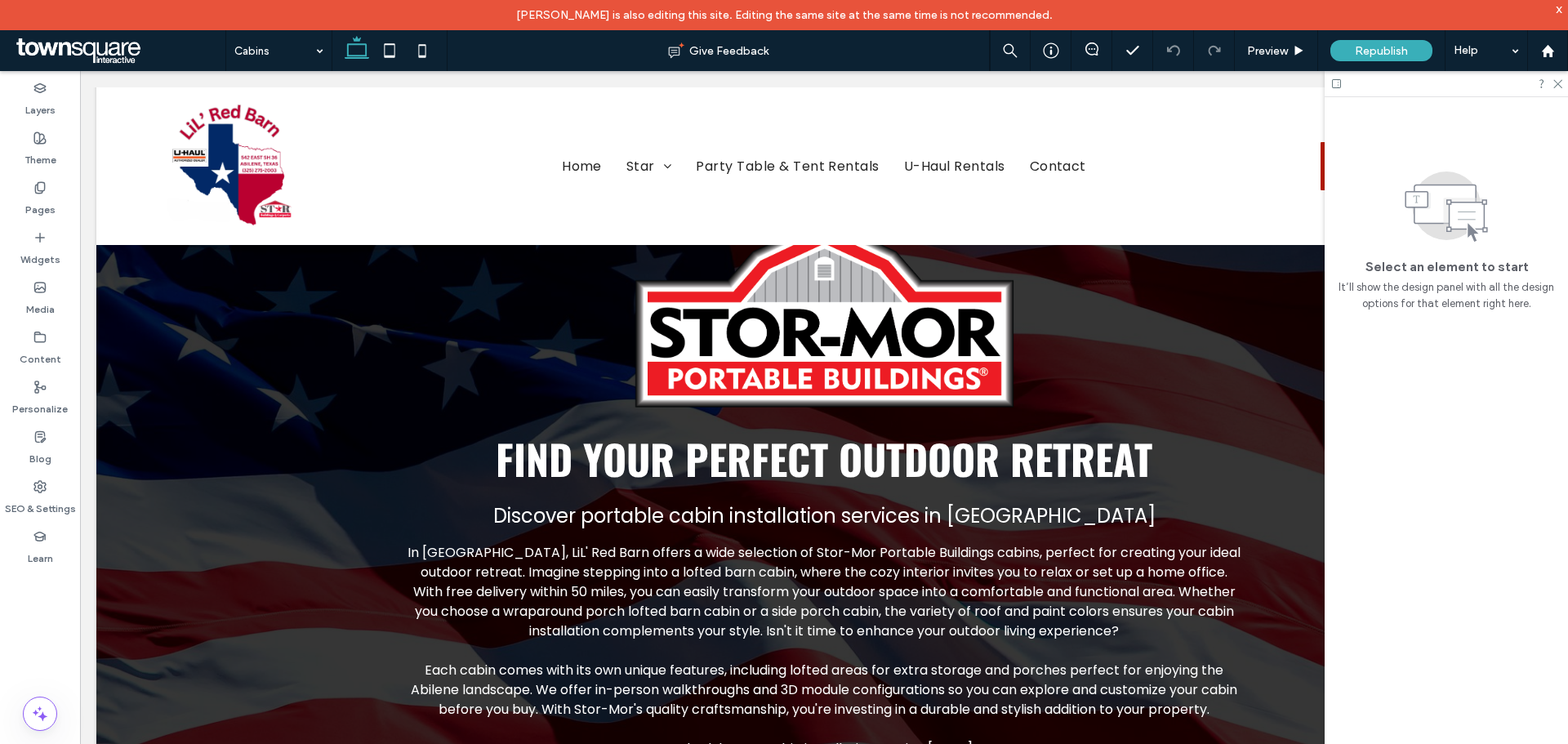
scroll to position [0, 0]
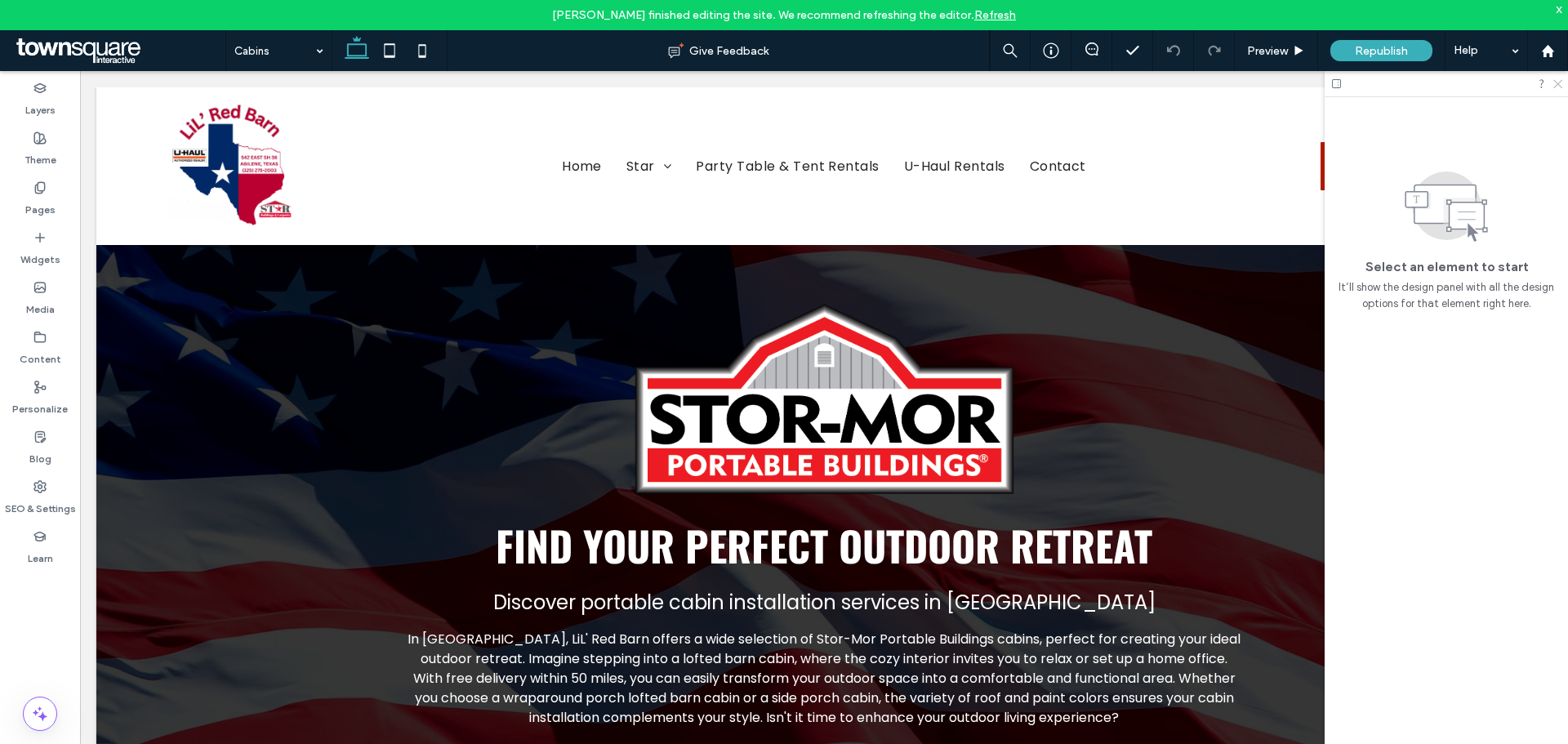
click at [1551, 83] on icon at bounding box center [1556, 83] width 11 height 11
